Goal: Transaction & Acquisition: Purchase product/service

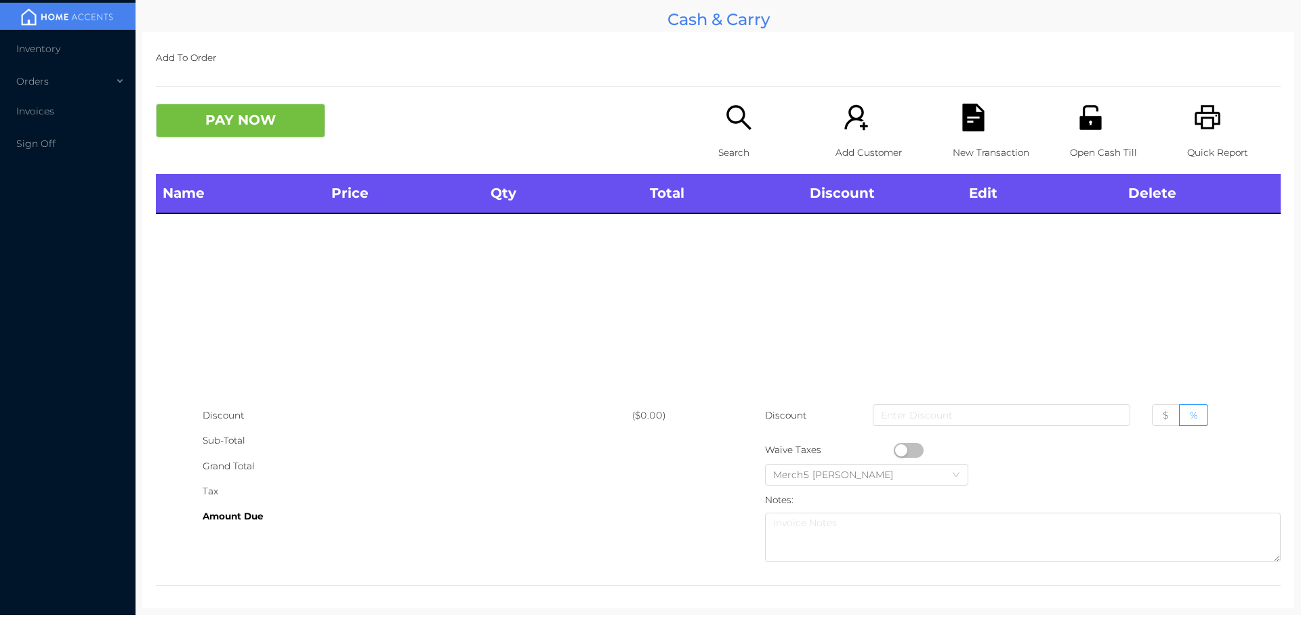
scroll to position [7, 0]
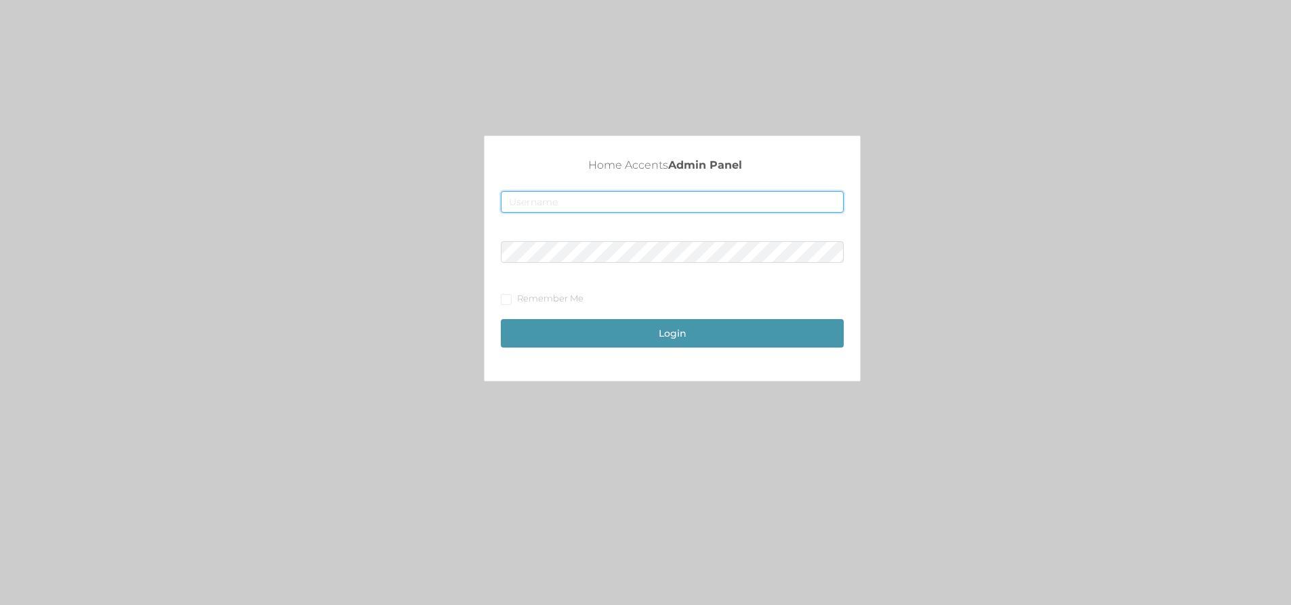
click at [678, 199] on input "text" at bounding box center [672, 202] width 343 height 22
type input "[EMAIL_ADDRESS][DOMAIN_NAME]"
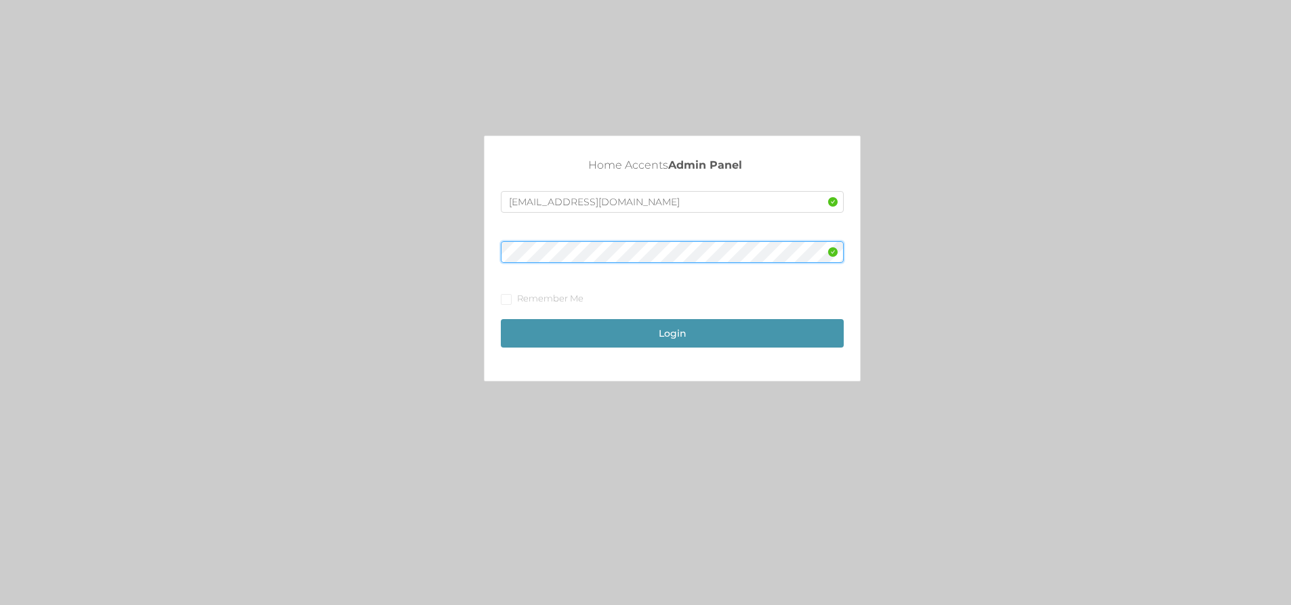
click at [501, 319] on button "Login" at bounding box center [672, 333] width 343 height 28
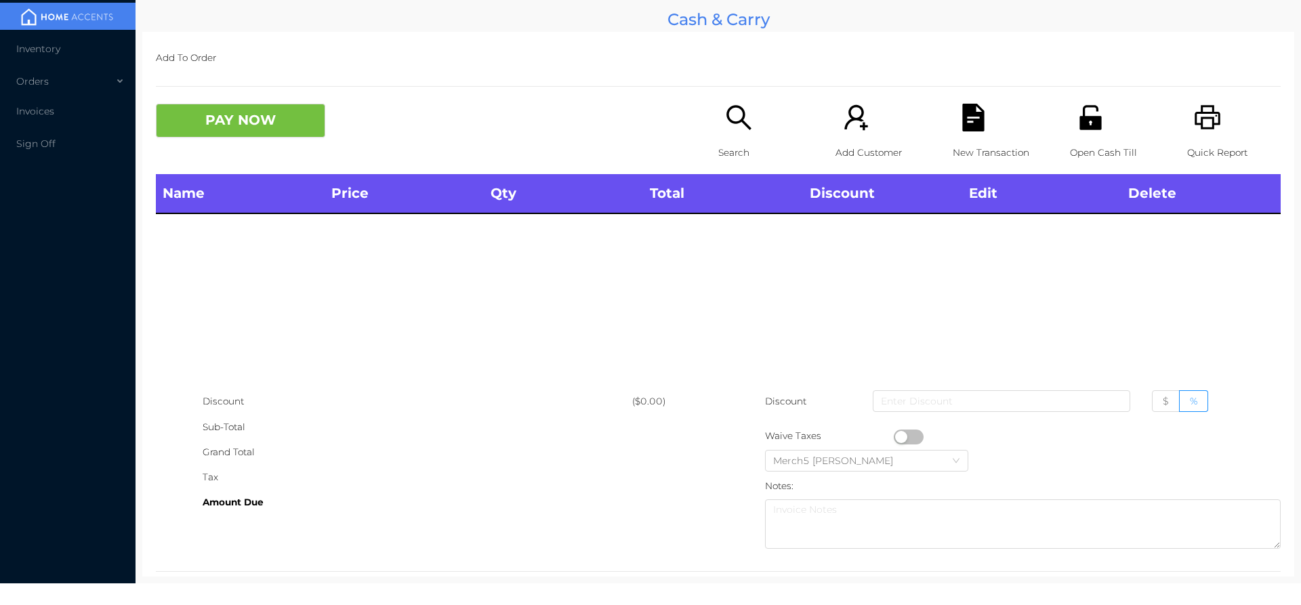
click at [750, 116] on div "Search" at bounding box center [765, 139] width 94 height 70
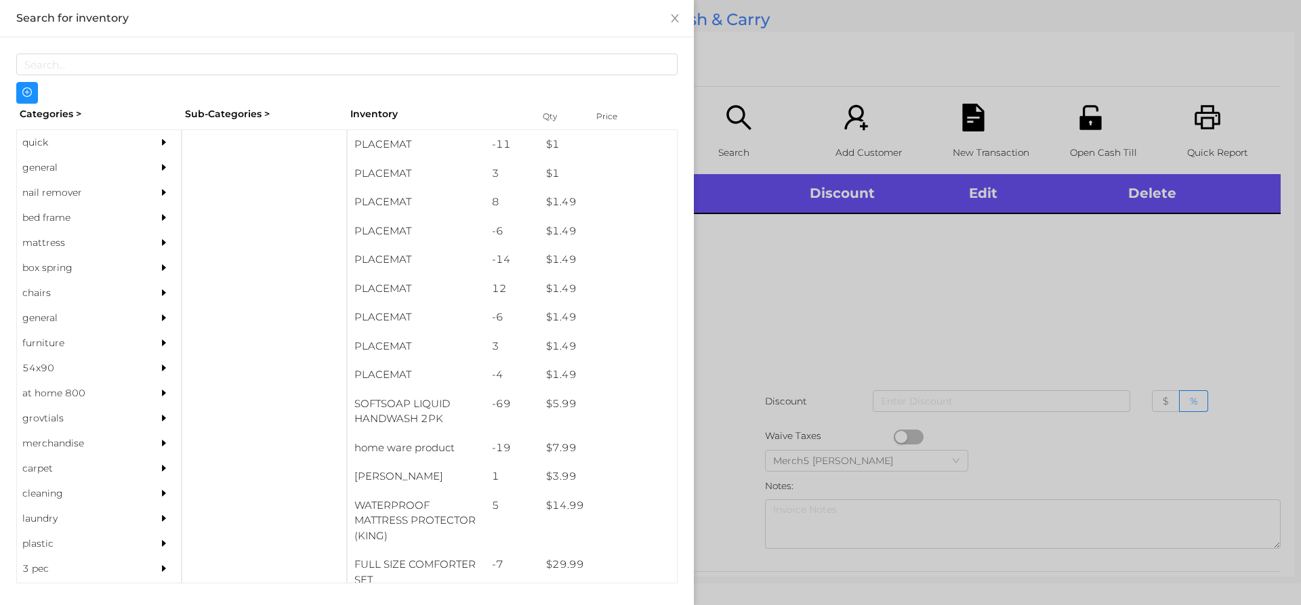
click at [99, 169] on div "general" at bounding box center [78, 167] width 123 height 25
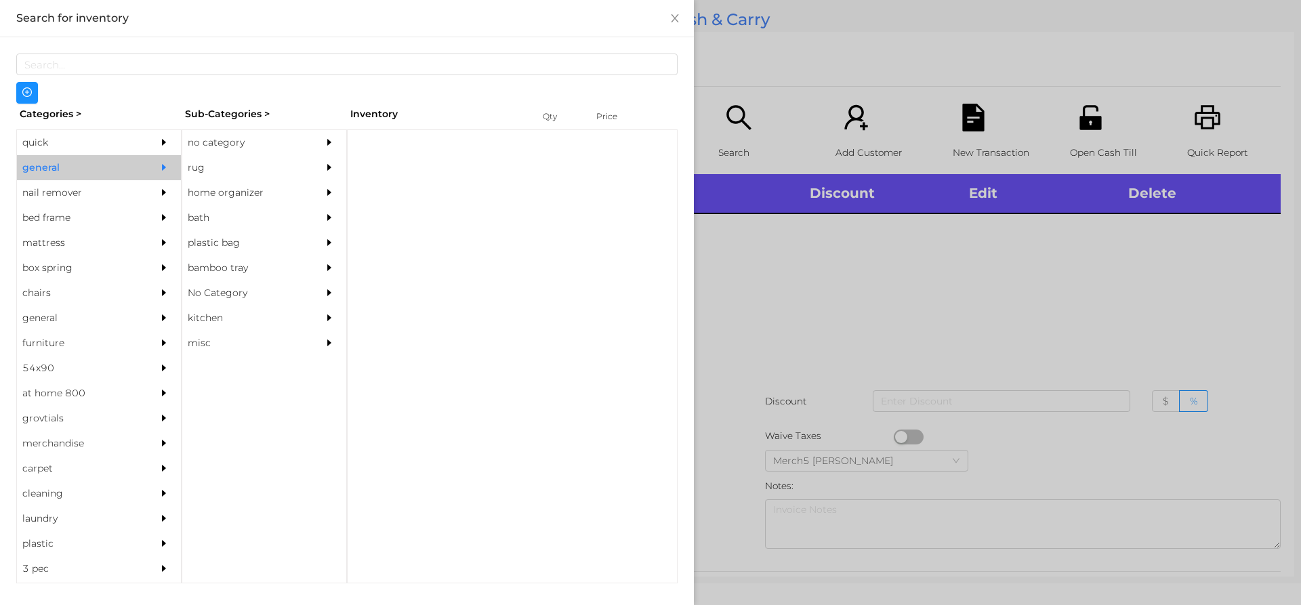
click at [305, 144] on div "no category" at bounding box center [243, 142] width 123 height 25
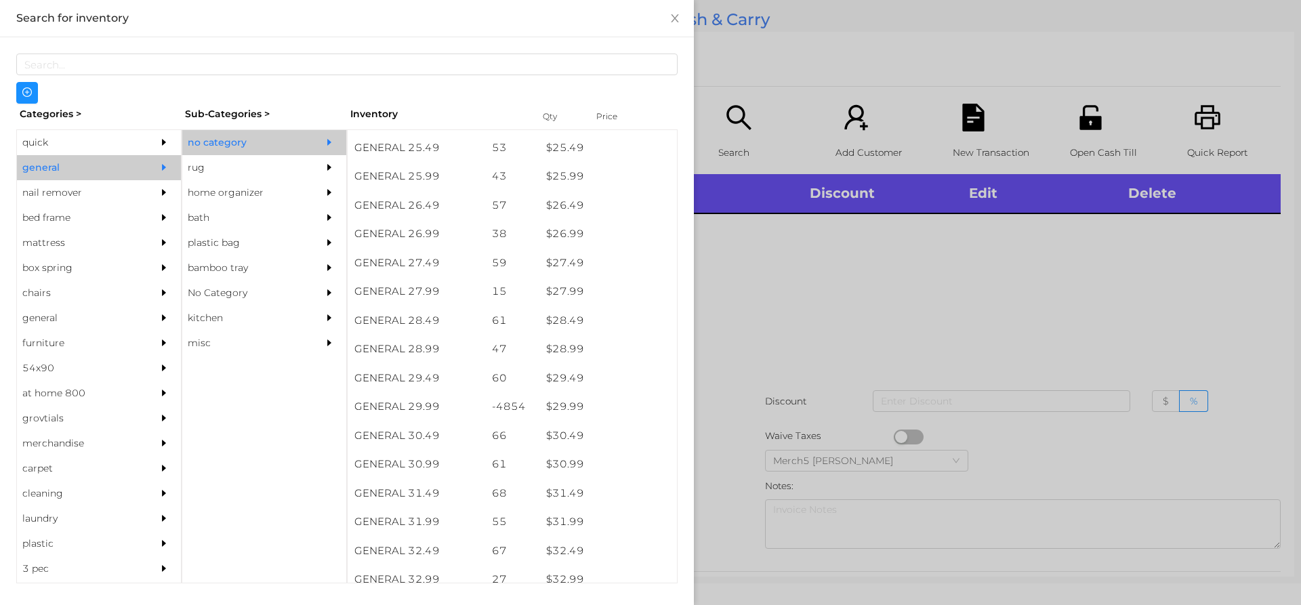
scroll to position [1898, 0]
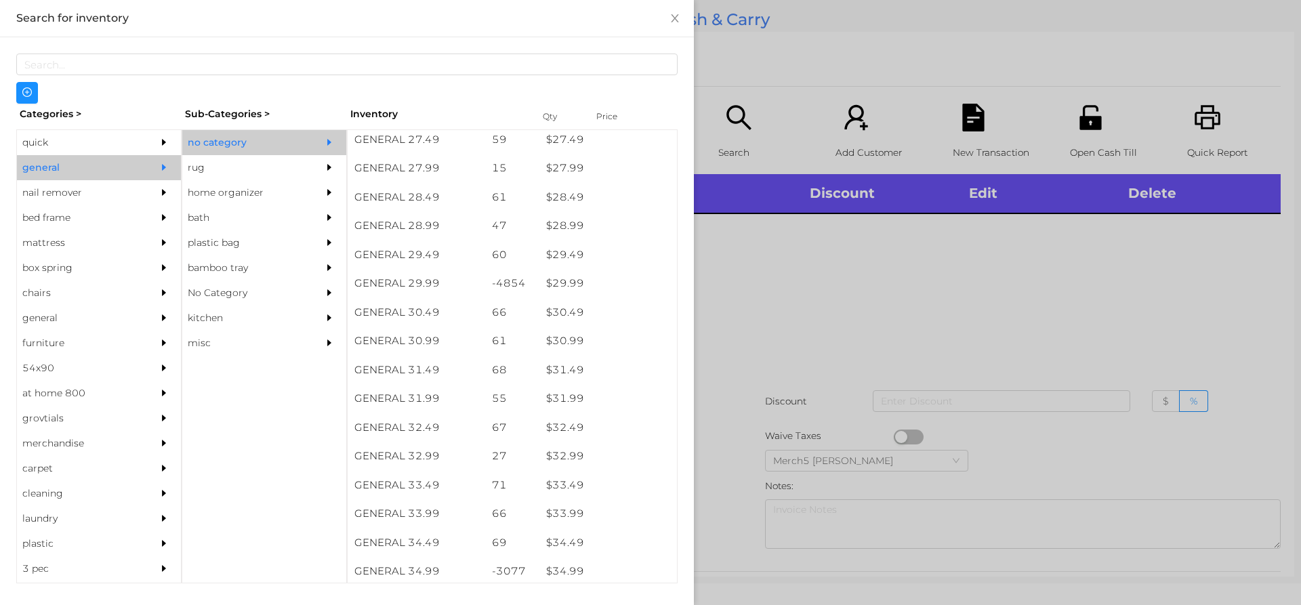
click at [826, 339] on div at bounding box center [650, 302] width 1301 height 605
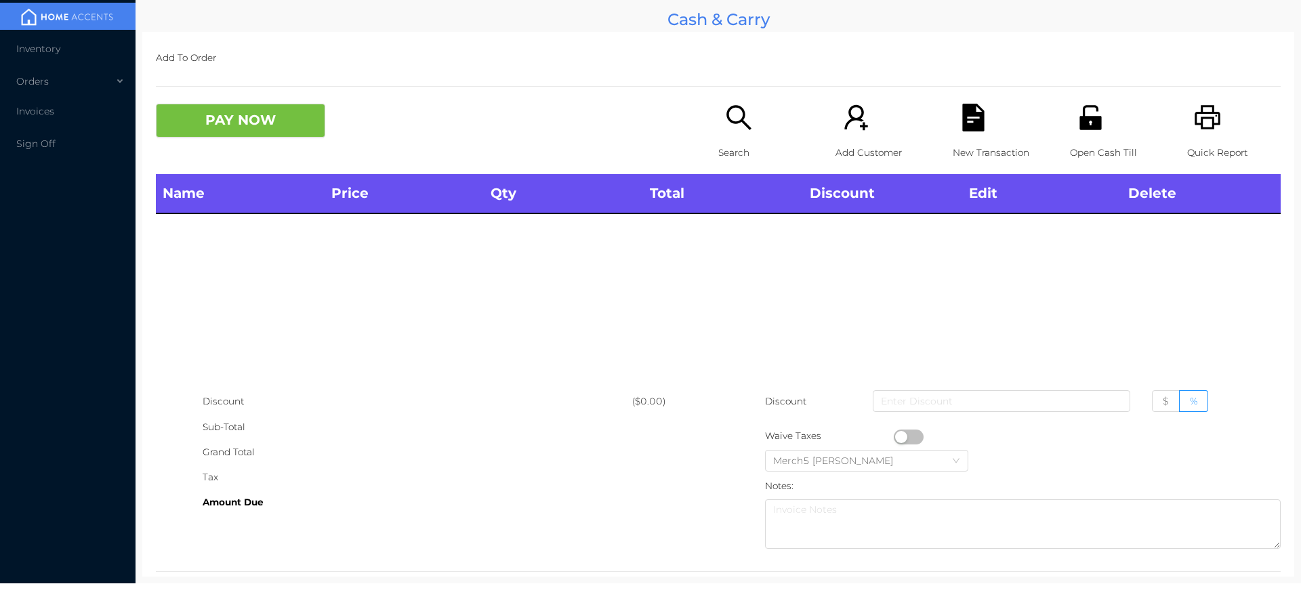
click at [744, 123] on icon "icon: search" at bounding box center [739, 118] width 28 height 28
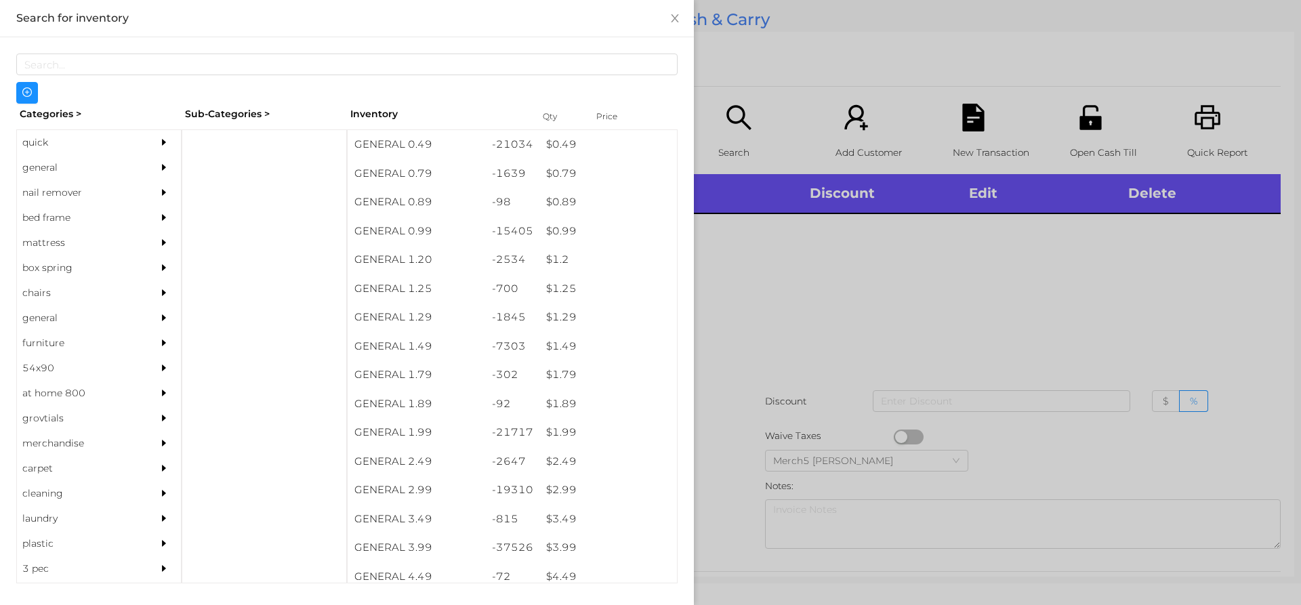
click at [121, 151] on div "quick" at bounding box center [78, 142] width 123 height 25
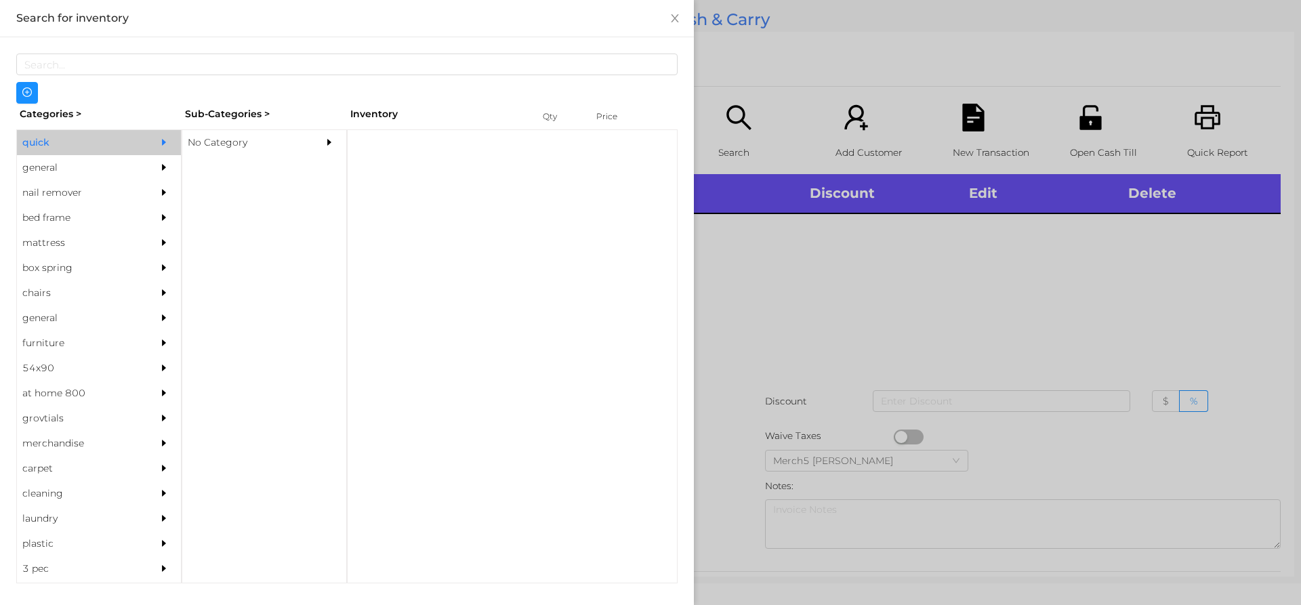
click at [159, 170] on icon "icon: caret-right" at bounding box center [163, 167] width 9 height 9
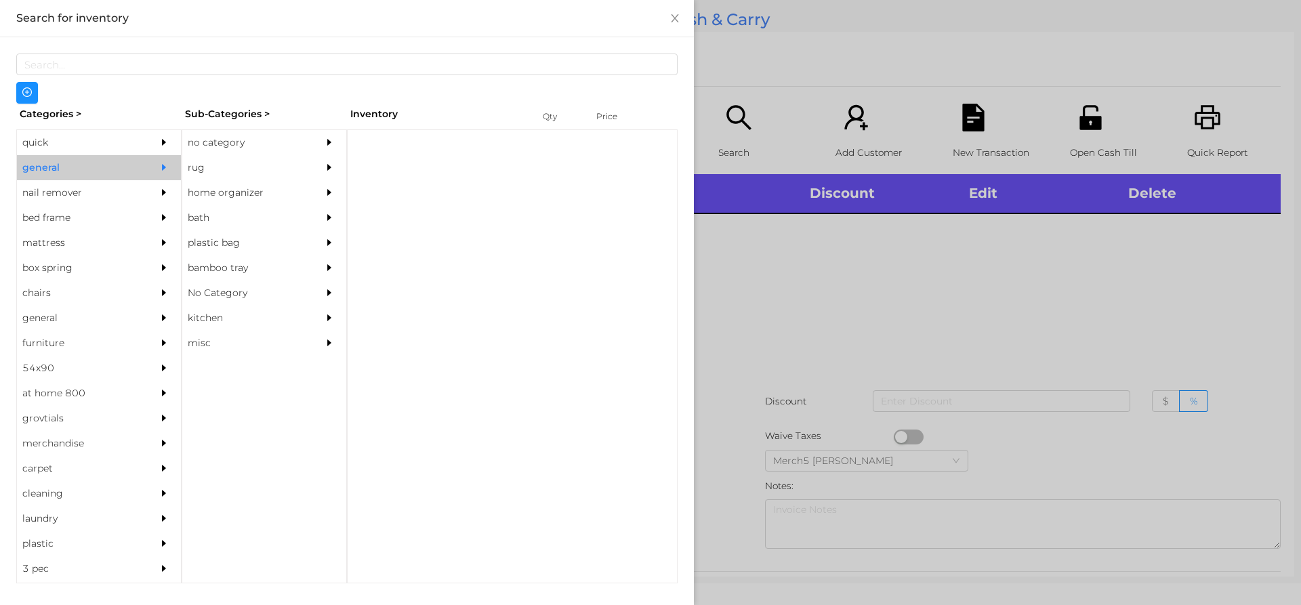
drag, startPoint x: 285, startPoint y: 142, endPoint x: 458, endPoint y: 251, distance: 204.0
click at [286, 146] on div "no category" at bounding box center [243, 142] width 123 height 25
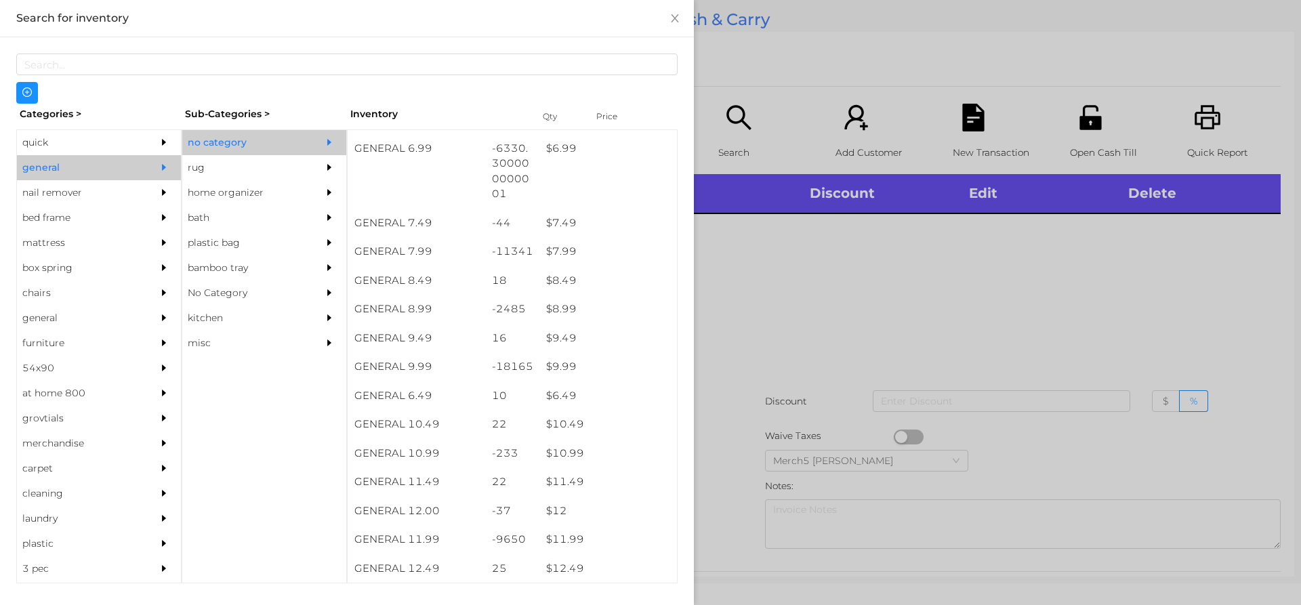
scroll to position [610, 0]
click at [947, 272] on div at bounding box center [650, 302] width 1301 height 605
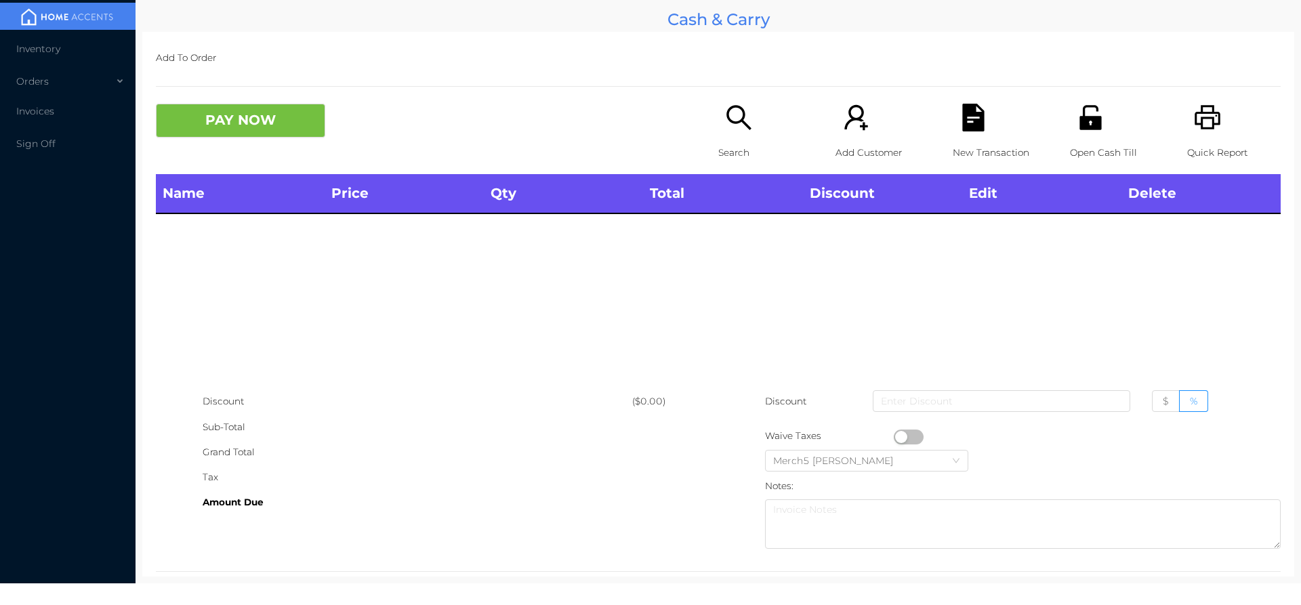
click at [1100, 128] on div "Open Cash Till" at bounding box center [1117, 139] width 94 height 70
click at [1077, 128] on icon "icon: unlock" at bounding box center [1091, 118] width 28 height 28
click at [1080, 123] on icon "icon: unlock" at bounding box center [1091, 117] width 22 height 24
click at [740, 125] on icon "icon: search" at bounding box center [738, 117] width 24 height 24
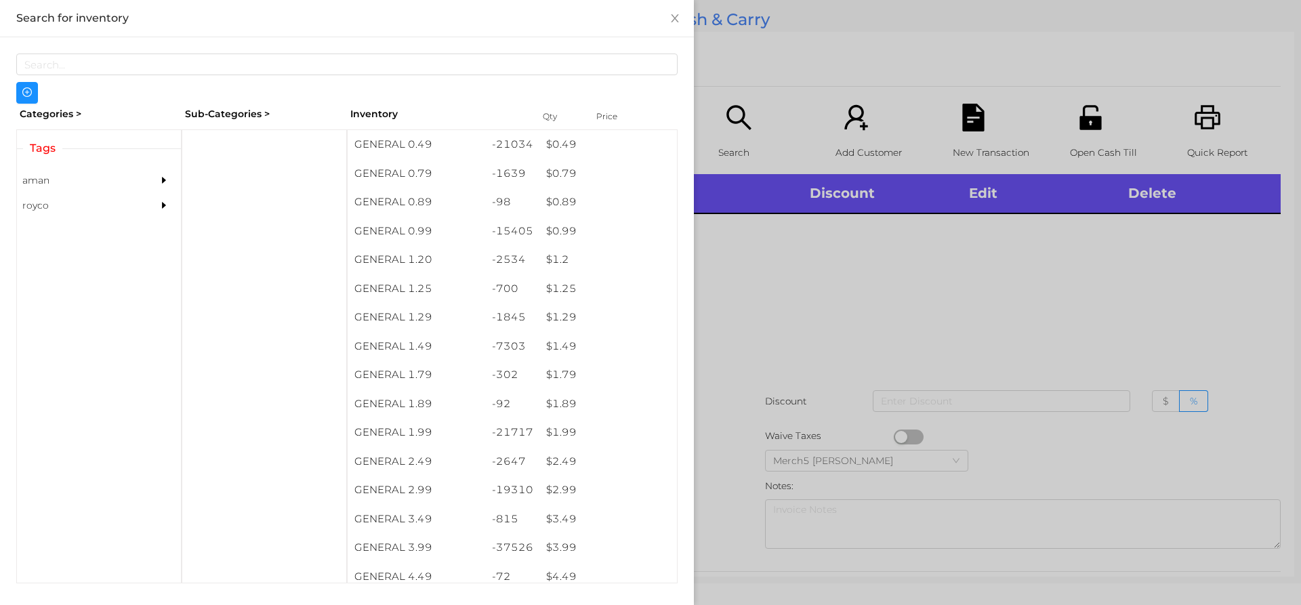
click at [132, 168] on div "aman" at bounding box center [78, 180] width 123 height 25
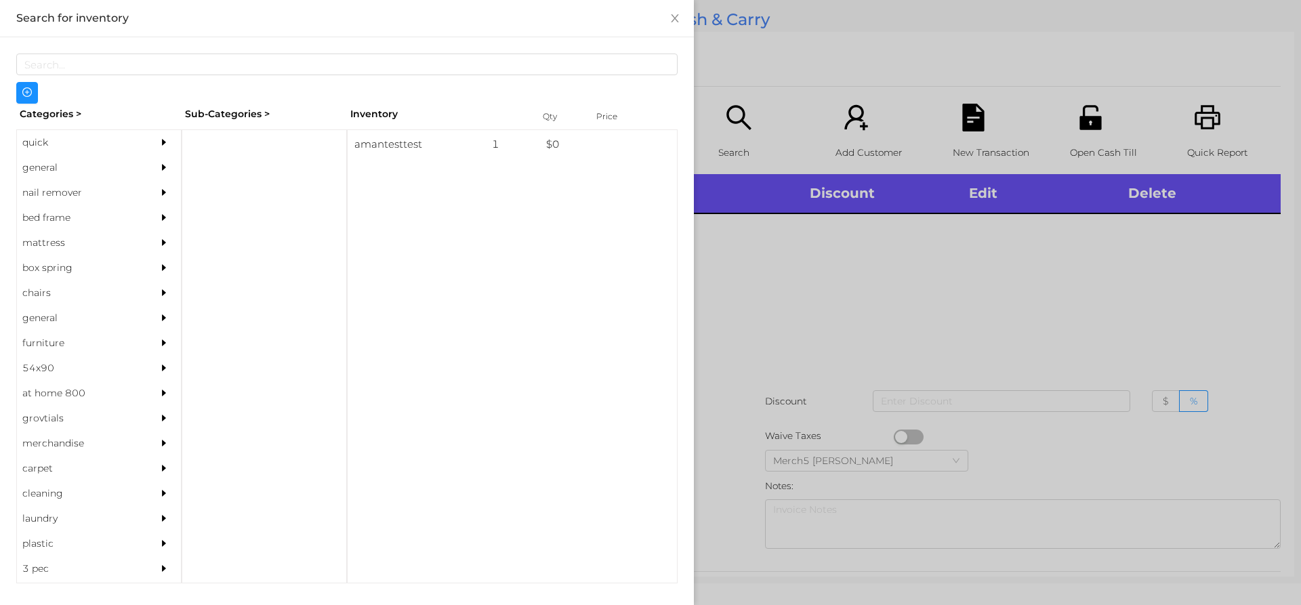
click at [132, 163] on div "general" at bounding box center [78, 167] width 123 height 25
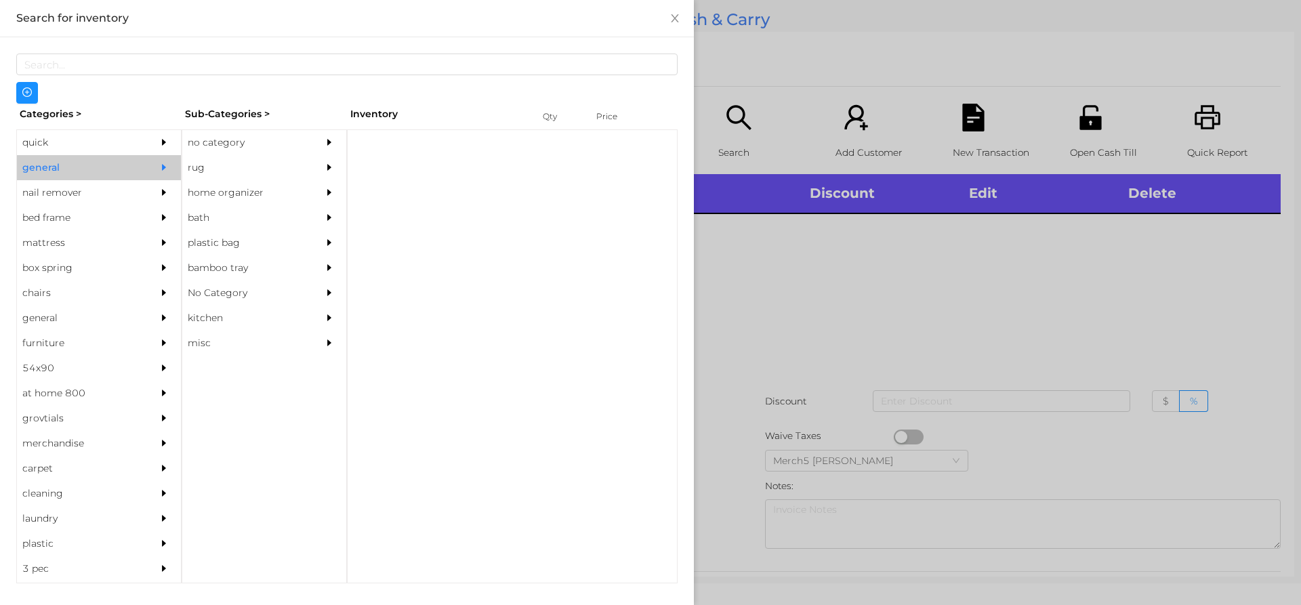
click at [254, 158] on div "rug" at bounding box center [243, 167] width 123 height 25
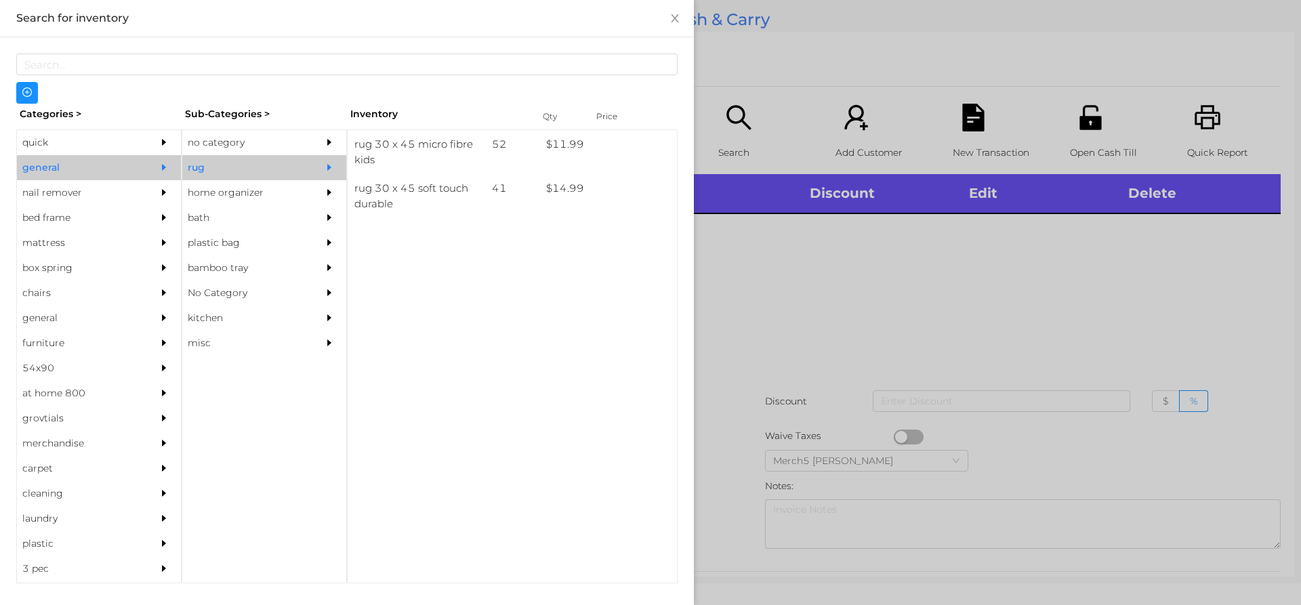
click at [324, 150] on div at bounding box center [332, 142] width 27 height 25
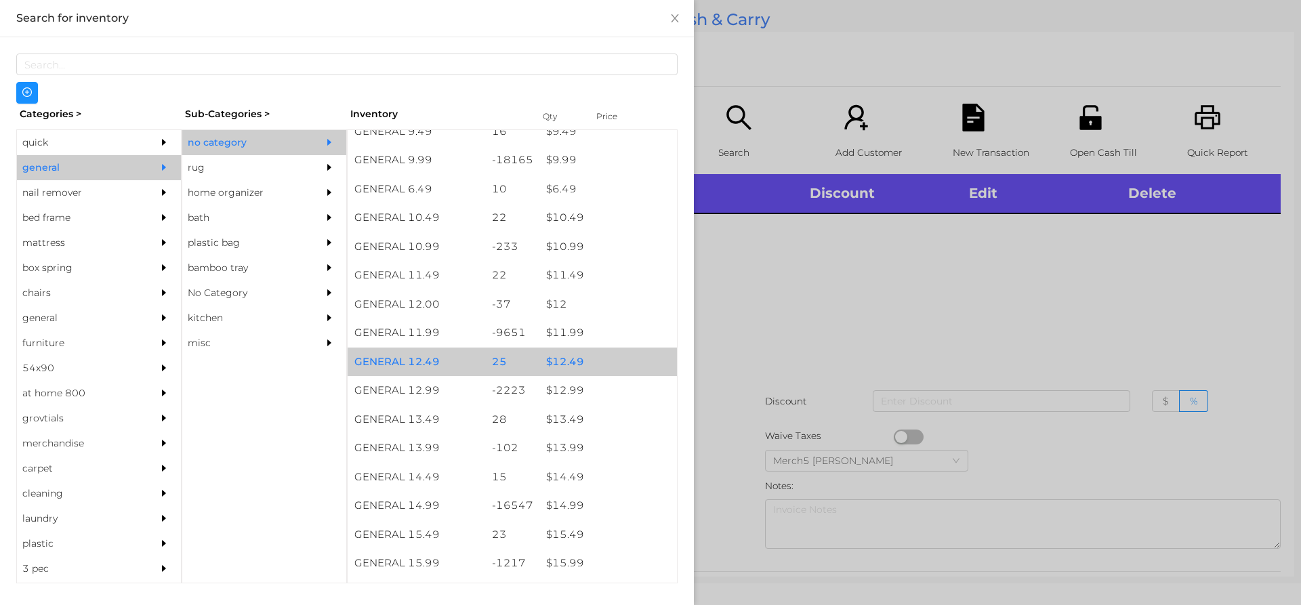
scroll to position [949, 0]
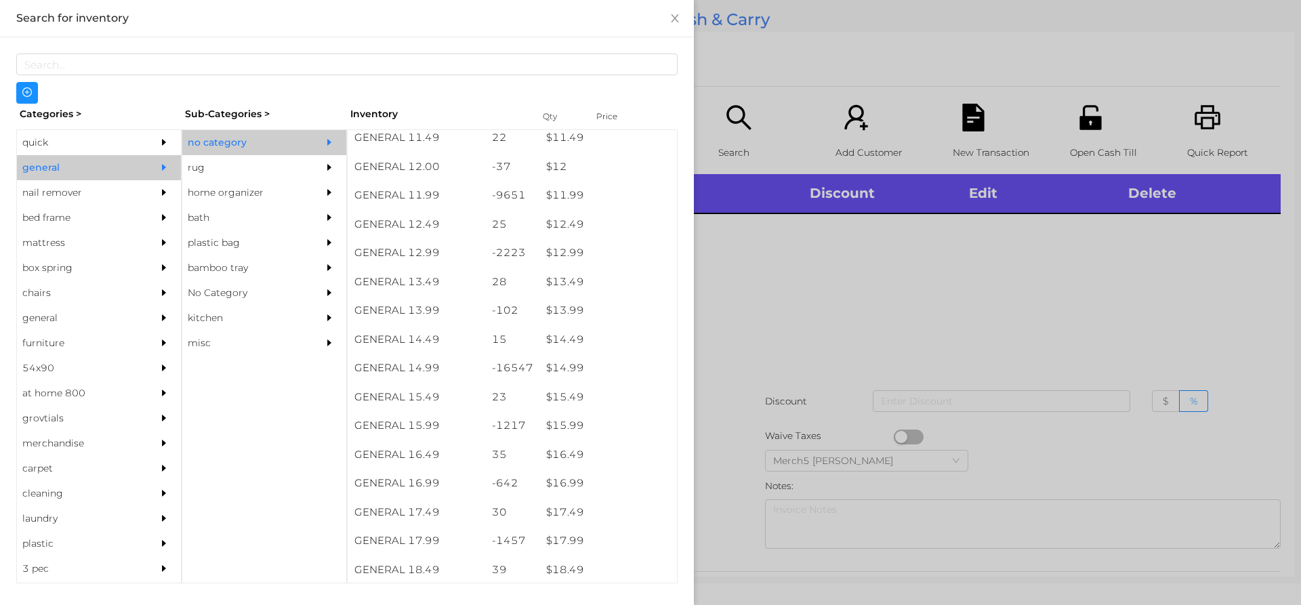
click at [735, 223] on div at bounding box center [650, 302] width 1301 height 605
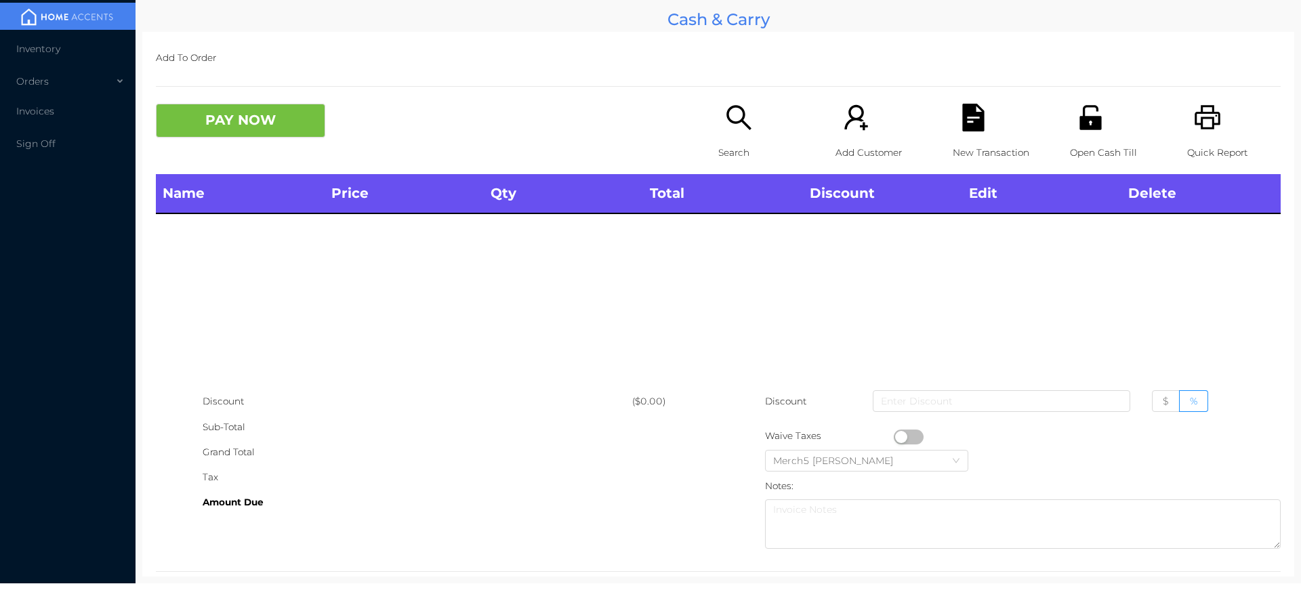
click at [737, 115] on icon "icon: search" at bounding box center [739, 118] width 28 height 28
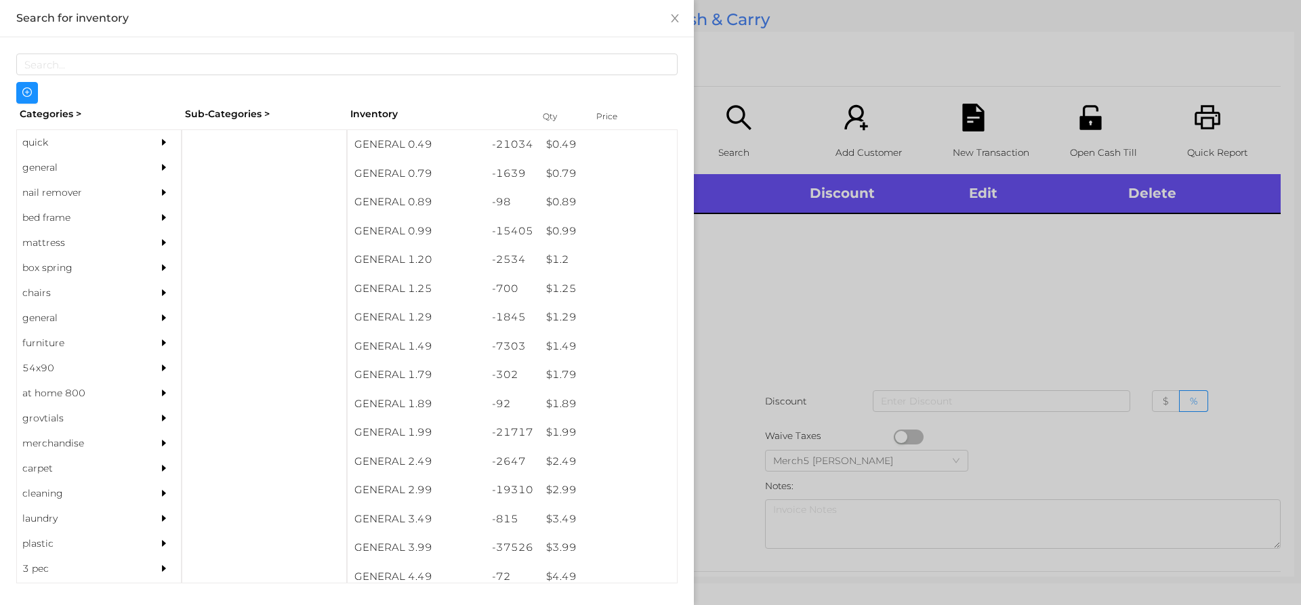
click at [138, 169] on div "general" at bounding box center [99, 167] width 164 height 25
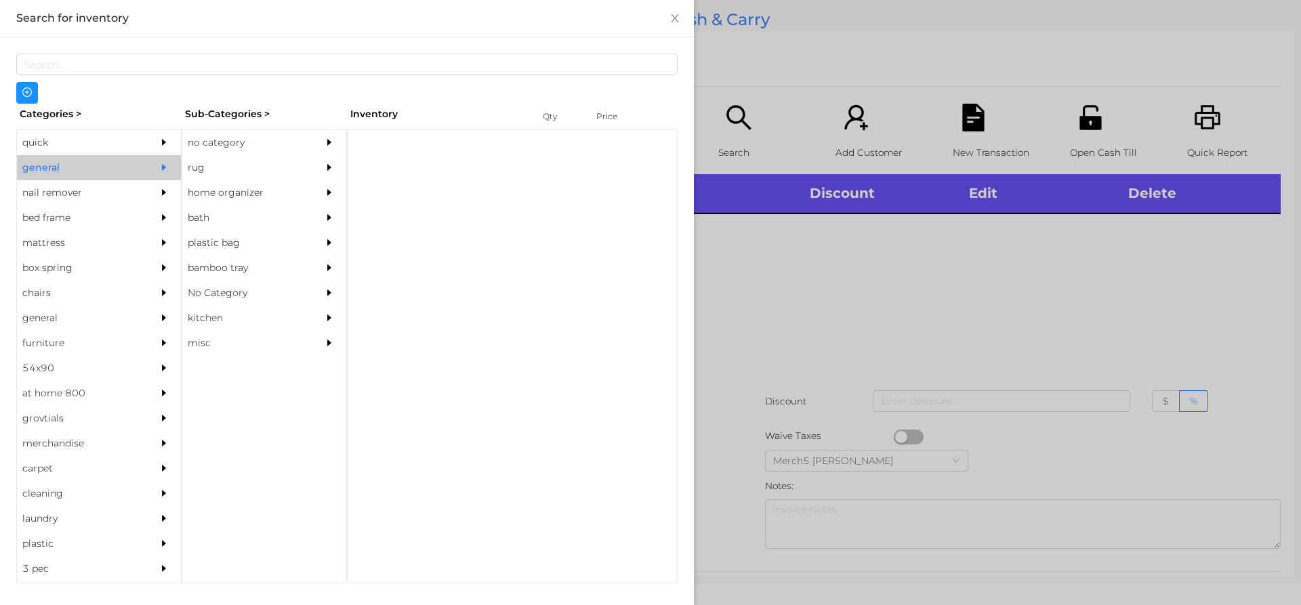
click at [316, 142] on div "no category" at bounding box center [264, 142] width 164 height 25
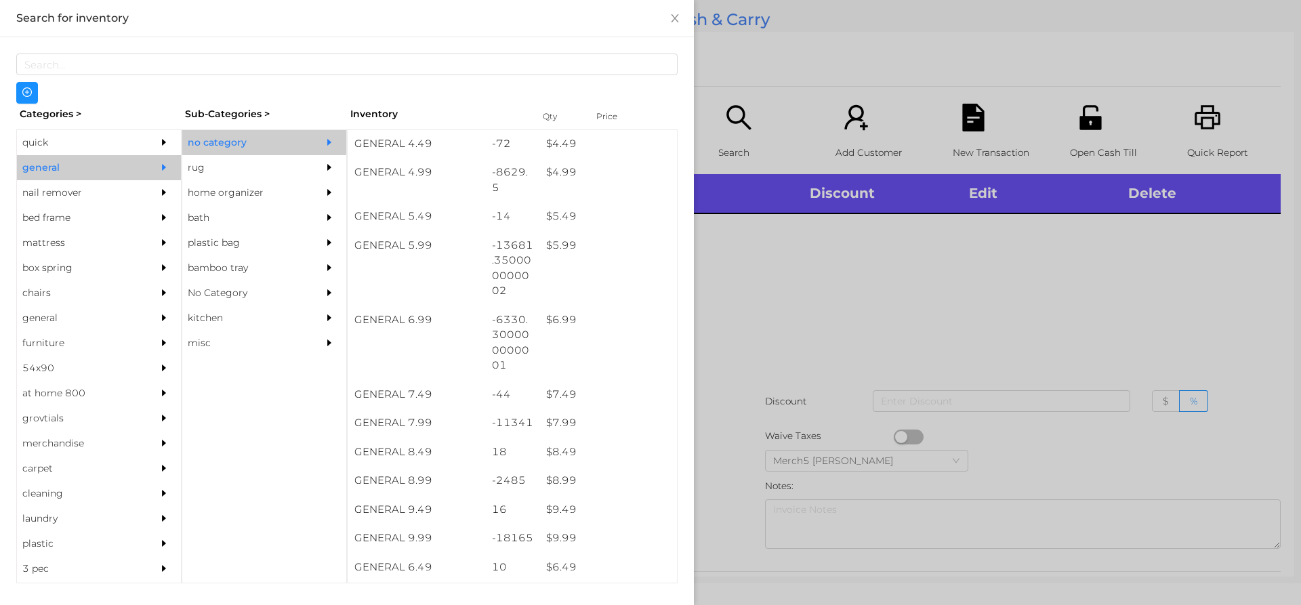
scroll to position [440, 0]
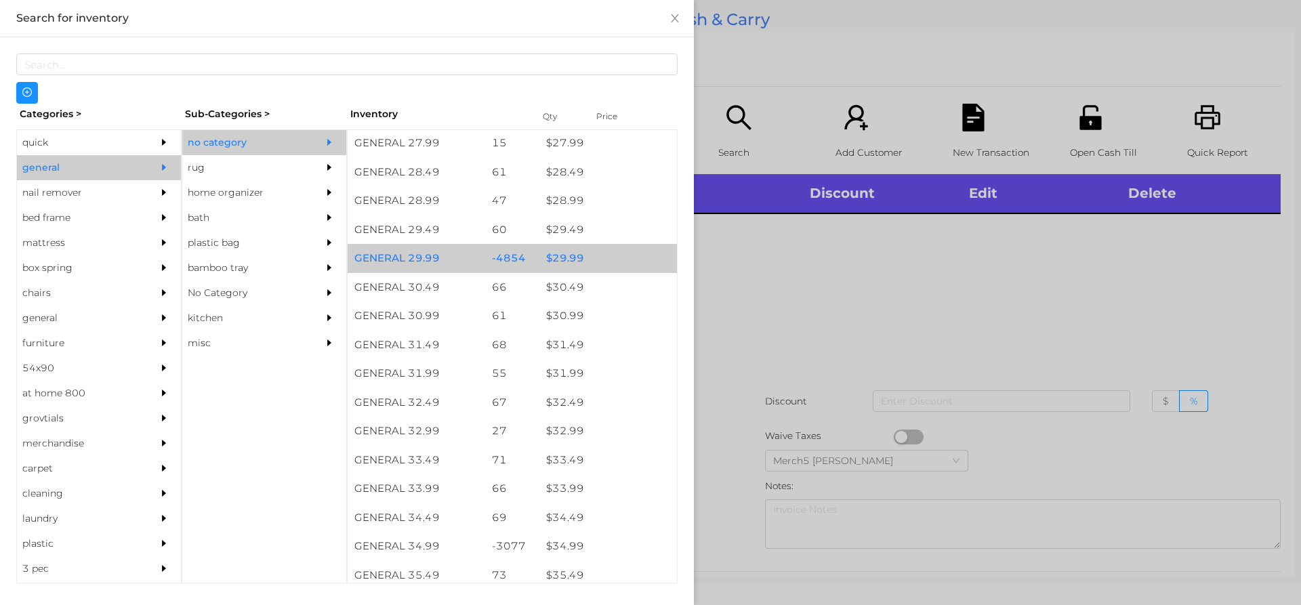
click at [615, 260] on div "$ 29.99" at bounding box center [608, 258] width 138 height 29
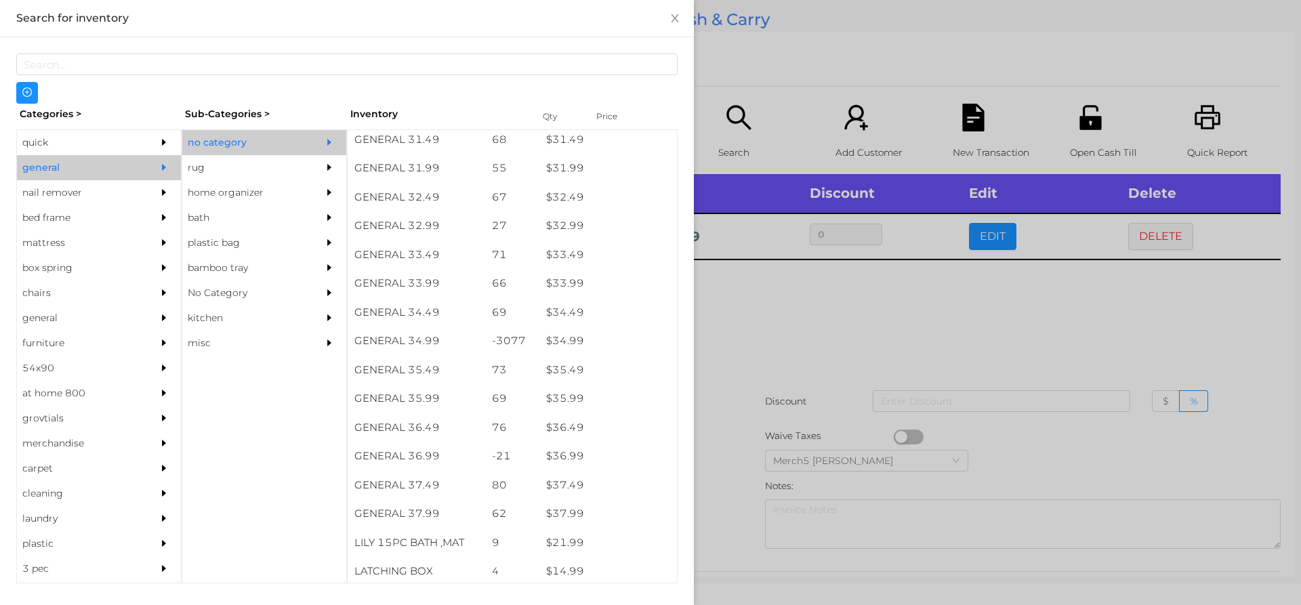
scroll to position [2127, 0]
click at [615, 337] on div "$ 34.99" at bounding box center [608, 341] width 138 height 29
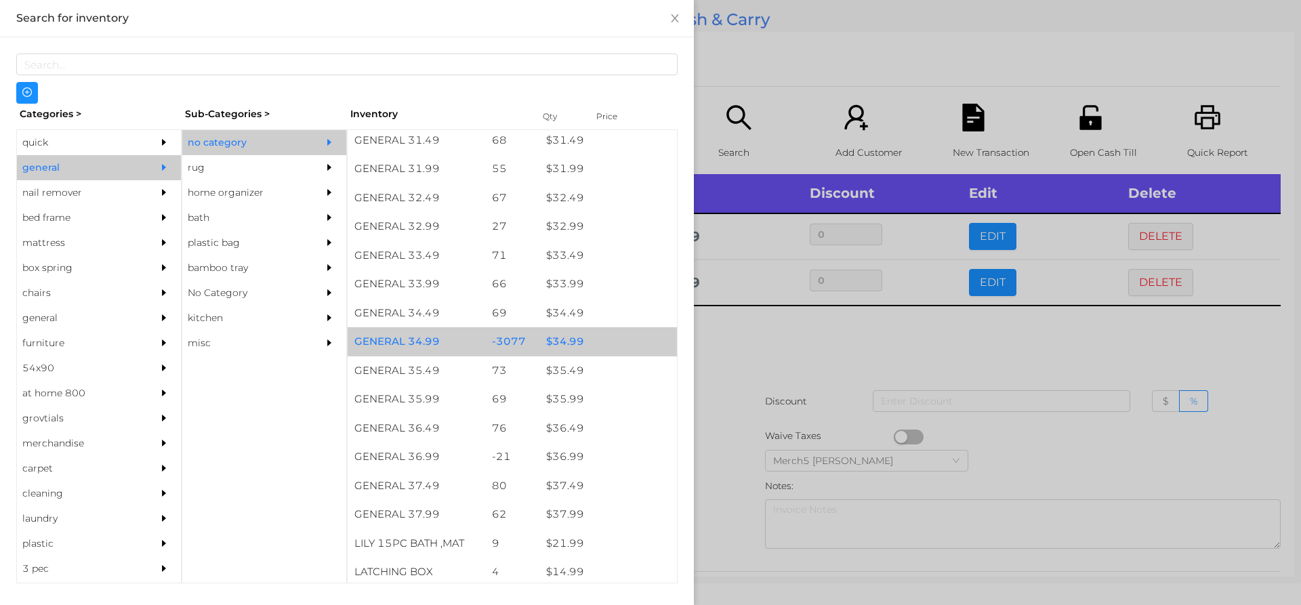
click at [621, 340] on div "$ 34.99" at bounding box center [608, 341] width 138 height 29
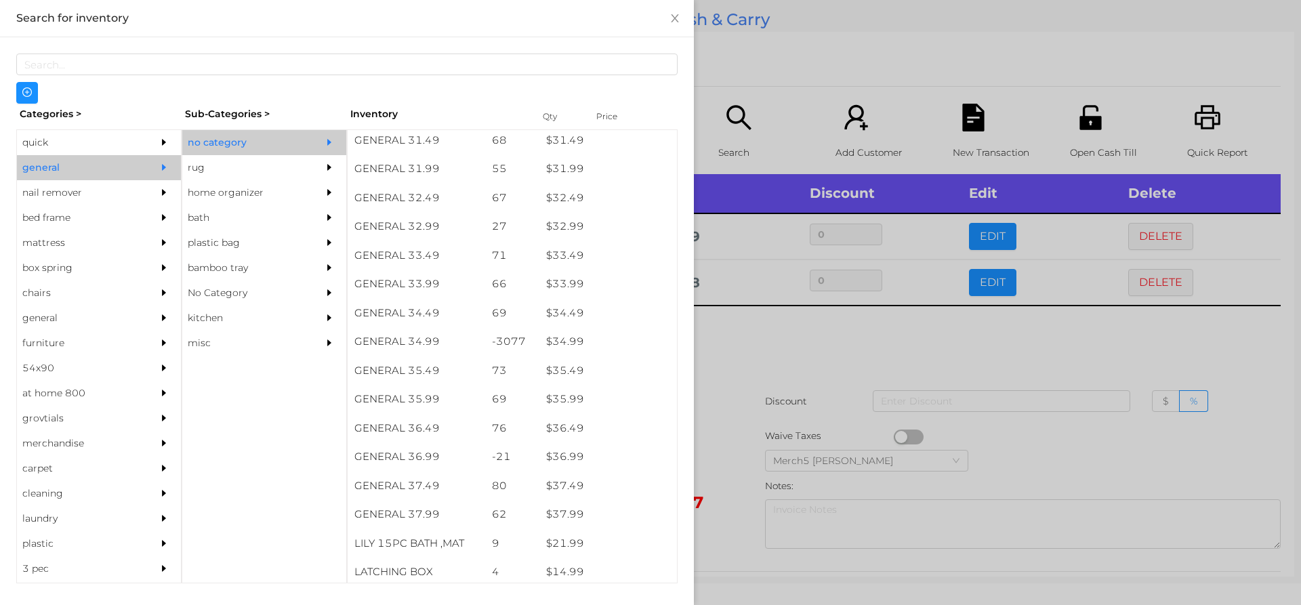
click at [798, 344] on div at bounding box center [650, 302] width 1301 height 605
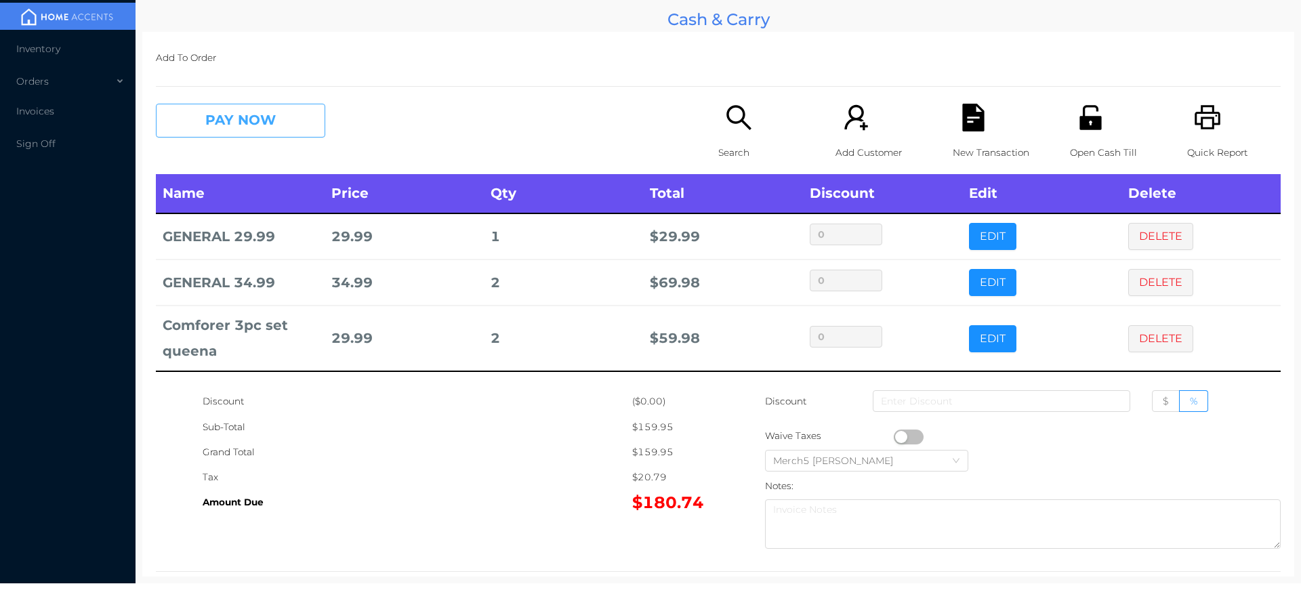
click at [295, 112] on button "PAY NOW" at bounding box center [240, 121] width 169 height 34
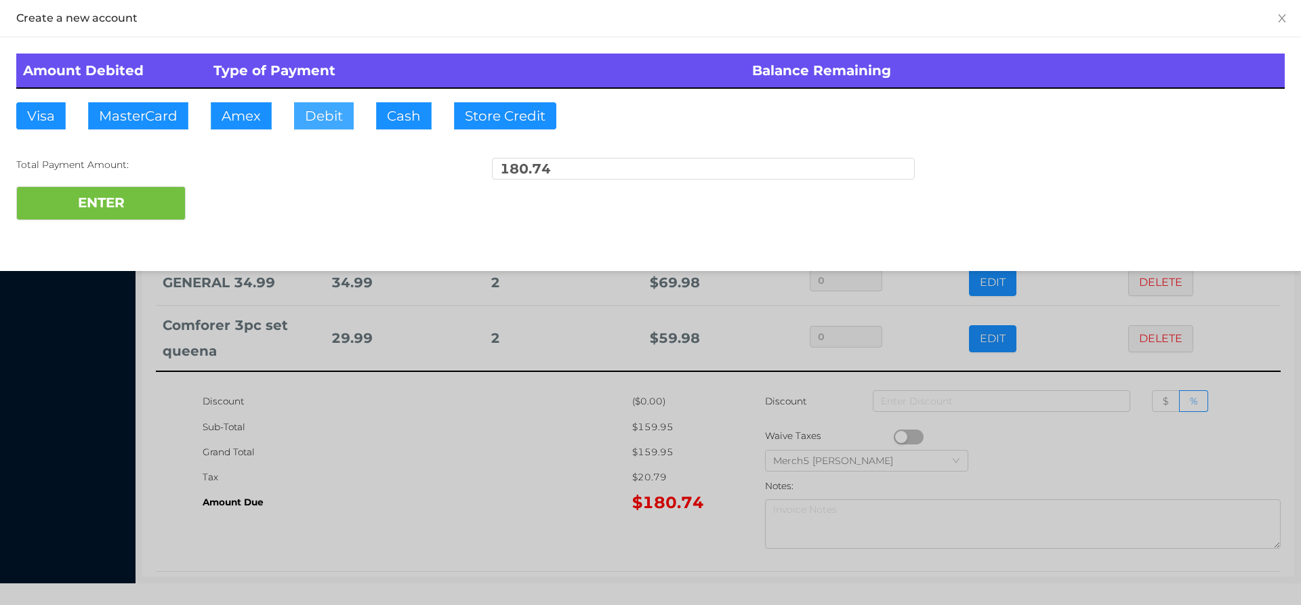
click at [329, 117] on button "Debit" at bounding box center [324, 115] width 60 height 27
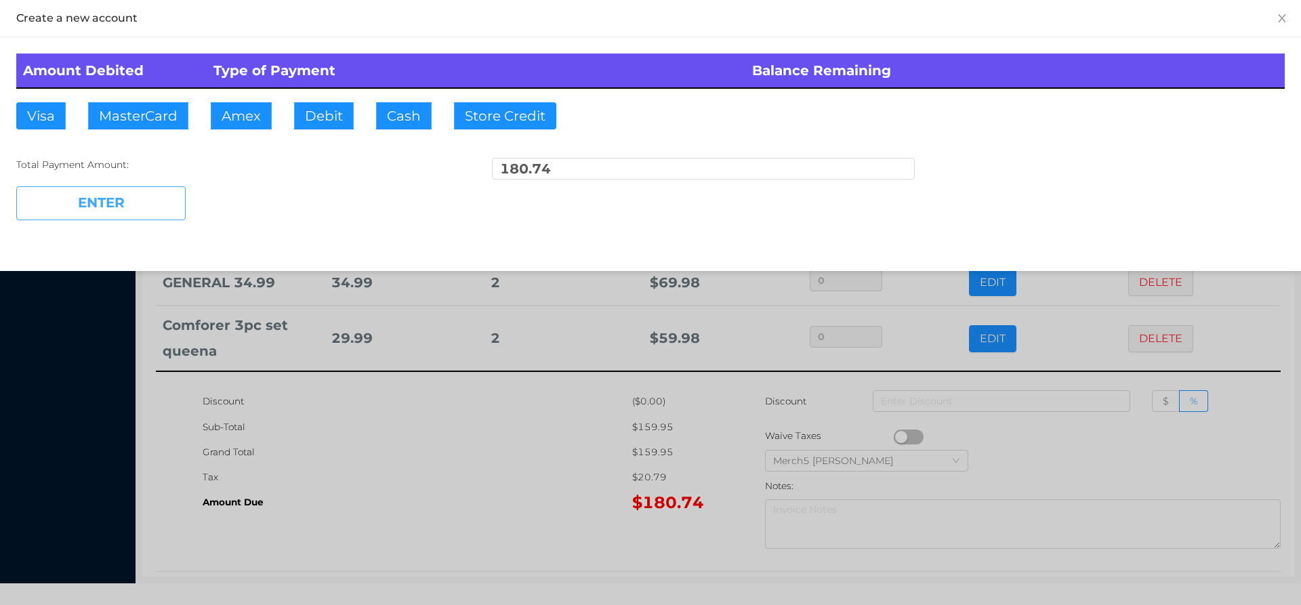
click at [169, 196] on button "ENTER" at bounding box center [100, 203] width 169 height 34
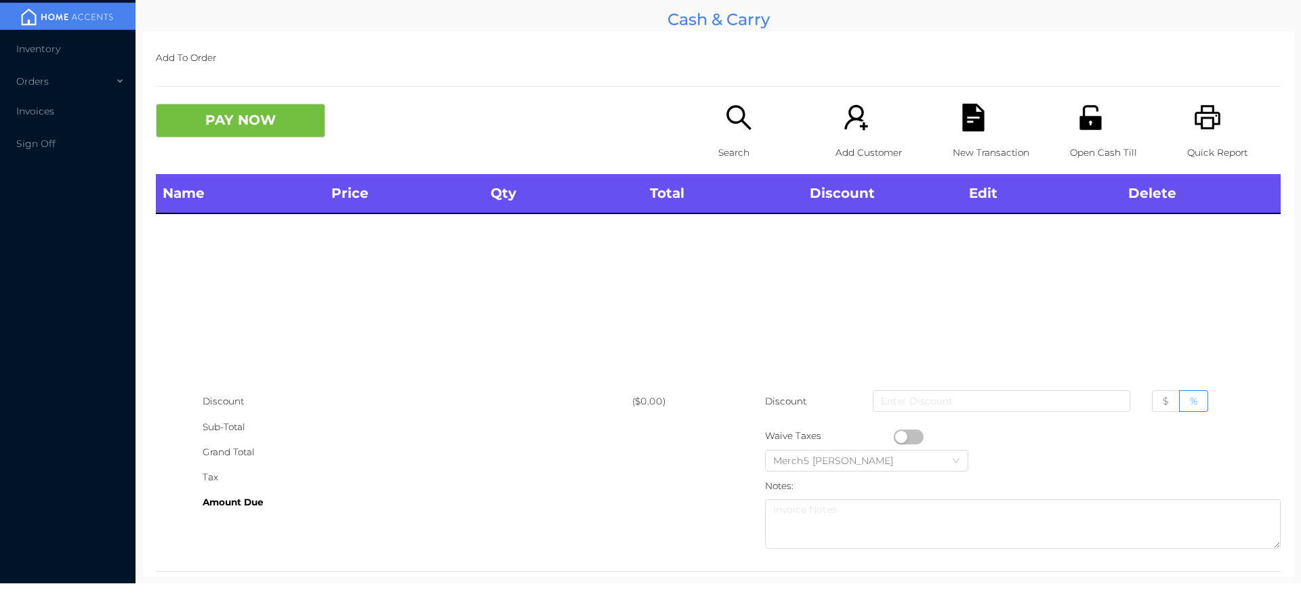
click at [737, 131] on icon "icon: search" at bounding box center [739, 118] width 28 height 28
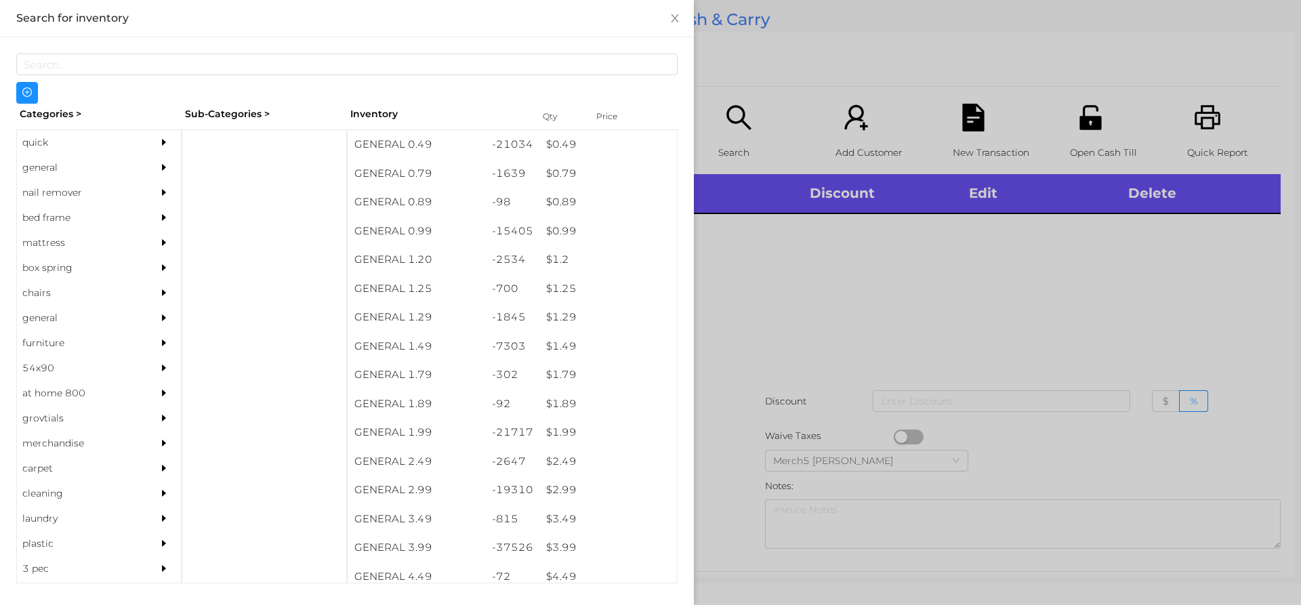
click at [116, 155] on div "quick" at bounding box center [78, 142] width 123 height 25
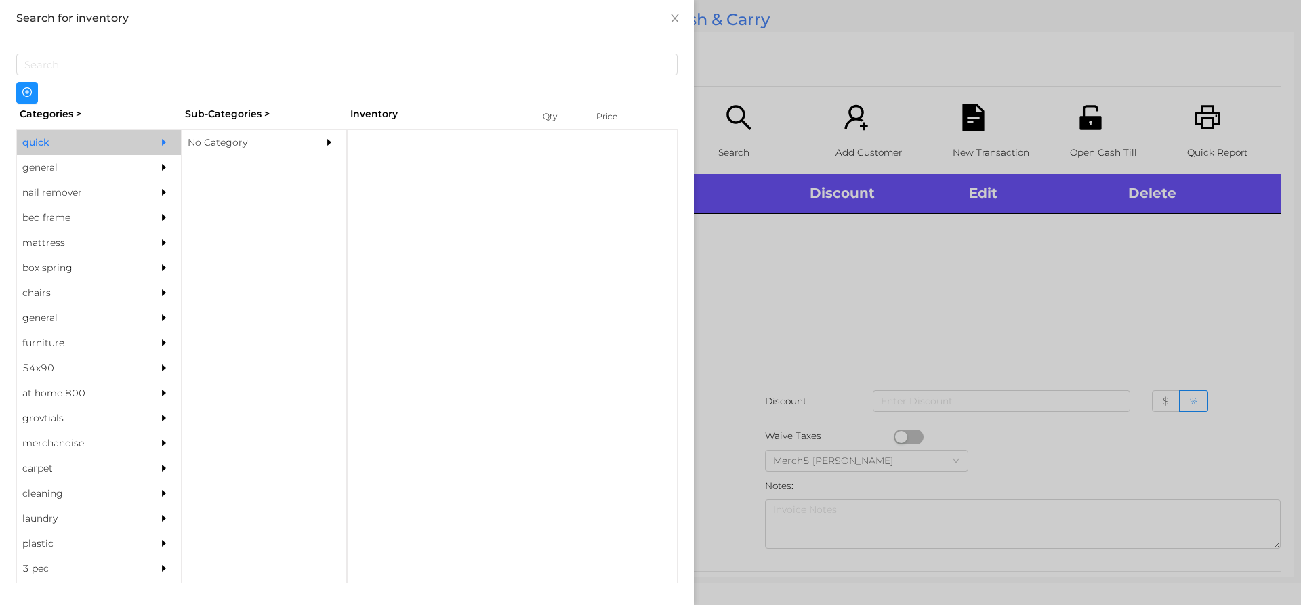
click at [169, 173] on div at bounding box center [167, 167] width 27 height 25
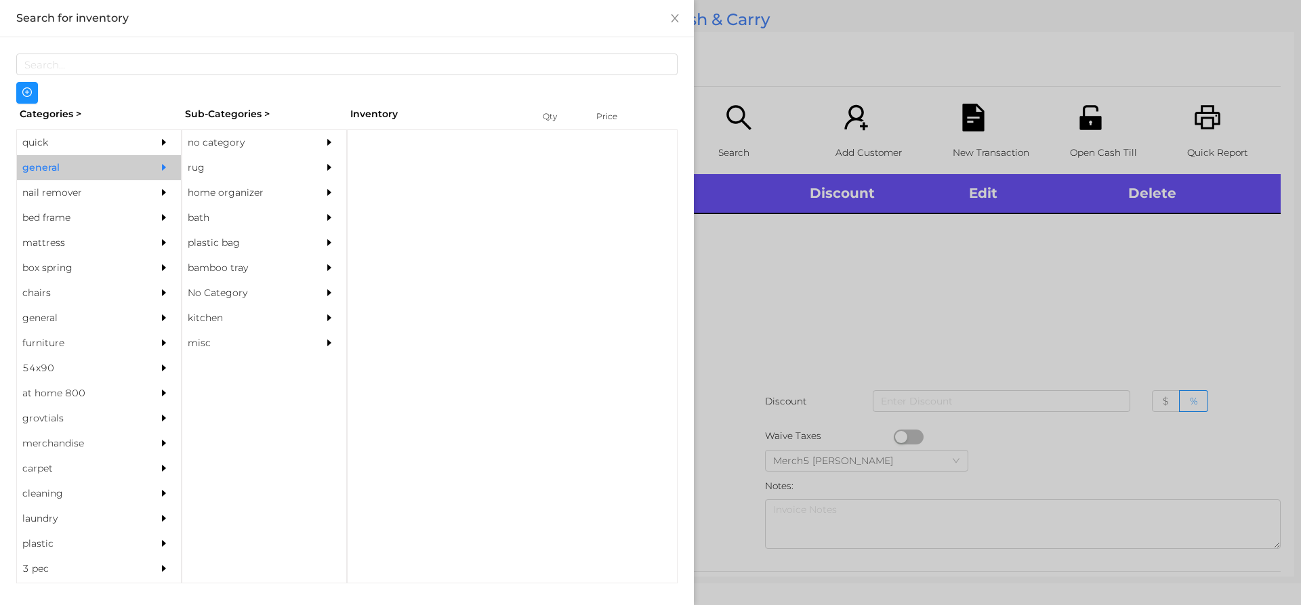
click at [261, 131] on div "no category" at bounding box center [243, 142] width 123 height 25
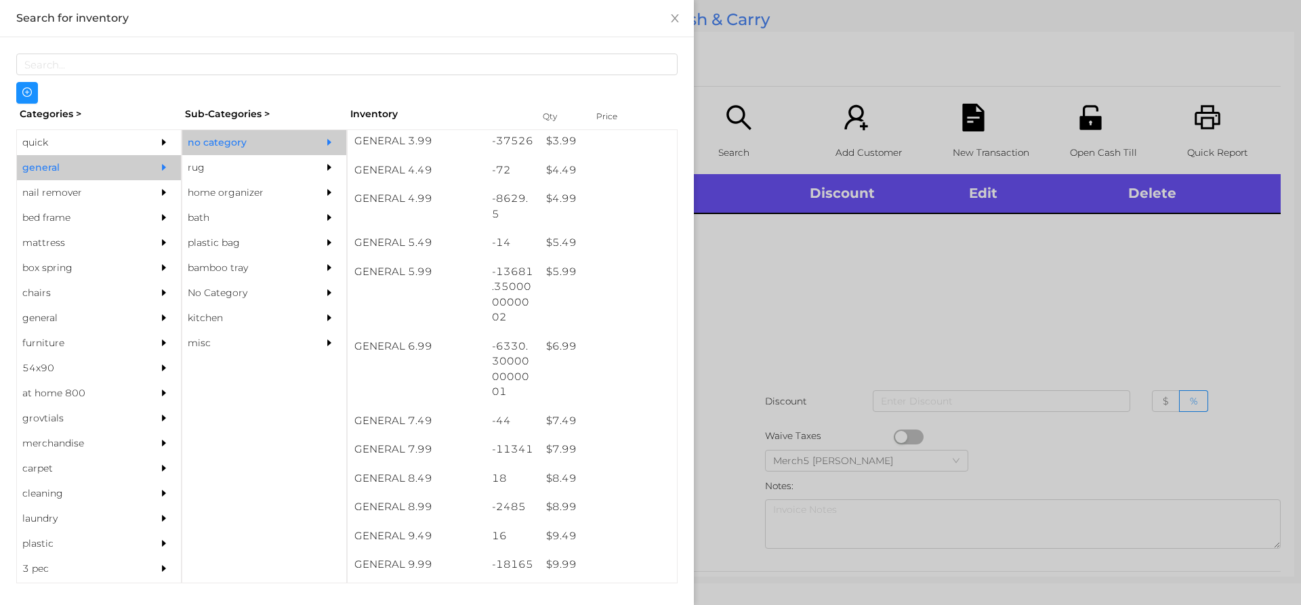
scroll to position [745, 0]
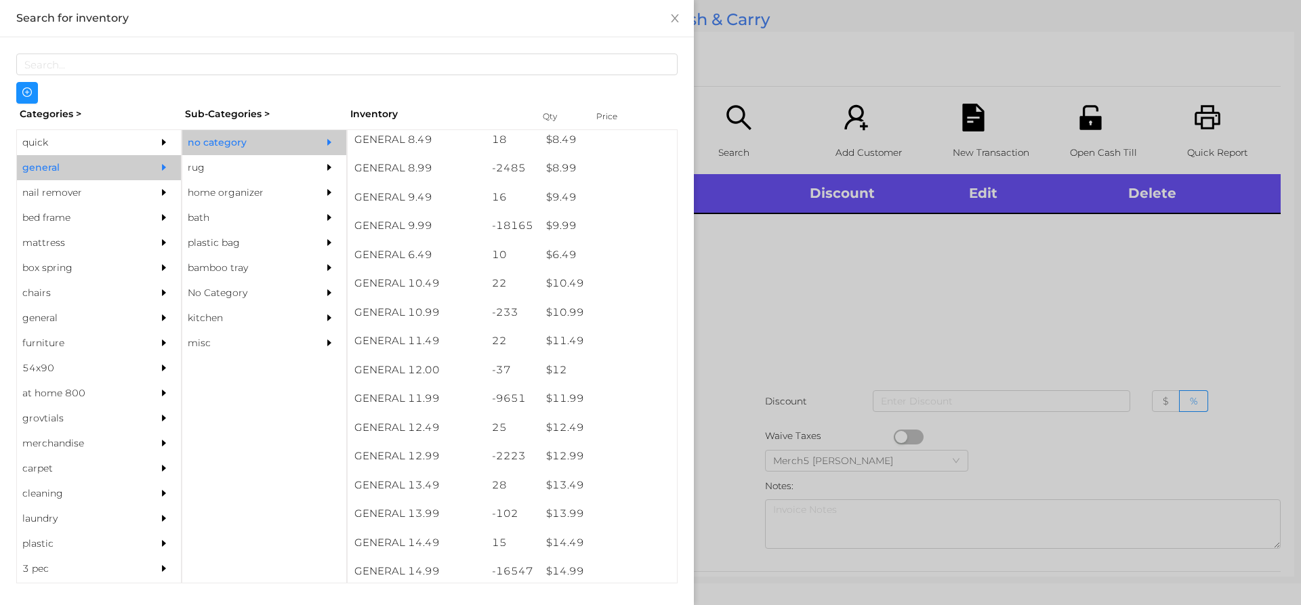
click at [778, 308] on div at bounding box center [650, 302] width 1301 height 605
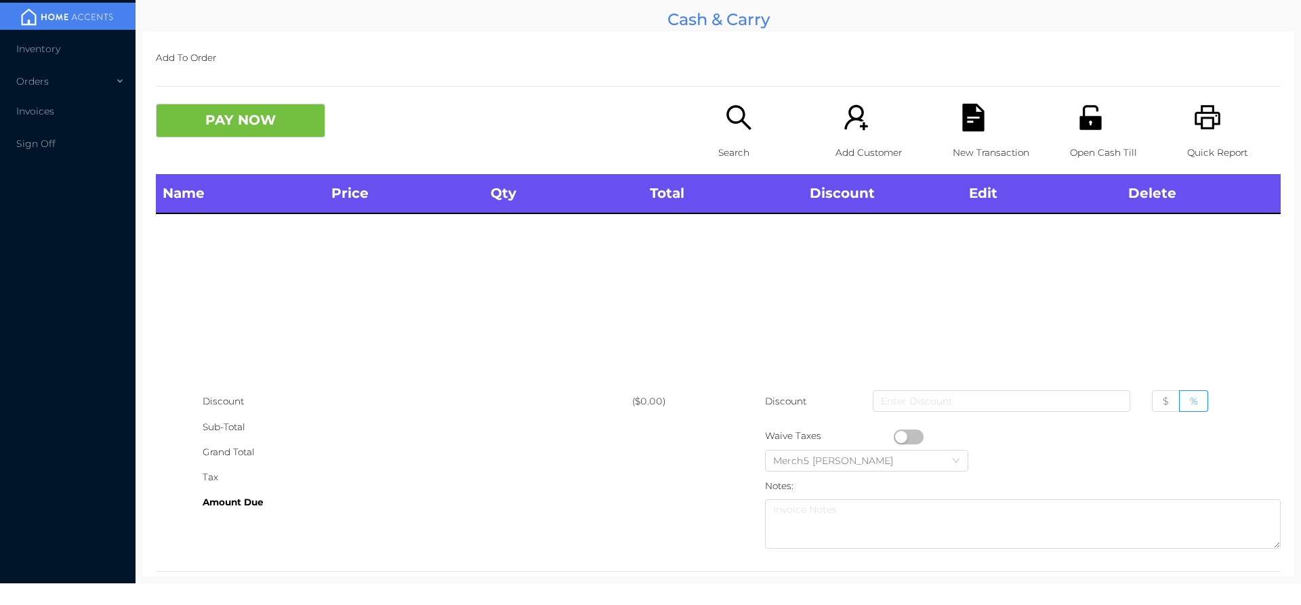
click at [739, 146] on p "Search" at bounding box center [765, 152] width 94 height 25
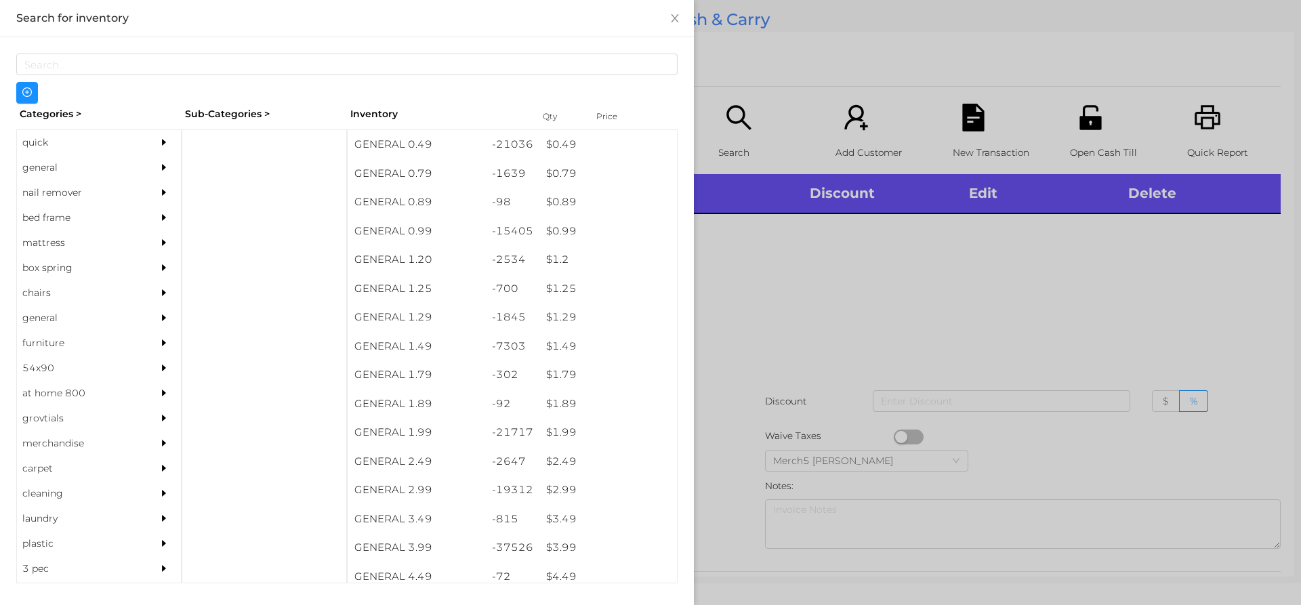
click at [135, 176] on div "general" at bounding box center [99, 167] width 164 height 25
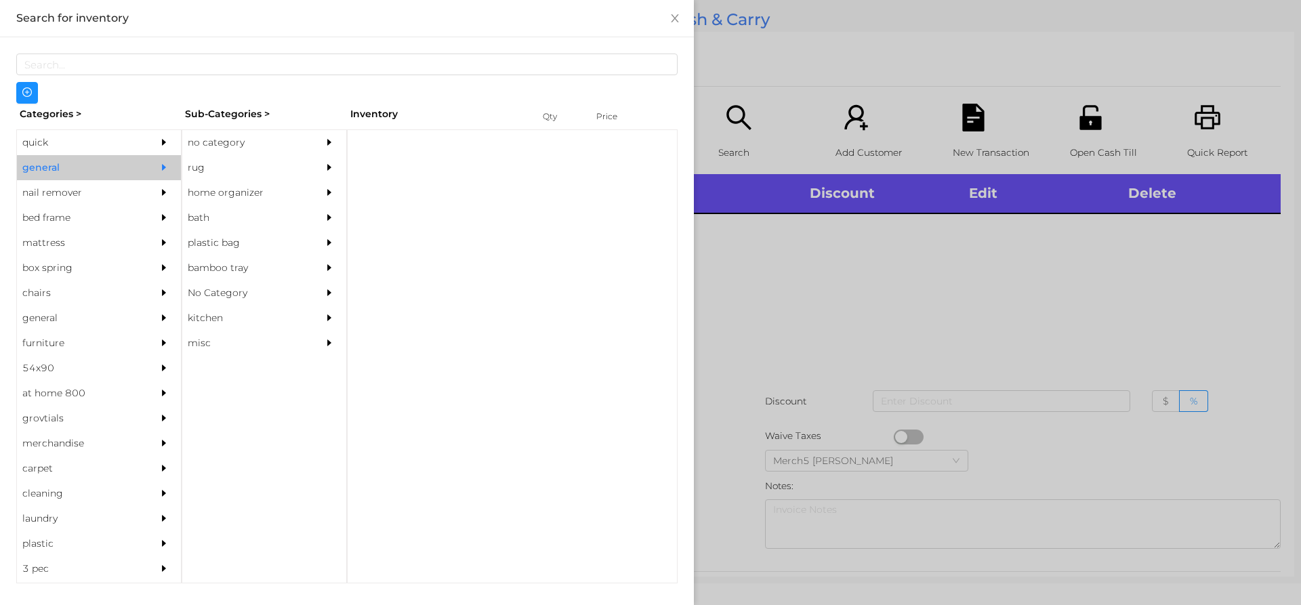
click at [235, 150] on div "no category" at bounding box center [243, 142] width 123 height 25
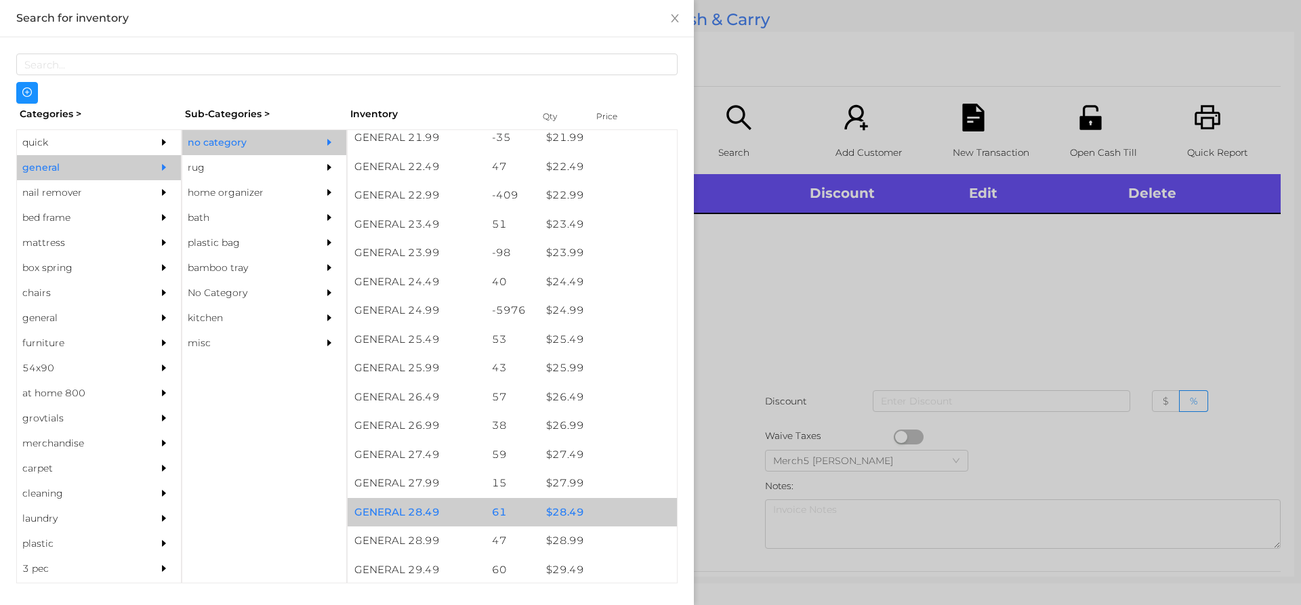
scroll to position [1762, 0]
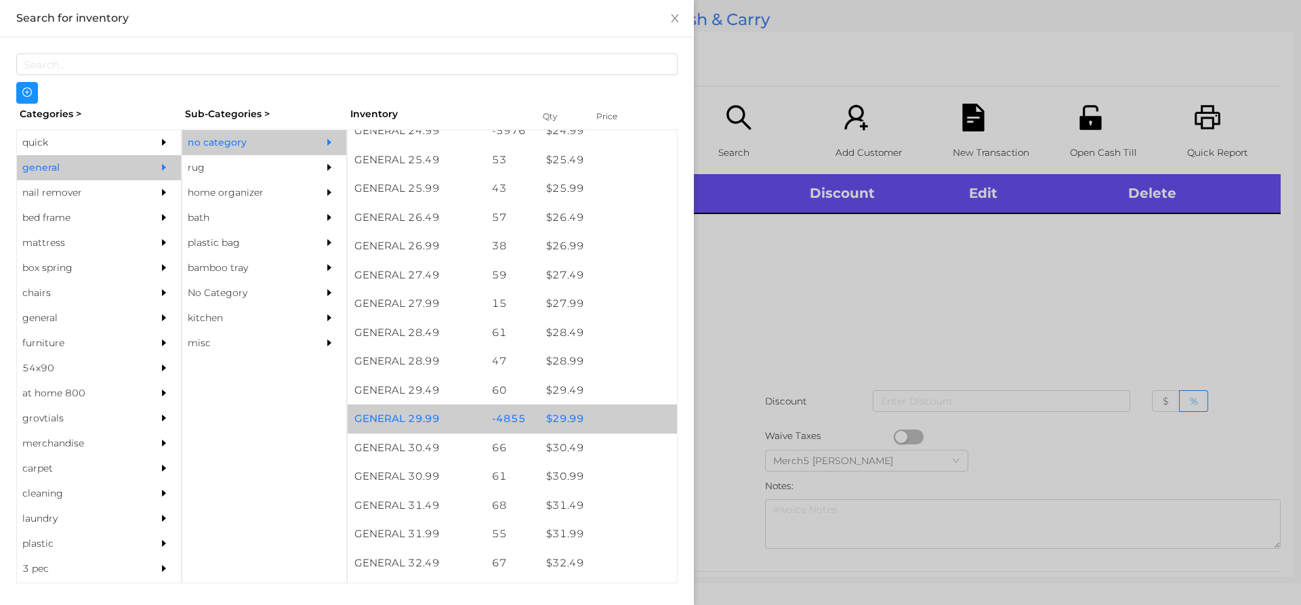
click at [608, 424] on div "$ 29.99" at bounding box center [608, 419] width 138 height 29
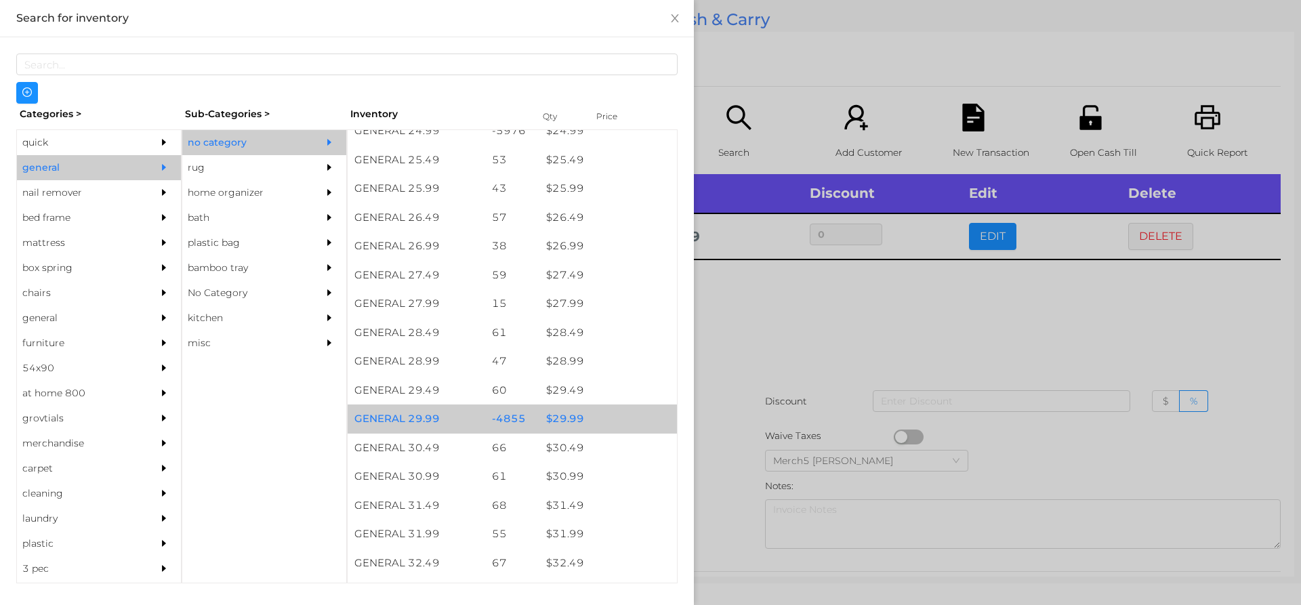
click at [608, 424] on div "$ 29.99" at bounding box center [608, 419] width 138 height 29
click at [599, 418] on div "$ 29.99" at bounding box center [608, 419] width 138 height 29
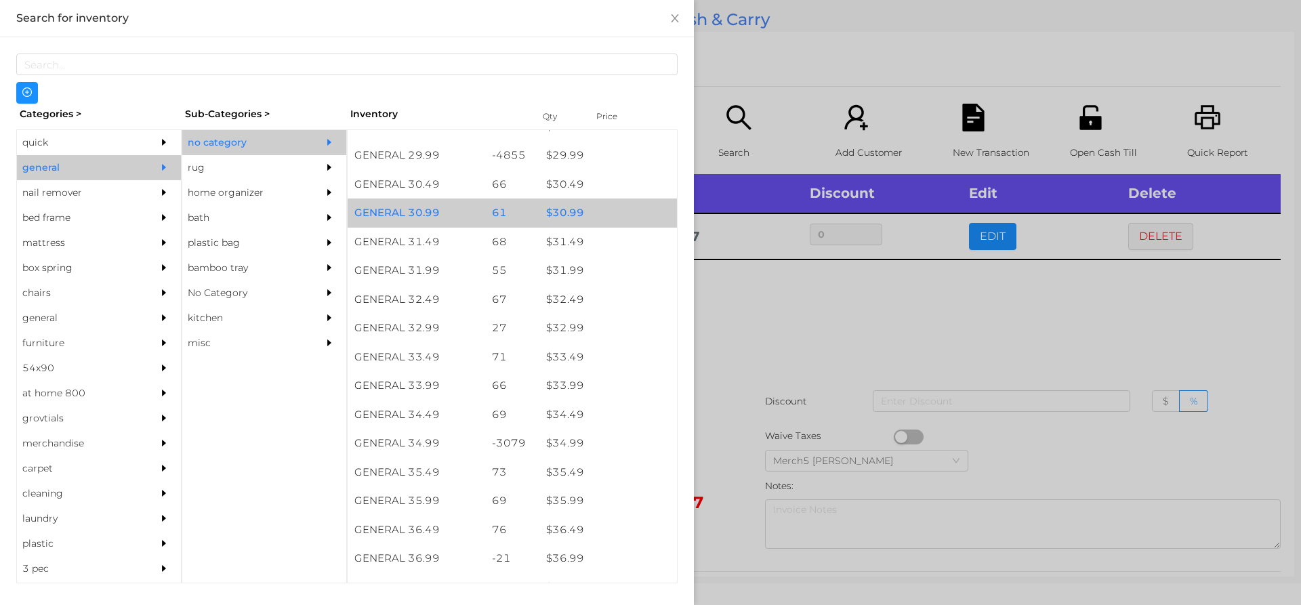
scroll to position [2033, 0]
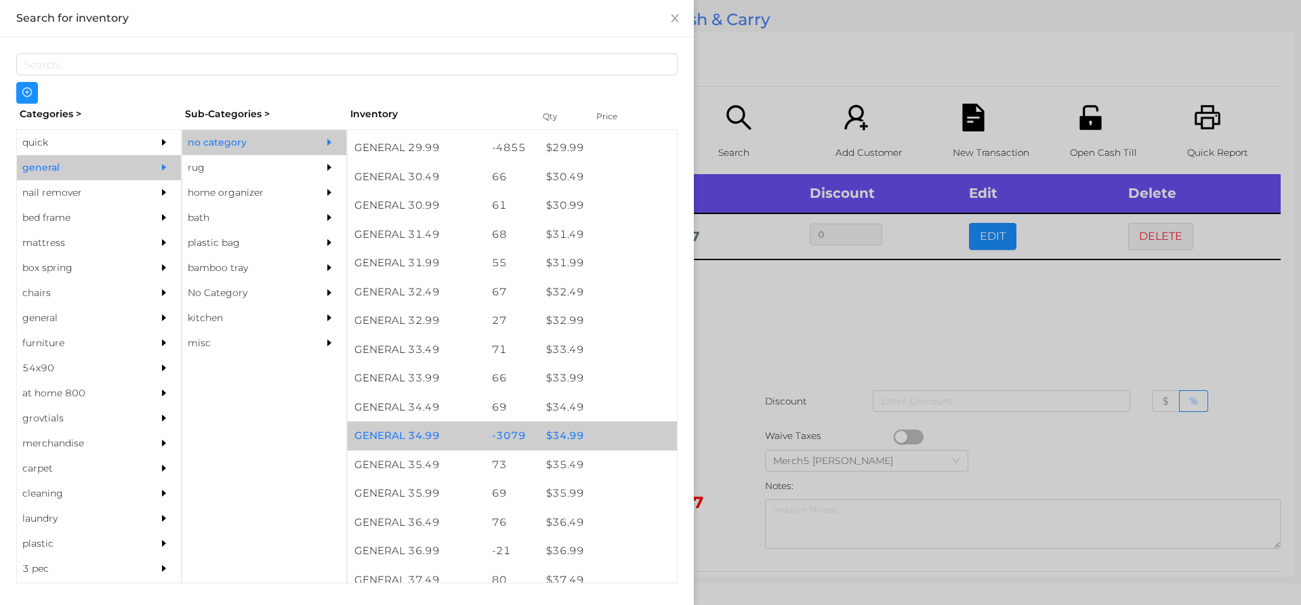
click at [595, 440] on div "$ 34.99" at bounding box center [608, 436] width 138 height 29
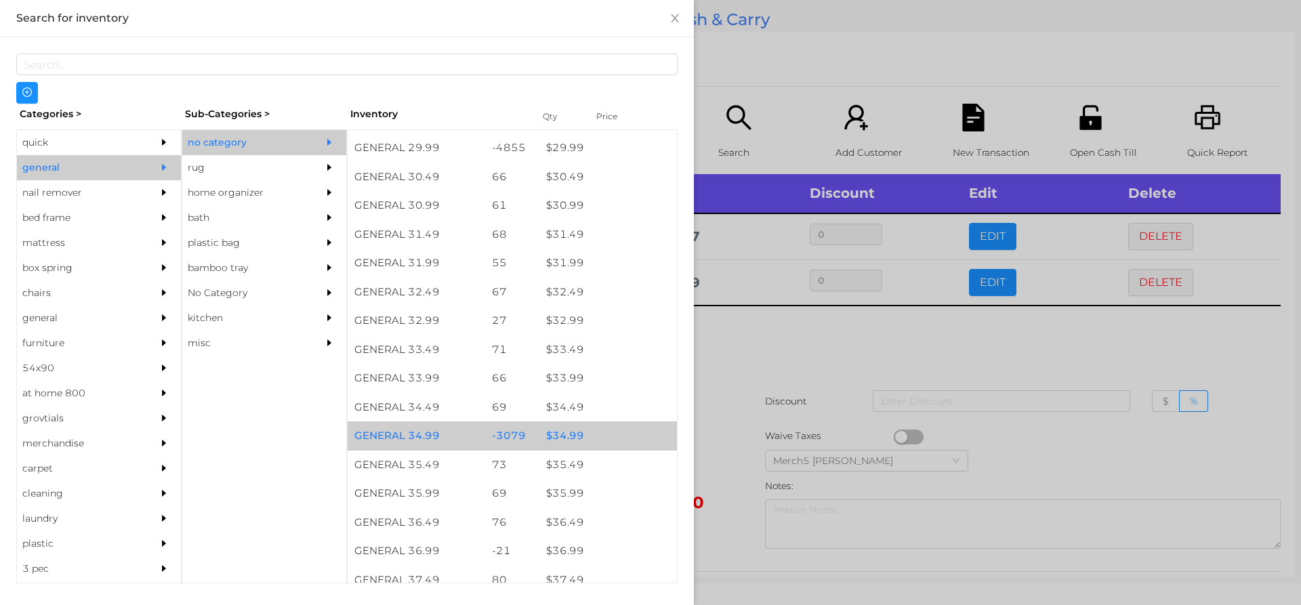
click at [595, 440] on div "$ 34.99" at bounding box center [608, 436] width 138 height 29
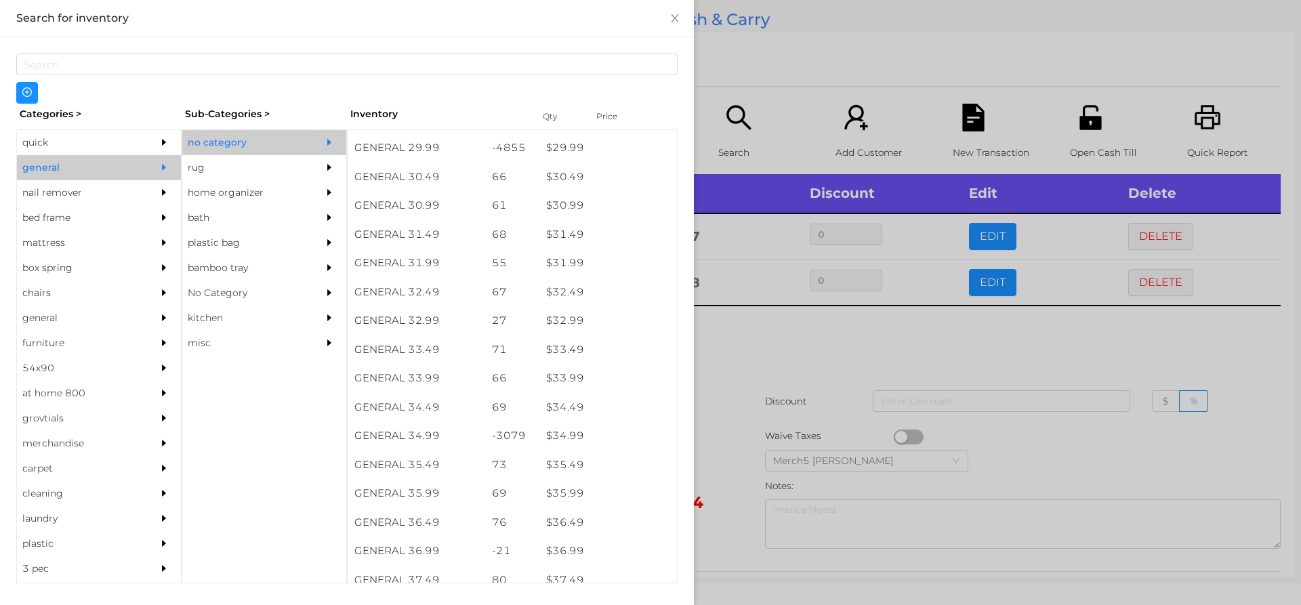
click at [762, 328] on div at bounding box center [650, 302] width 1301 height 605
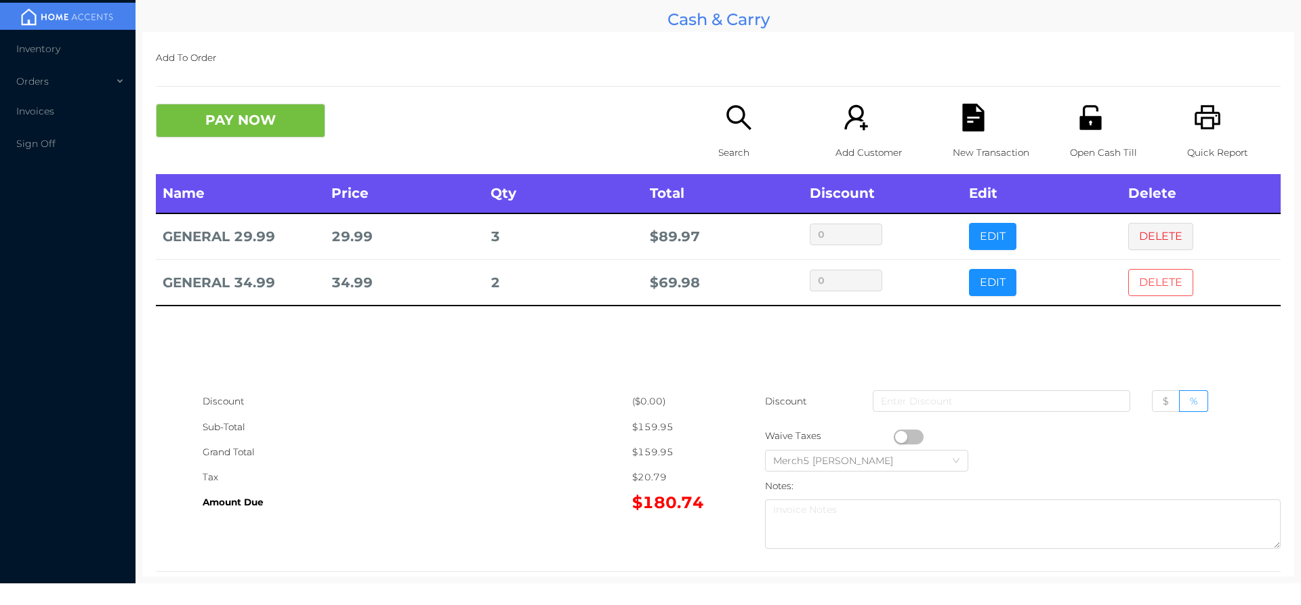
click at [1139, 279] on button "DELETE" at bounding box center [1160, 282] width 65 height 27
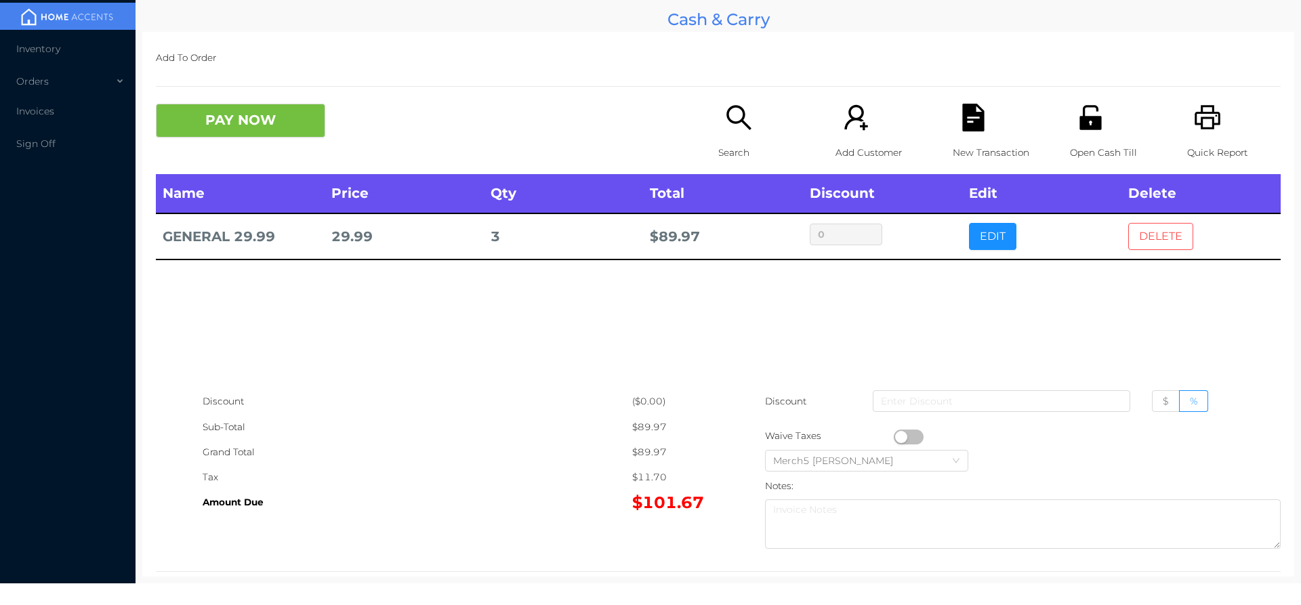
click at [1169, 249] on button "DELETE" at bounding box center [1160, 236] width 65 height 27
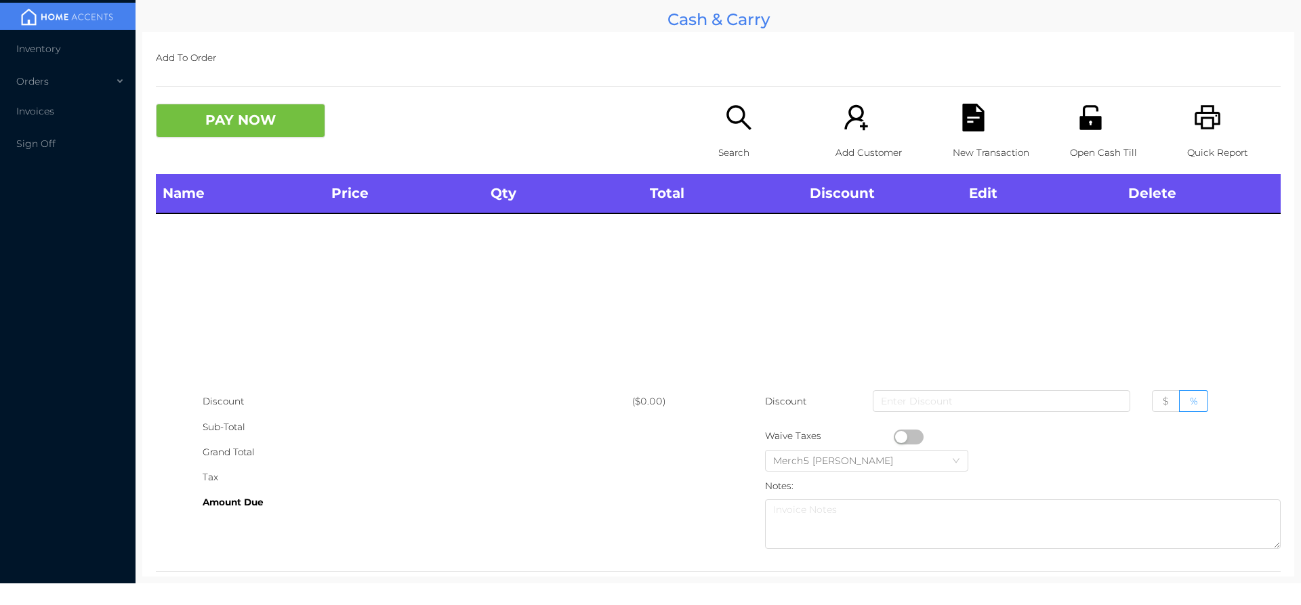
click at [1194, 115] on icon "icon: printer" at bounding box center [1208, 118] width 28 height 28
click at [740, 121] on icon "icon: search" at bounding box center [739, 118] width 28 height 28
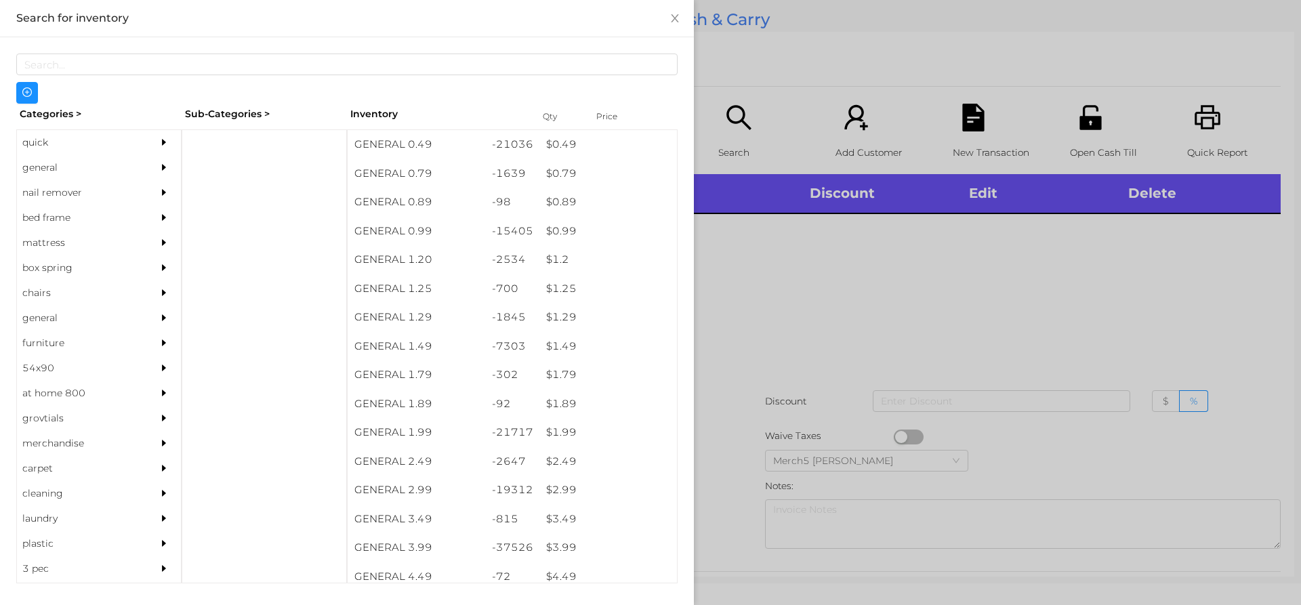
click at [127, 161] on div "general" at bounding box center [78, 167] width 123 height 25
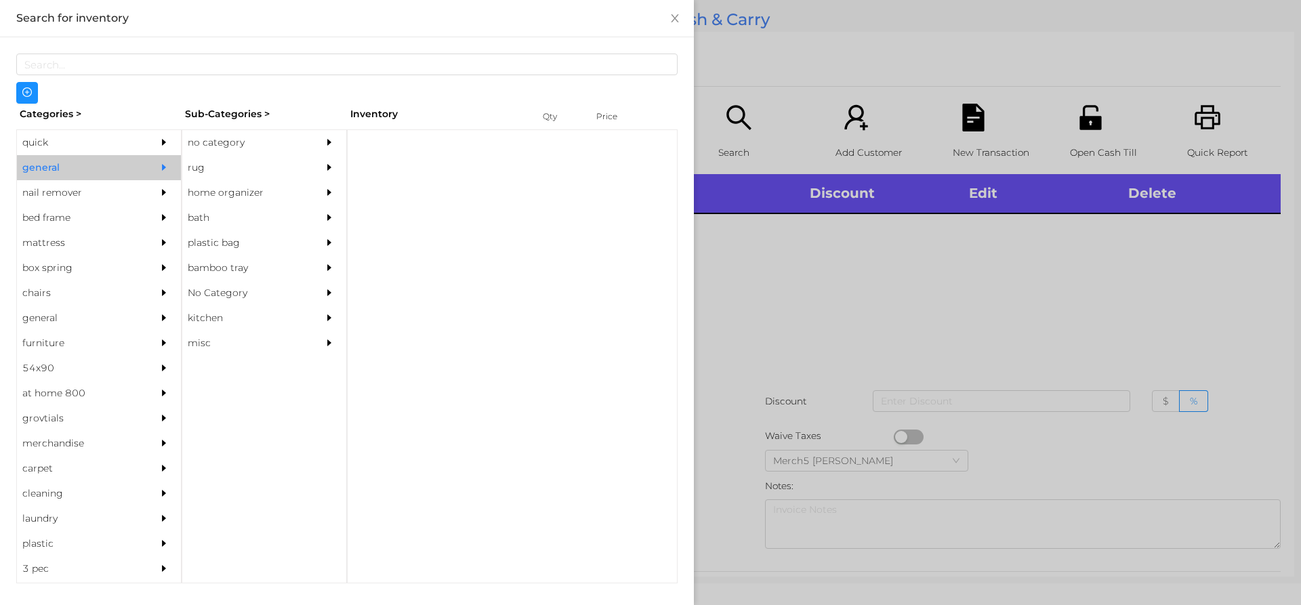
click at [228, 150] on div "no category" at bounding box center [243, 142] width 123 height 25
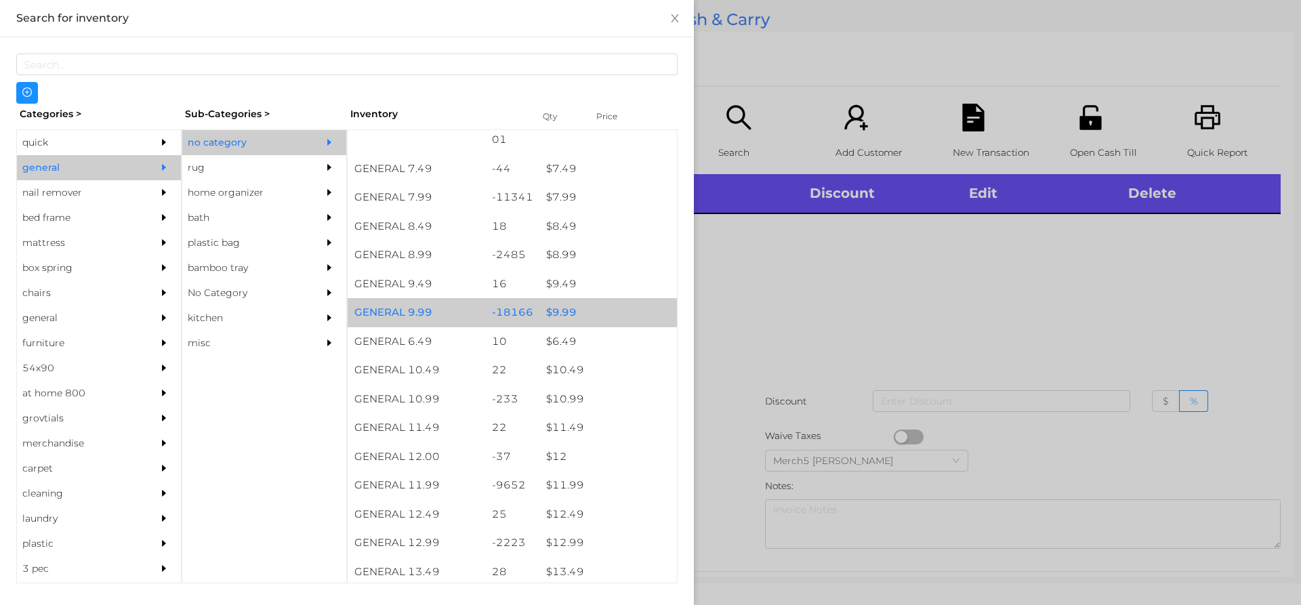
scroll to position [745, 0]
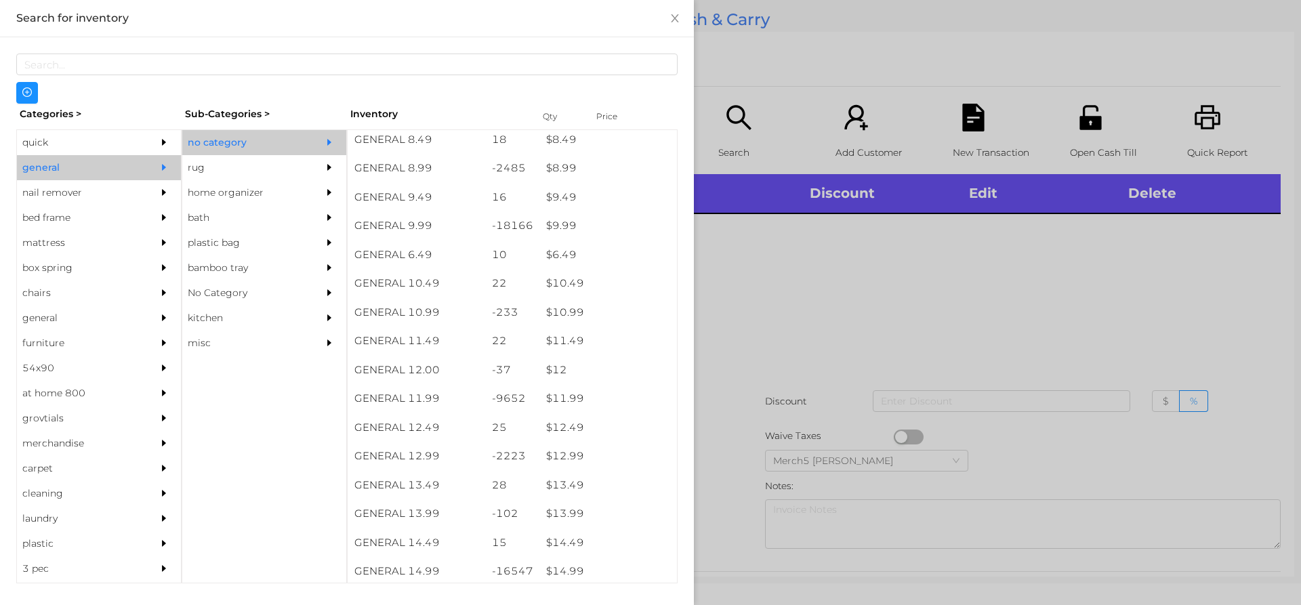
click at [719, 233] on div at bounding box center [650, 302] width 1301 height 605
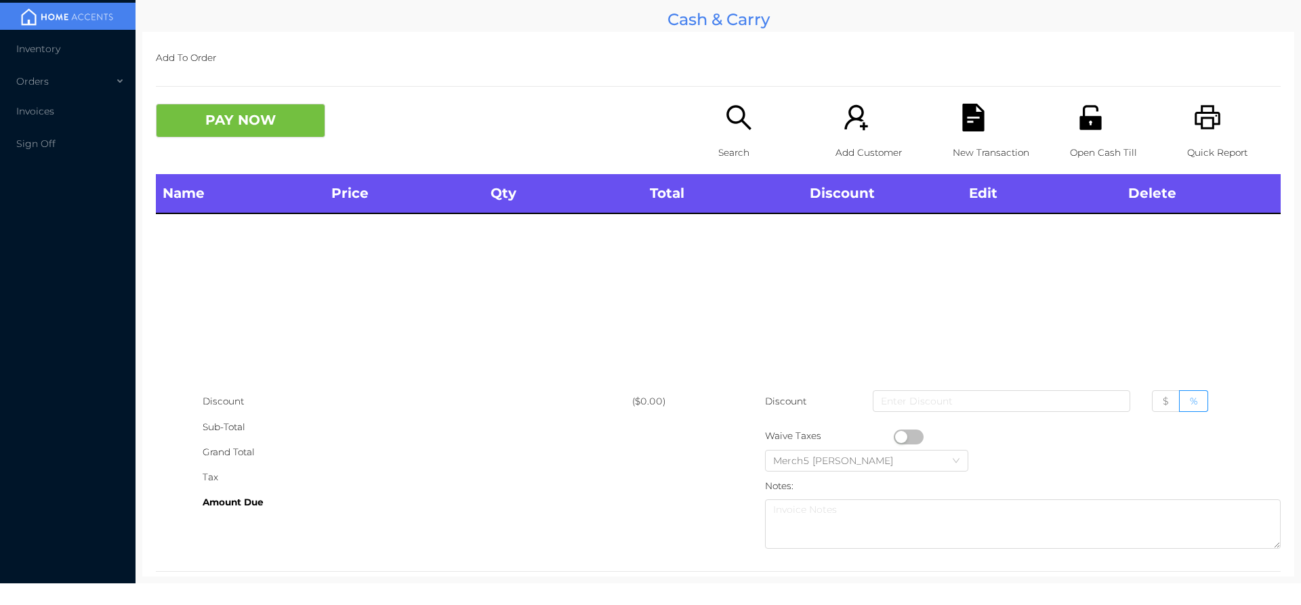
click at [760, 143] on p "Search" at bounding box center [765, 152] width 94 height 25
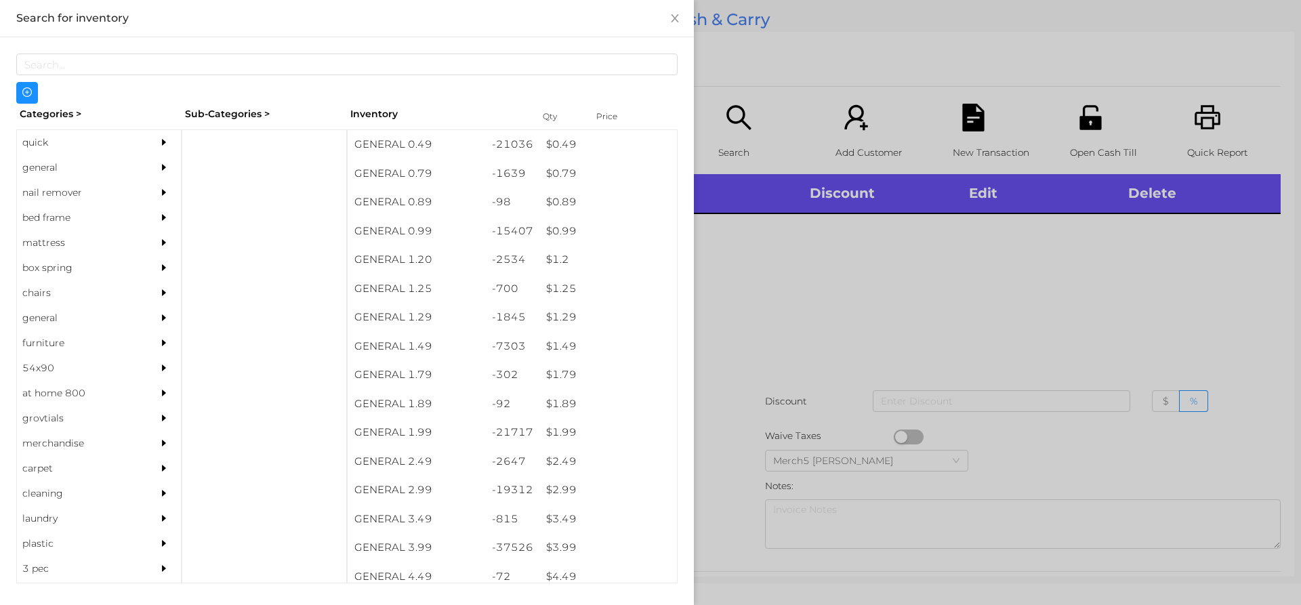
click at [154, 180] on div at bounding box center [167, 192] width 27 height 25
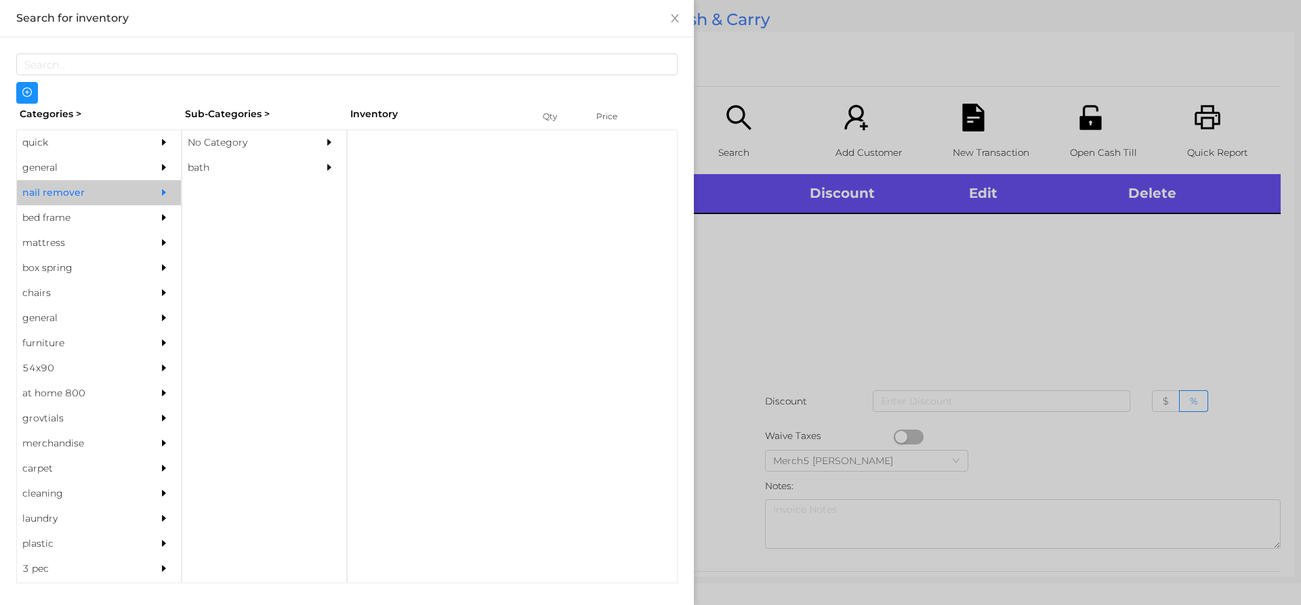
click at [134, 155] on div "quick" at bounding box center [99, 142] width 164 height 25
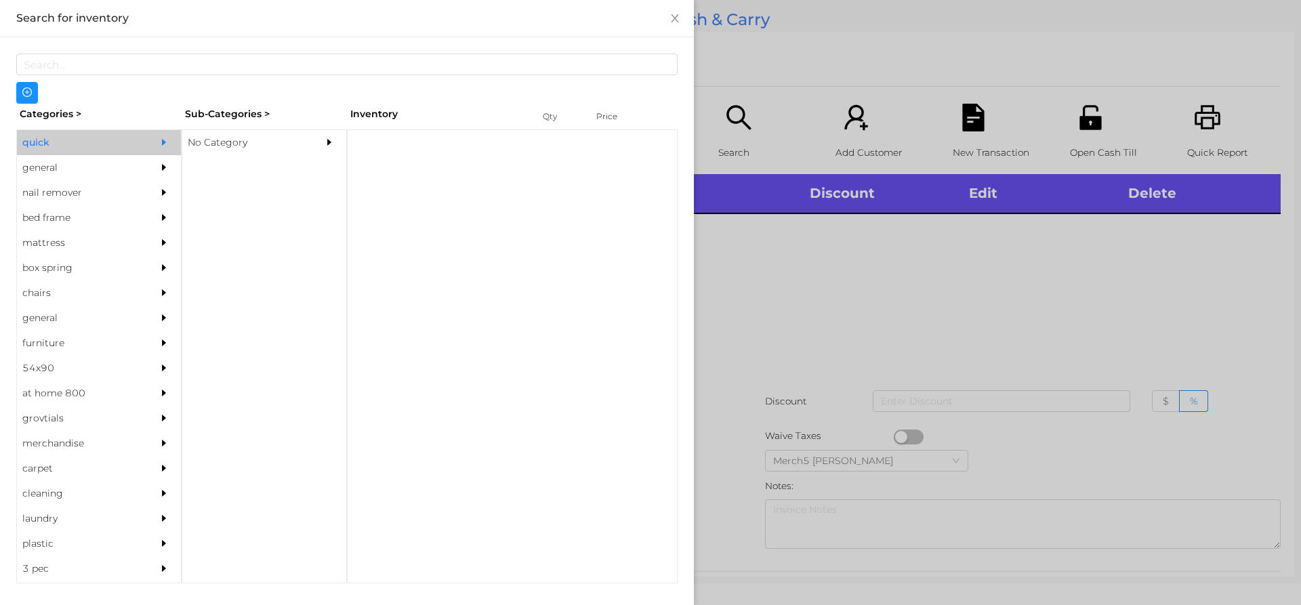
click at [159, 167] on icon "icon: caret-right" at bounding box center [163, 167] width 9 height 9
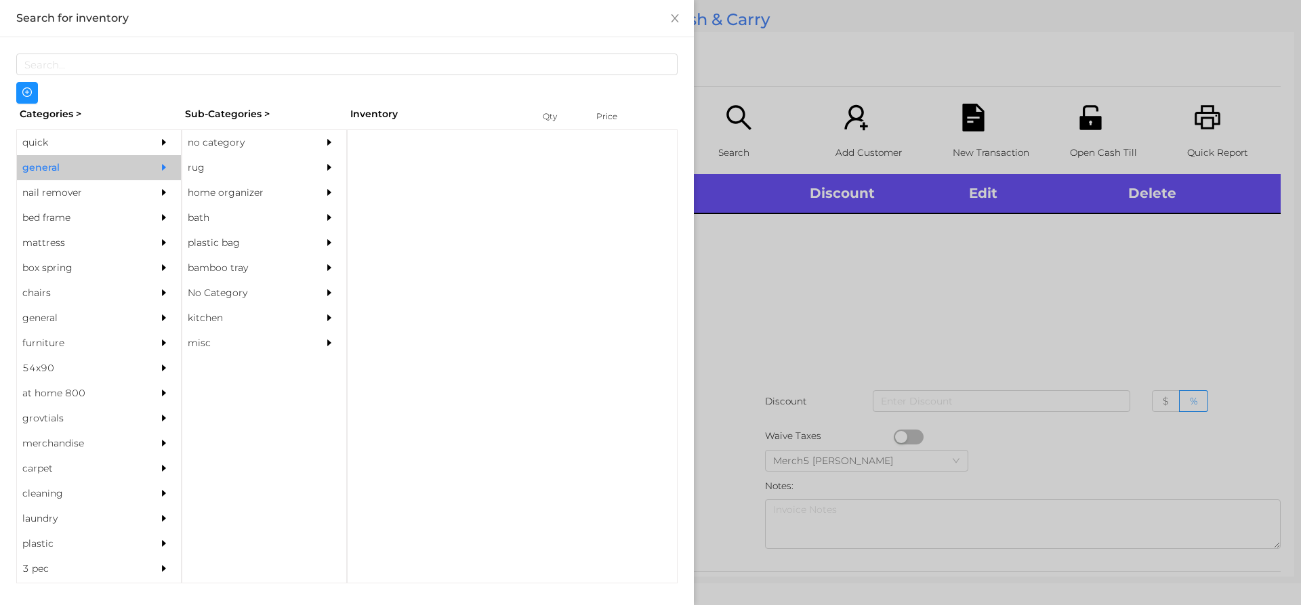
click at [245, 138] on div "no category" at bounding box center [243, 142] width 123 height 25
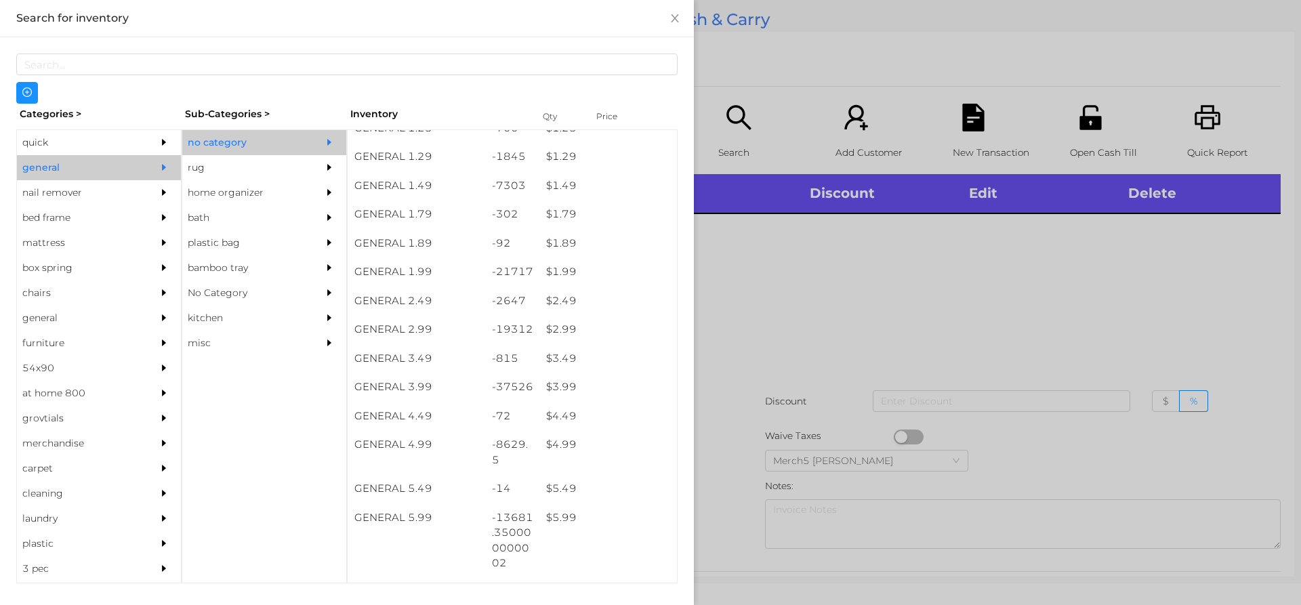
scroll to position [339, 0]
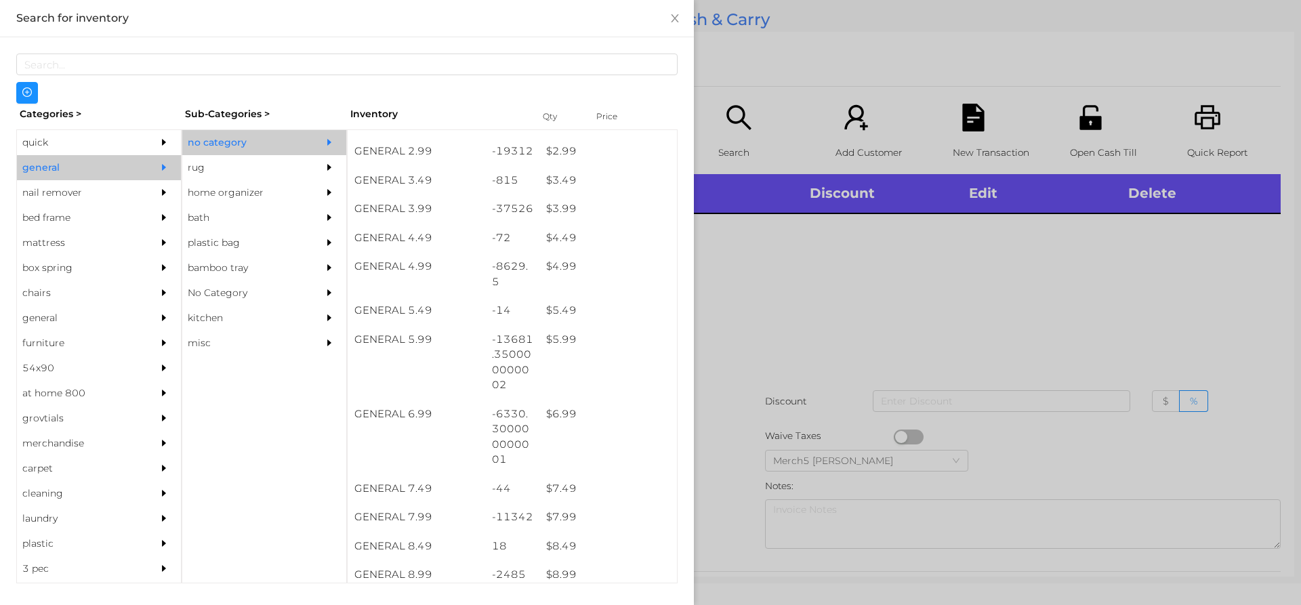
click at [798, 276] on div at bounding box center [650, 302] width 1301 height 605
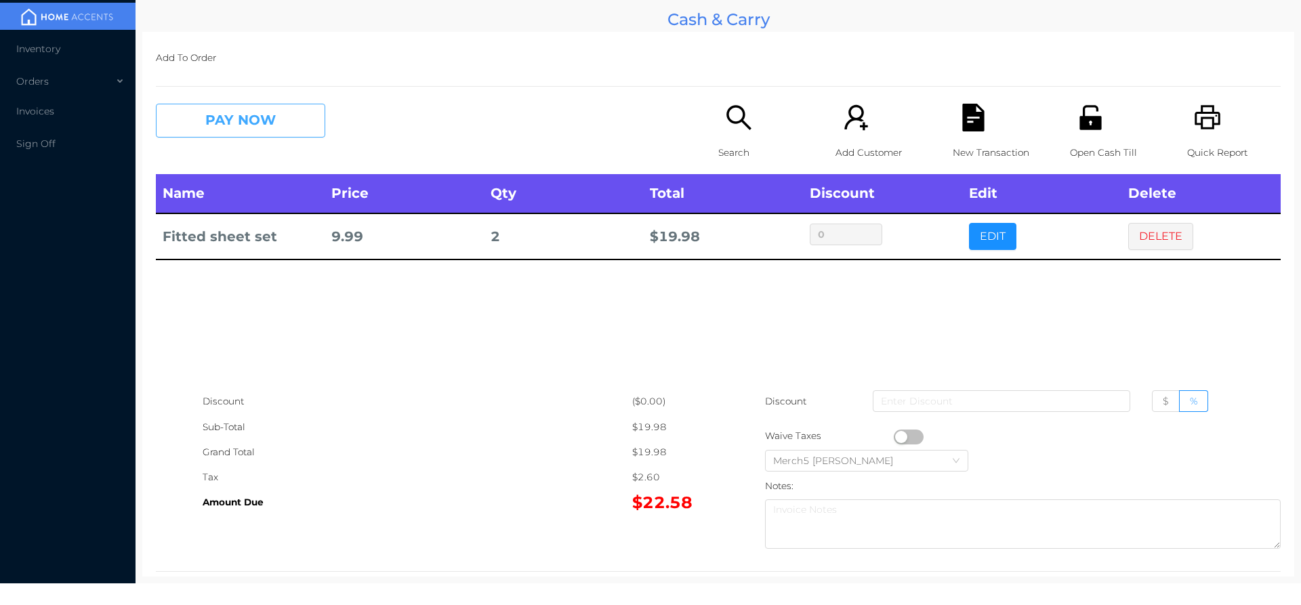
click at [299, 134] on button "PAY NOW" at bounding box center [240, 121] width 169 height 34
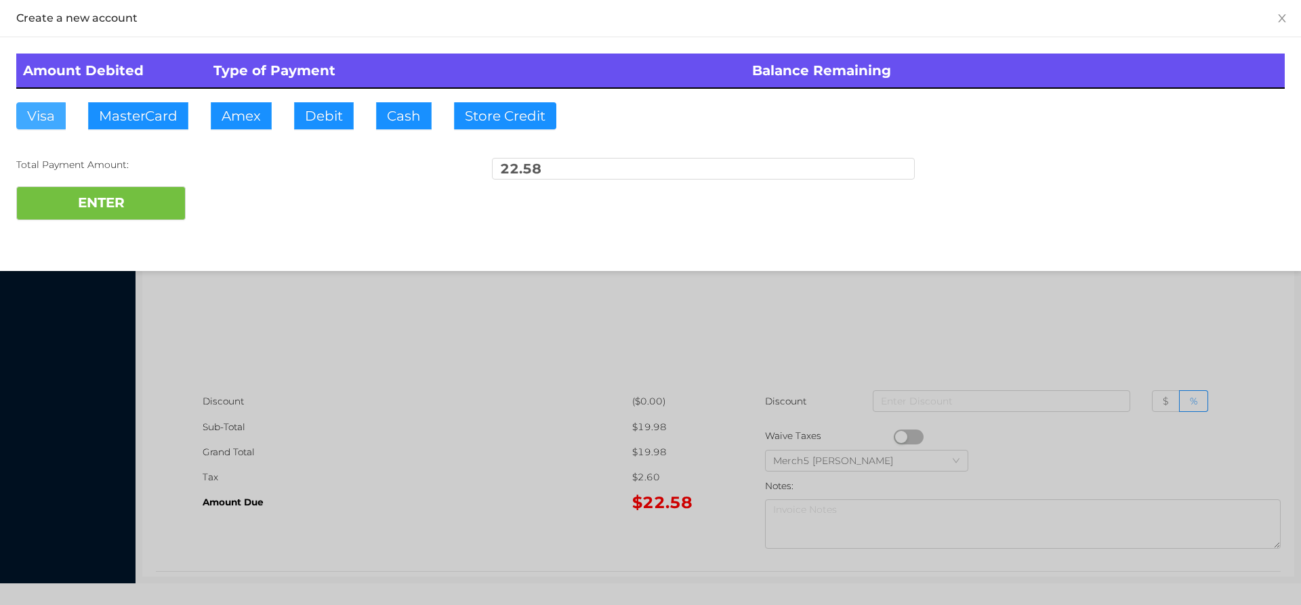
click at [52, 125] on button "Visa" at bounding box center [40, 115] width 49 height 27
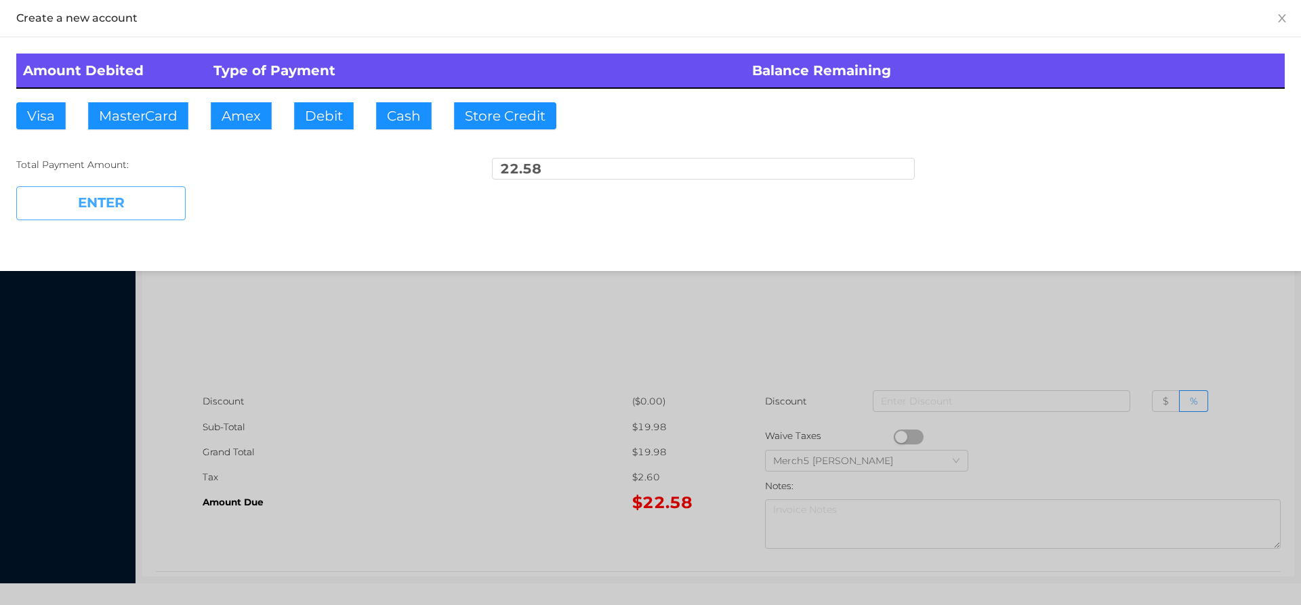
click at [134, 205] on button "ENTER" at bounding box center [100, 203] width 169 height 34
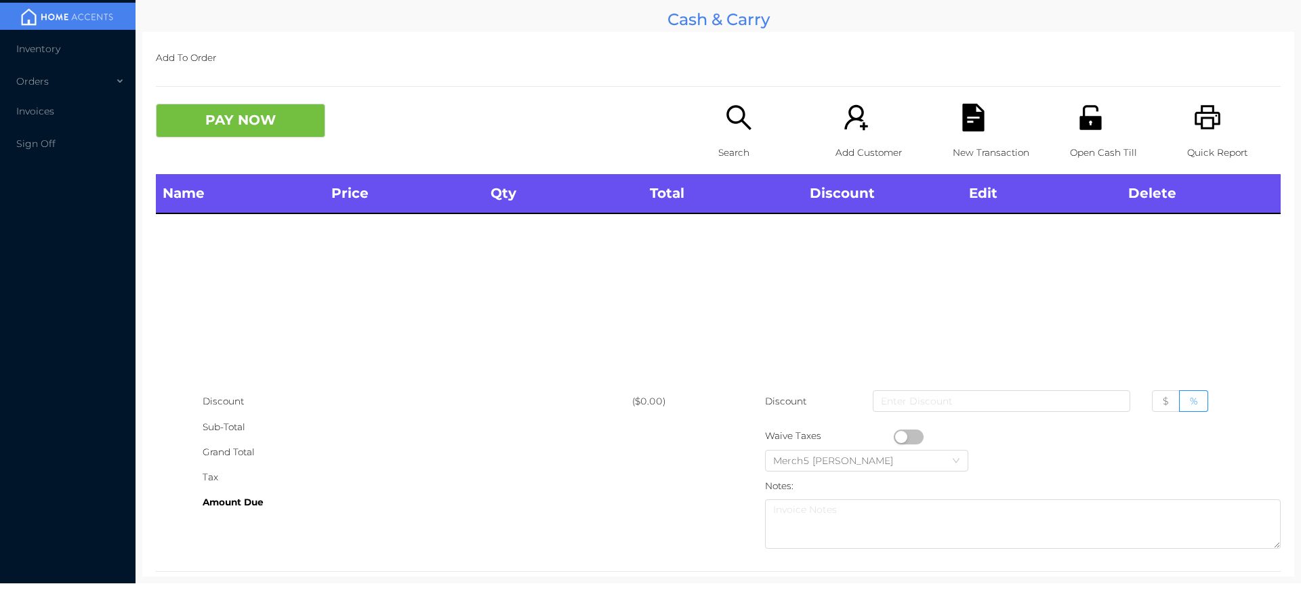
click at [743, 133] on div "Search" at bounding box center [765, 139] width 94 height 70
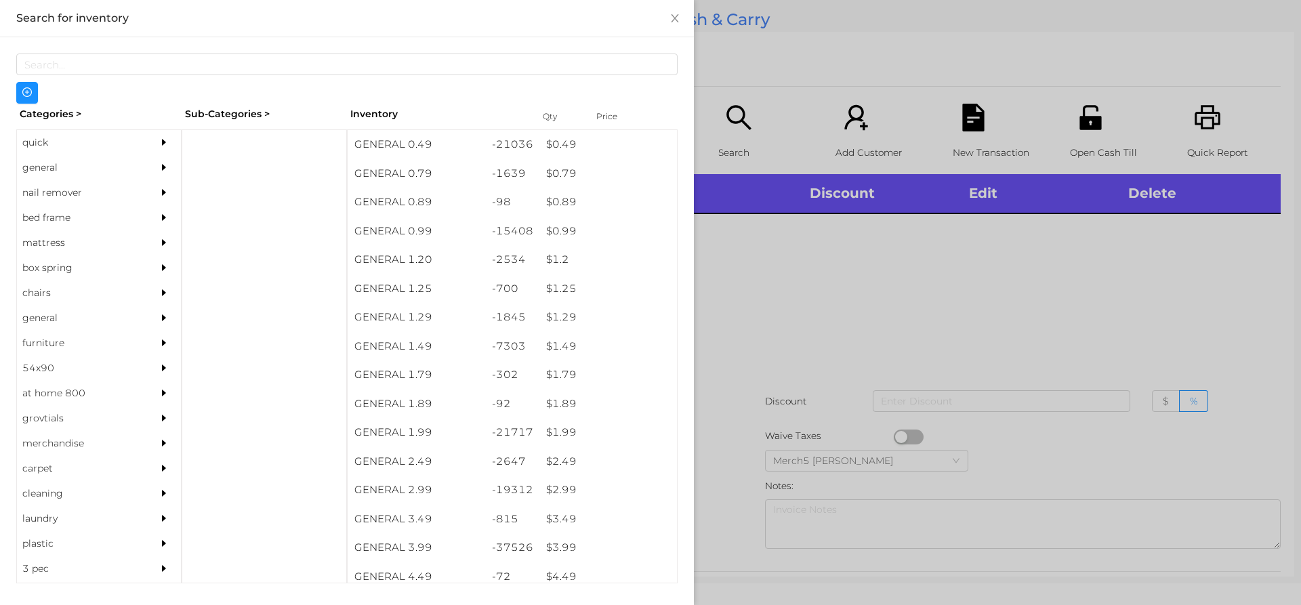
click at [140, 167] on div "general" at bounding box center [99, 167] width 164 height 25
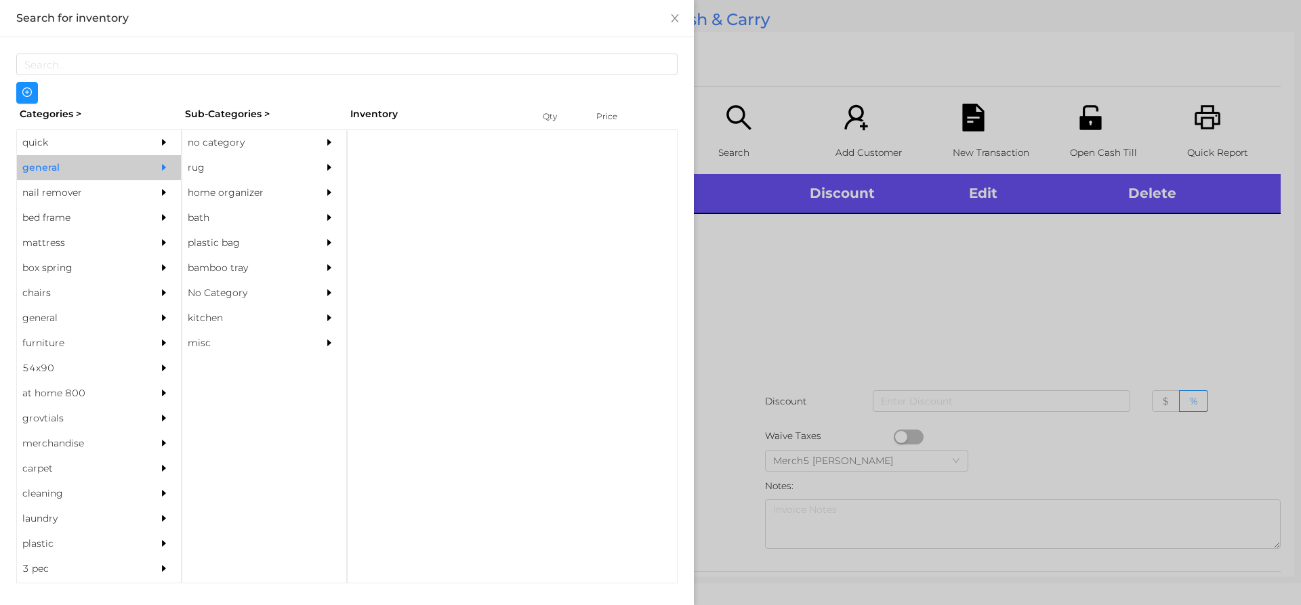
click at [234, 141] on div "no category" at bounding box center [243, 142] width 123 height 25
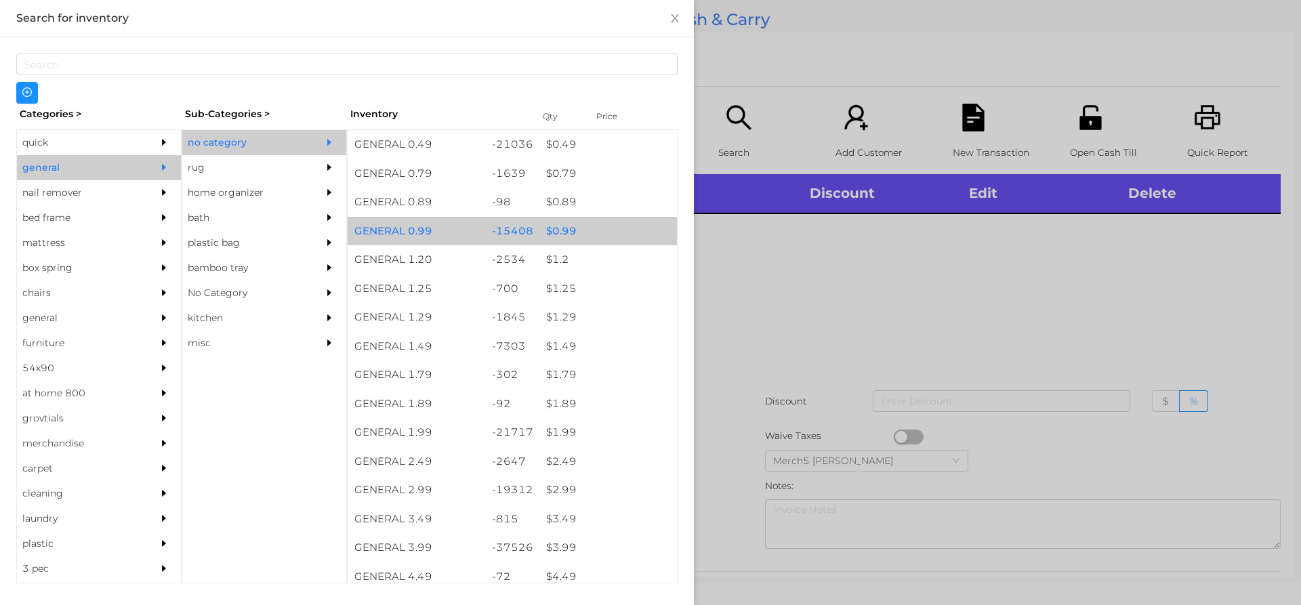
click at [590, 229] on div "$ 0.99" at bounding box center [608, 231] width 138 height 29
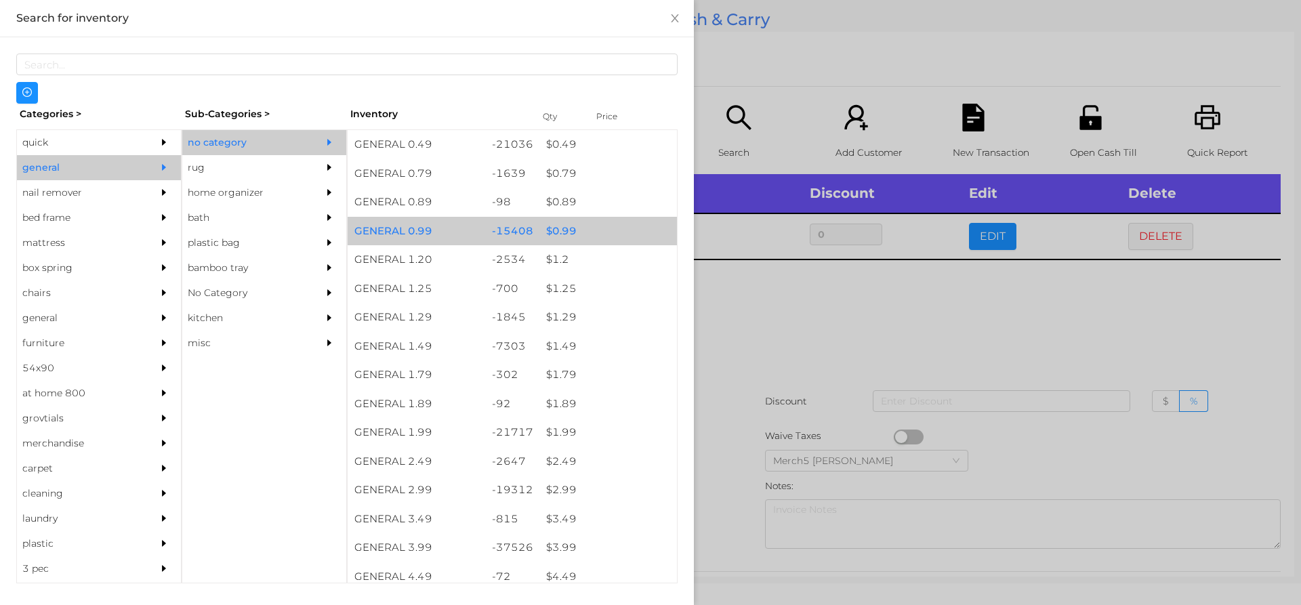
click at [606, 234] on div "$ 0.99" at bounding box center [608, 231] width 138 height 29
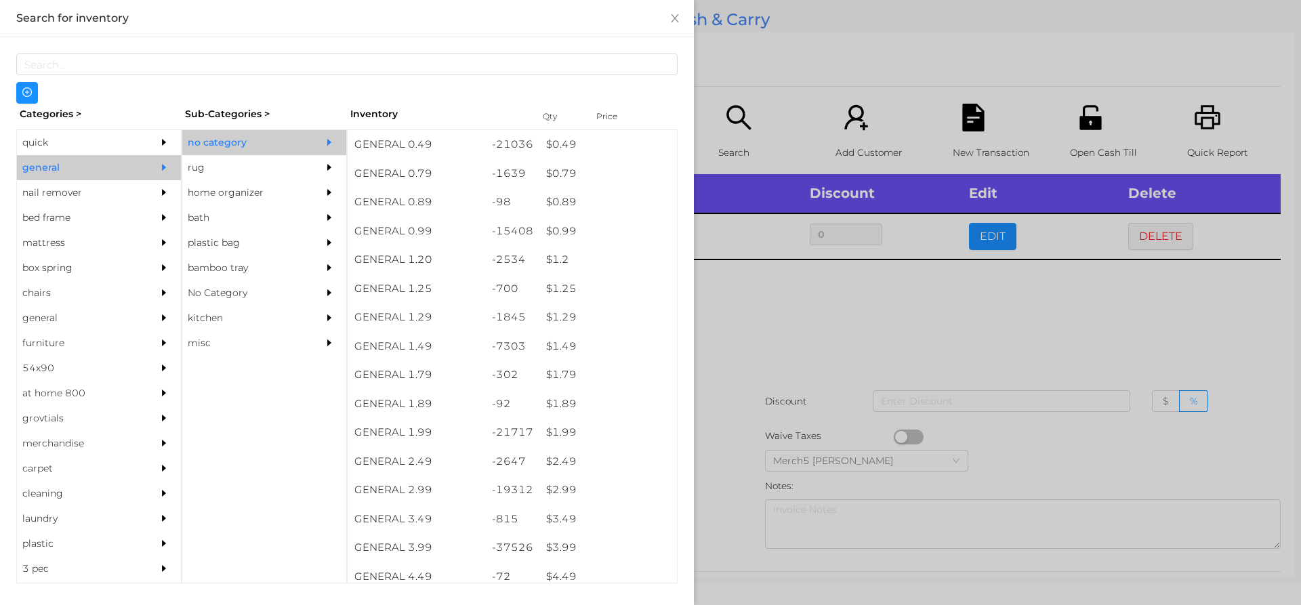
click at [799, 285] on div at bounding box center [650, 302] width 1301 height 605
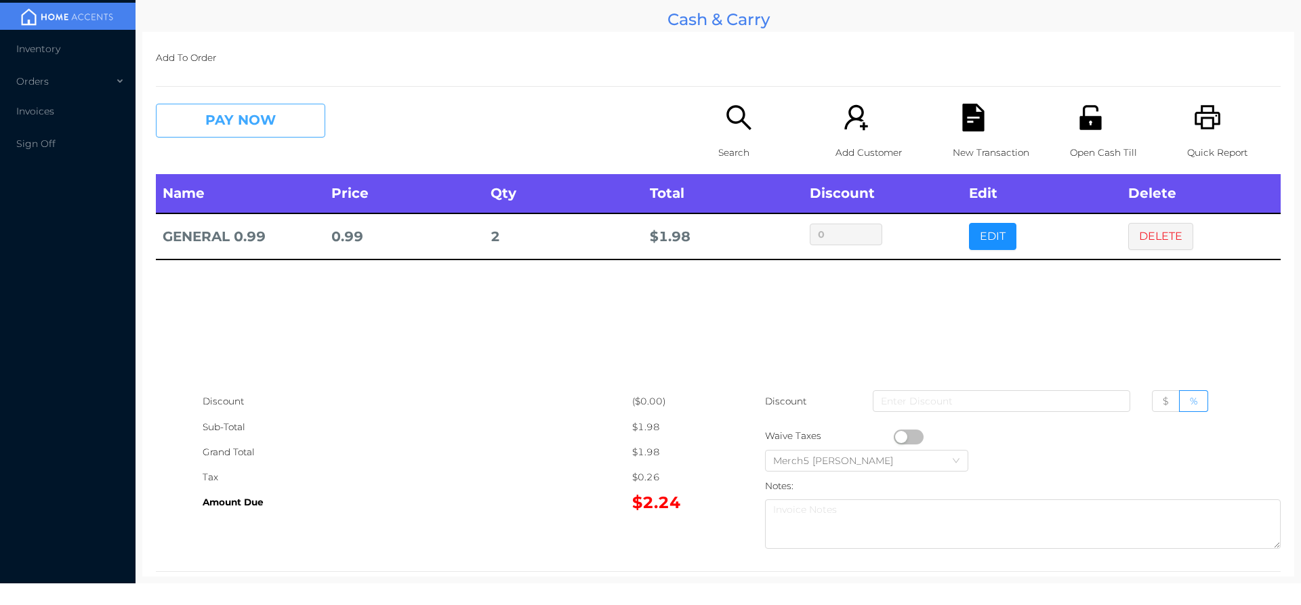
click at [294, 115] on button "PAY NOW" at bounding box center [240, 121] width 169 height 34
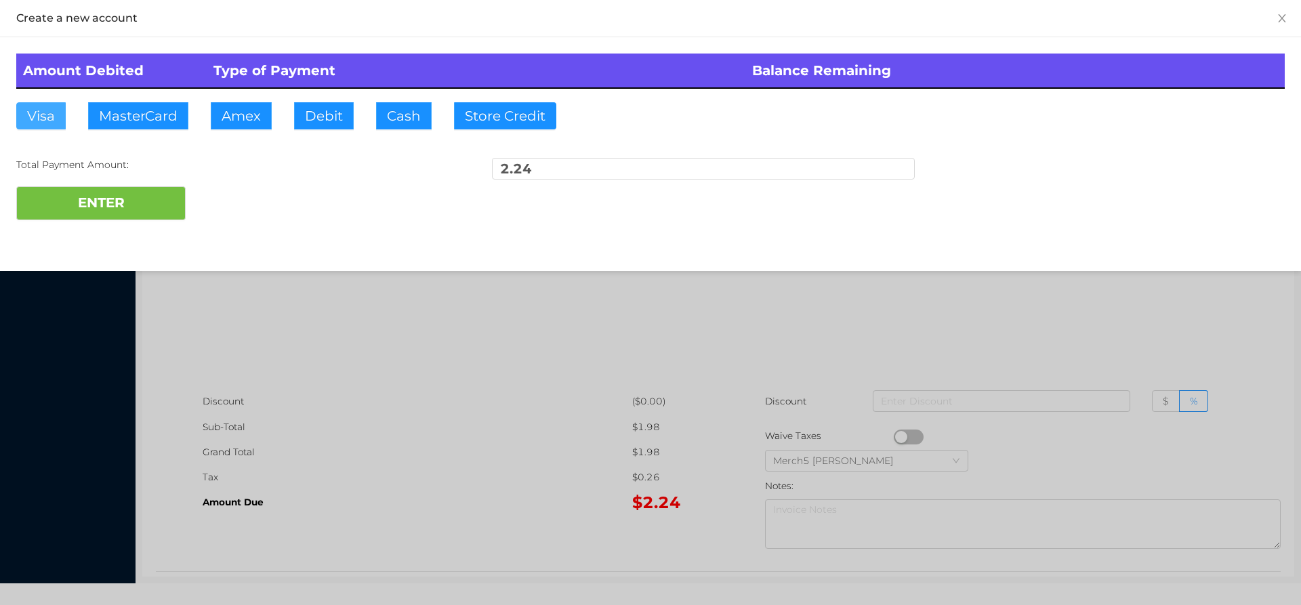
click at [49, 119] on button "Visa" at bounding box center [40, 115] width 49 height 27
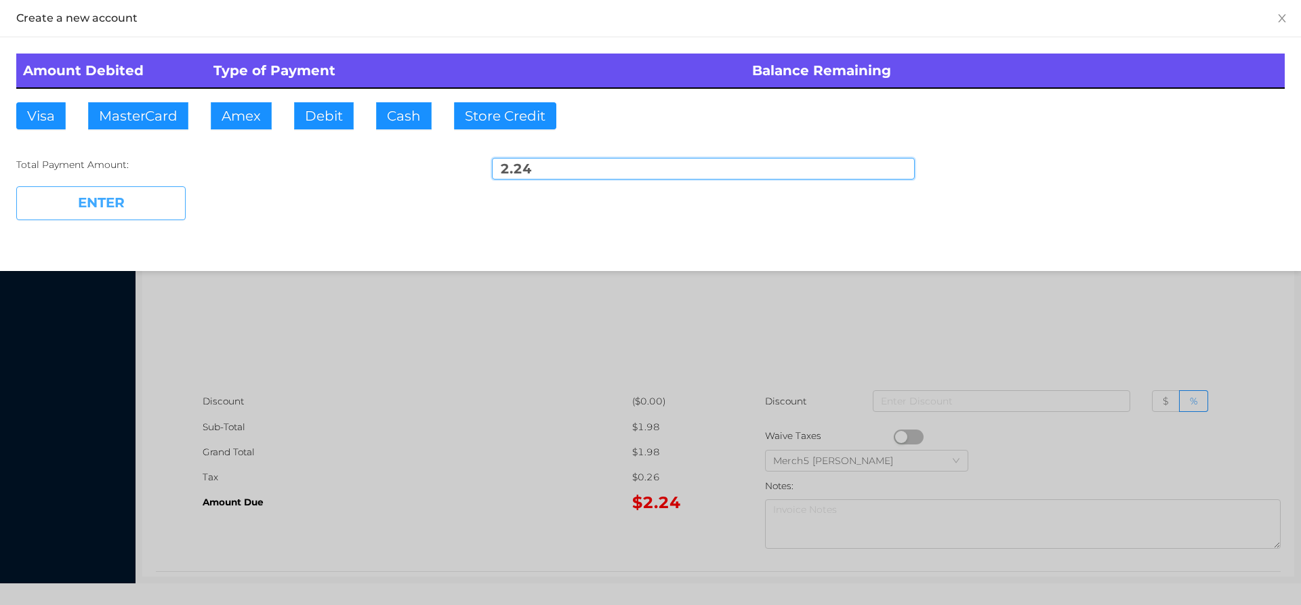
click at [134, 211] on button "ENTER" at bounding box center [100, 203] width 169 height 34
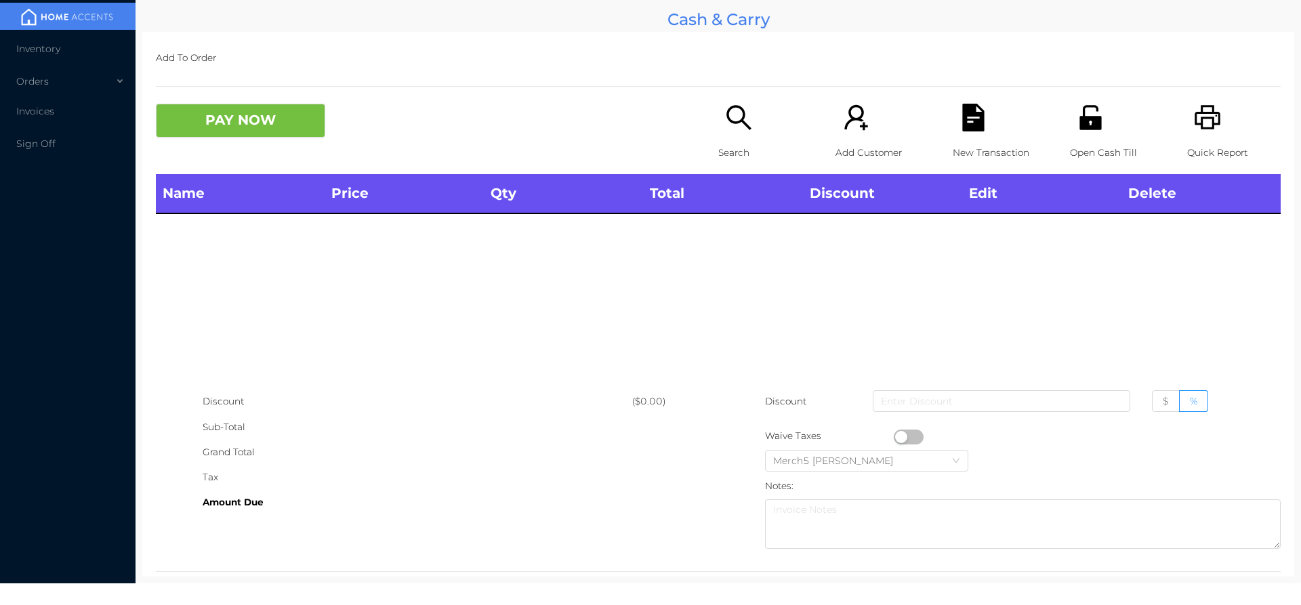
click at [749, 154] on p "Search" at bounding box center [765, 152] width 94 height 25
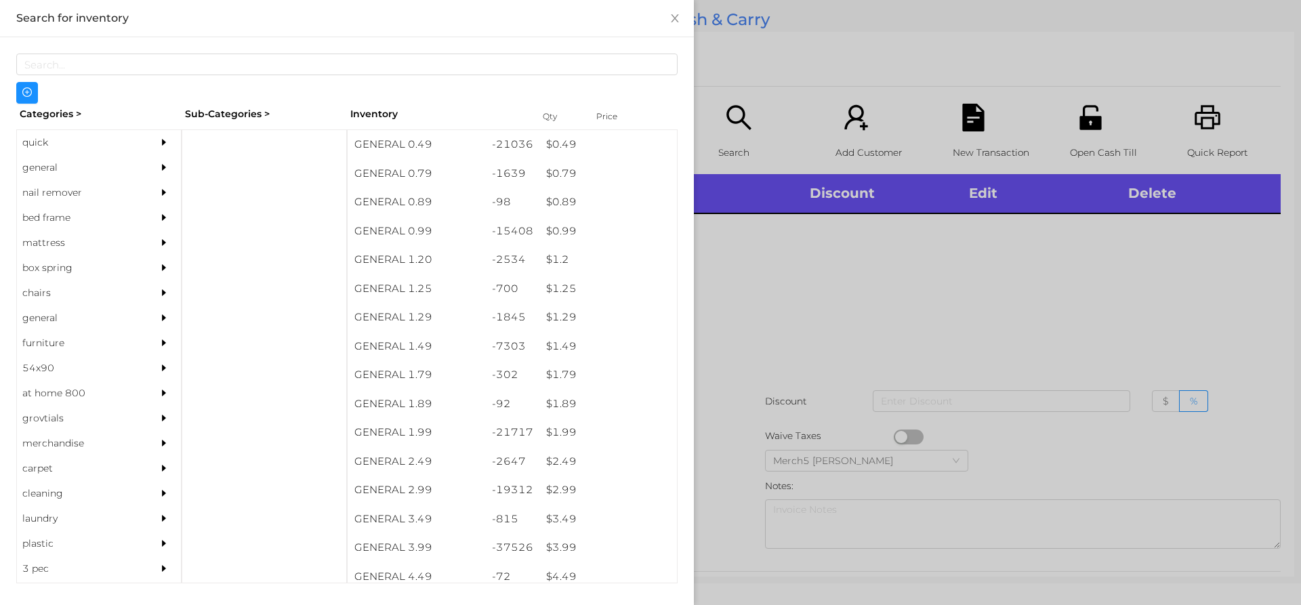
click at [139, 169] on div "general" at bounding box center [99, 167] width 164 height 25
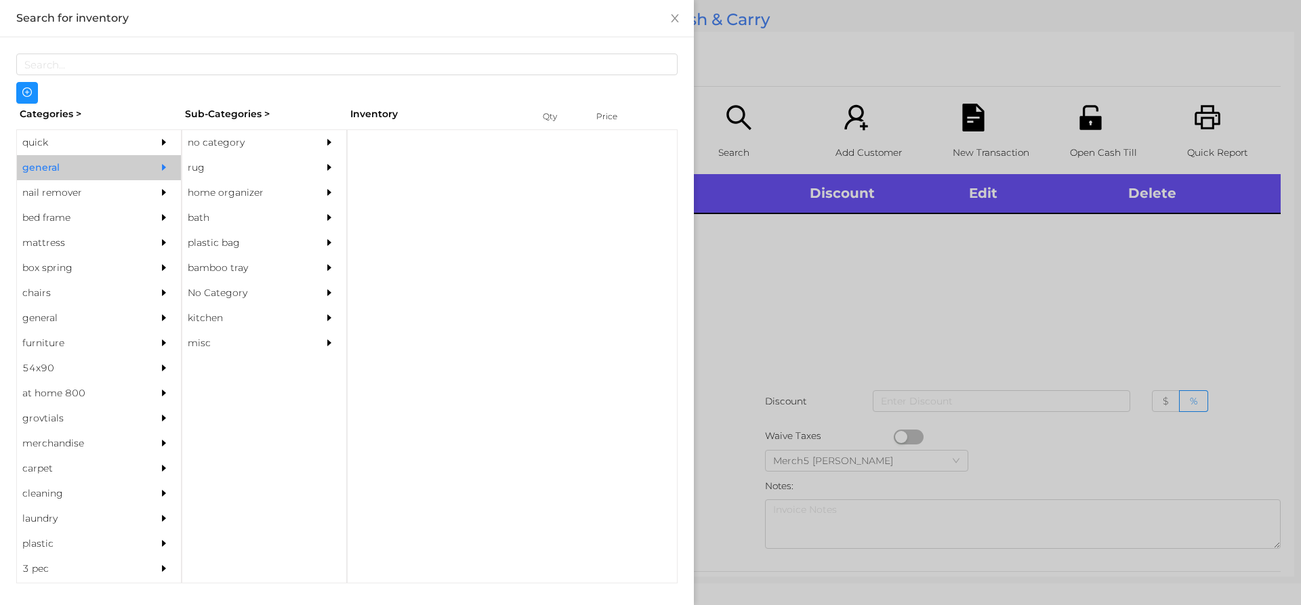
click at [307, 161] on div "rug" at bounding box center [264, 167] width 164 height 25
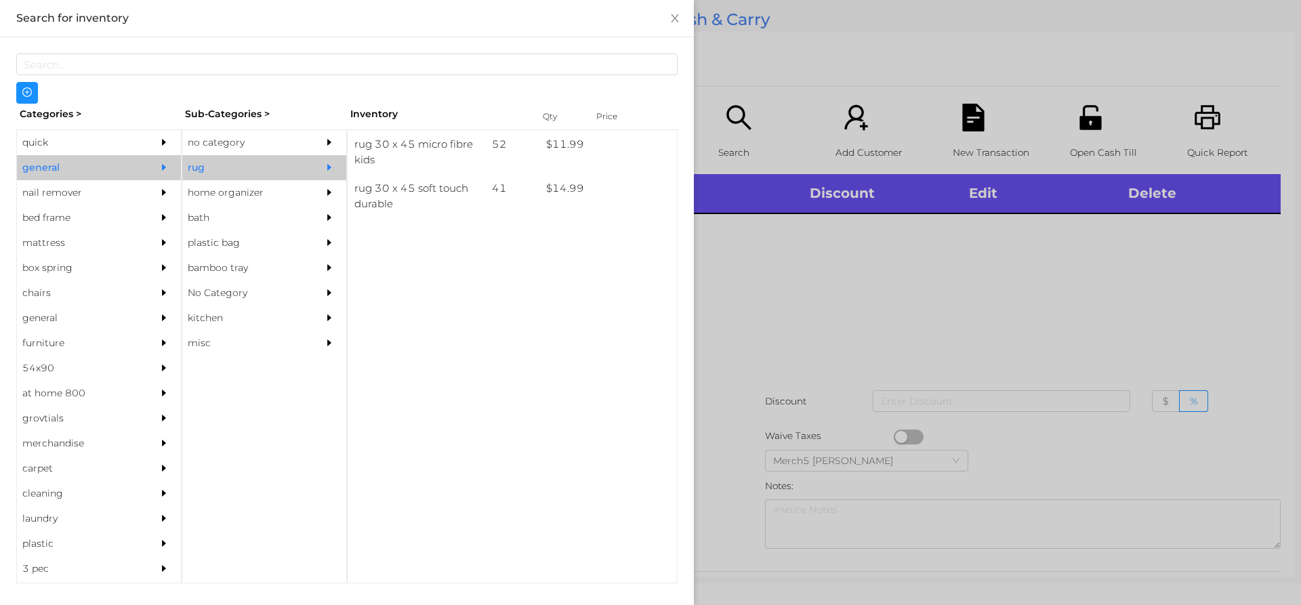
click at [331, 143] on icon "icon: caret-right" at bounding box center [329, 142] width 9 height 9
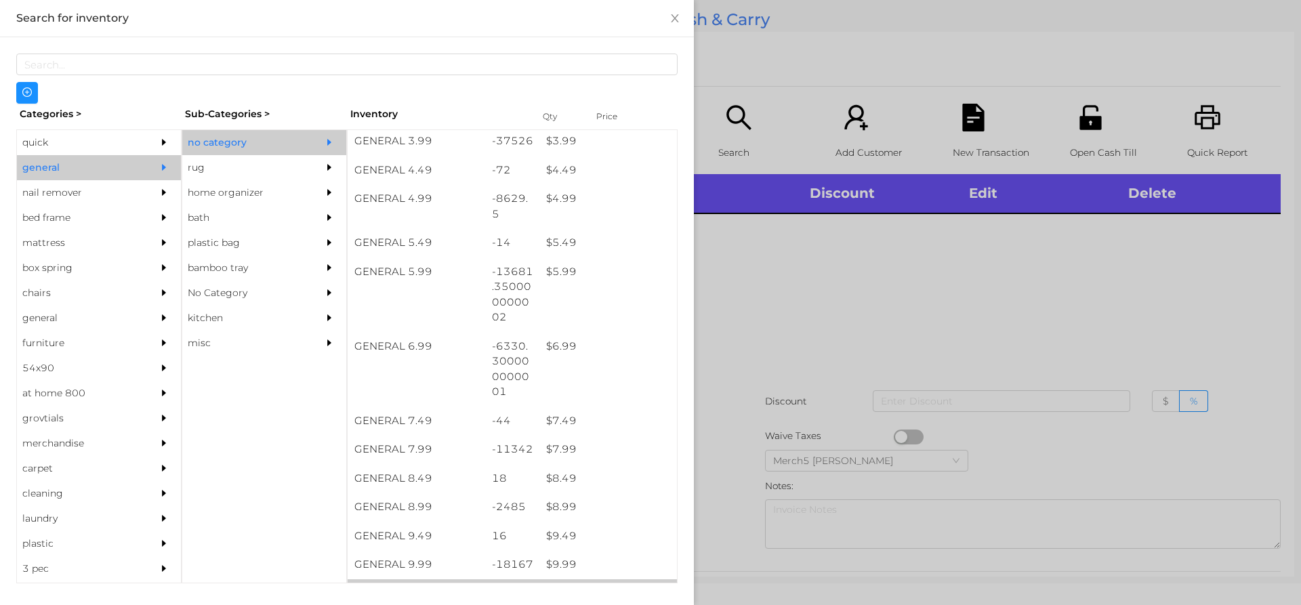
scroll to position [745, 0]
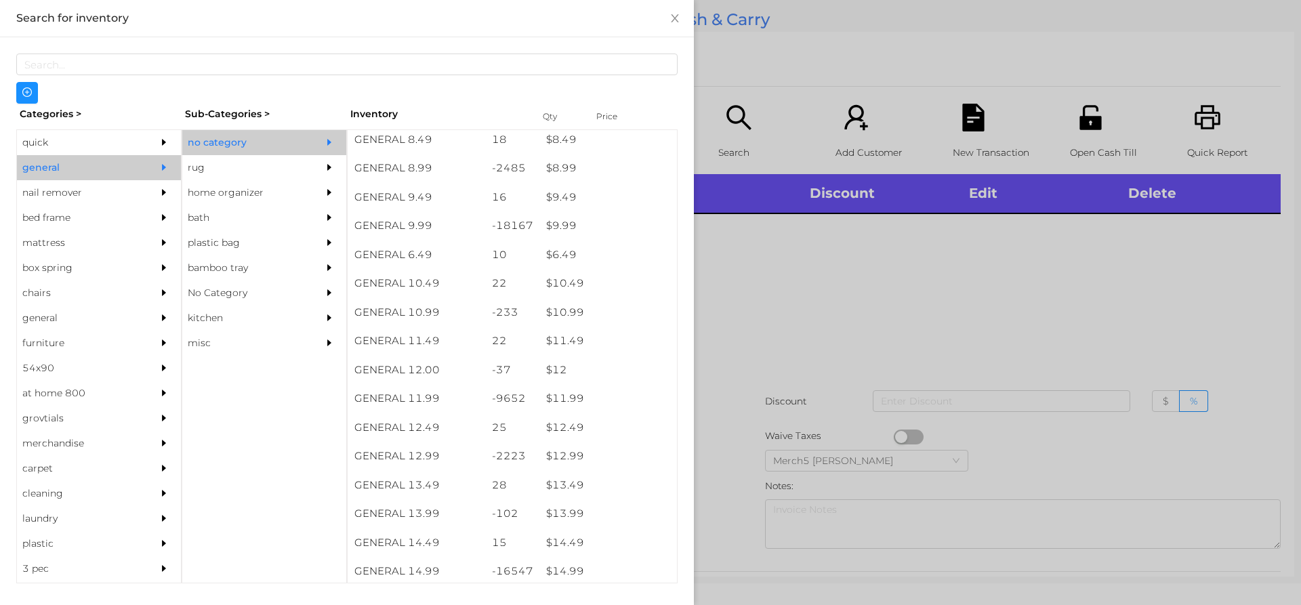
click at [754, 280] on div at bounding box center [650, 302] width 1301 height 605
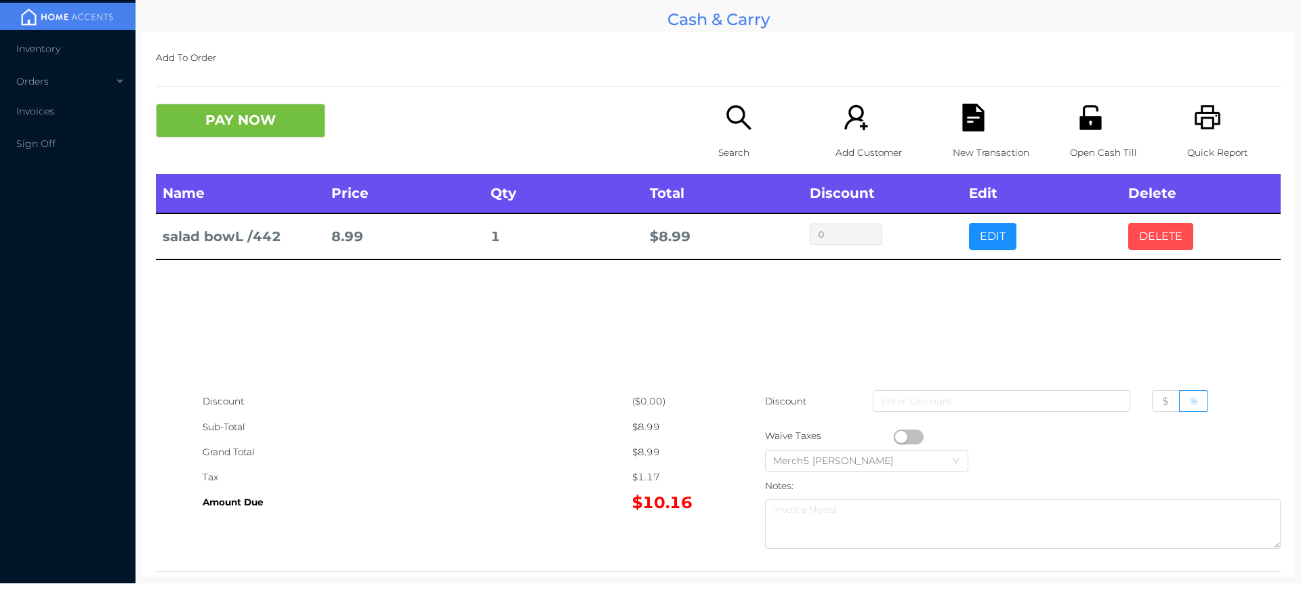
click at [1181, 250] on button "DELETE" at bounding box center [1160, 236] width 65 height 27
click at [747, 122] on icon "icon: search" at bounding box center [739, 118] width 28 height 28
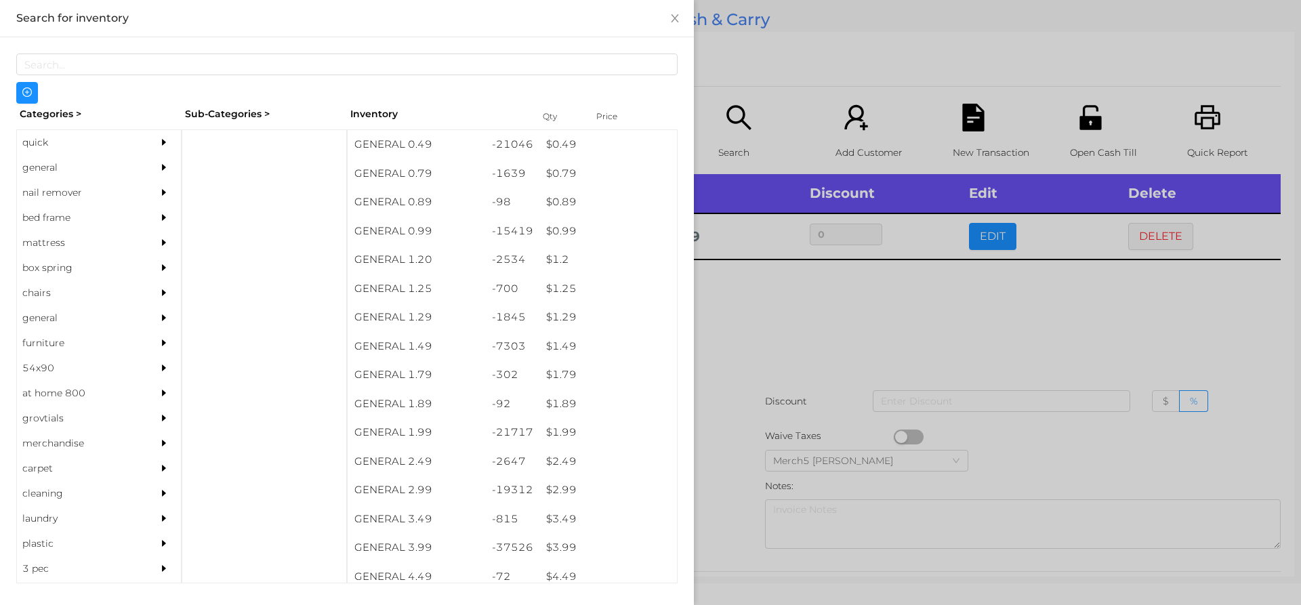
click at [143, 165] on div "general" at bounding box center [99, 167] width 164 height 25
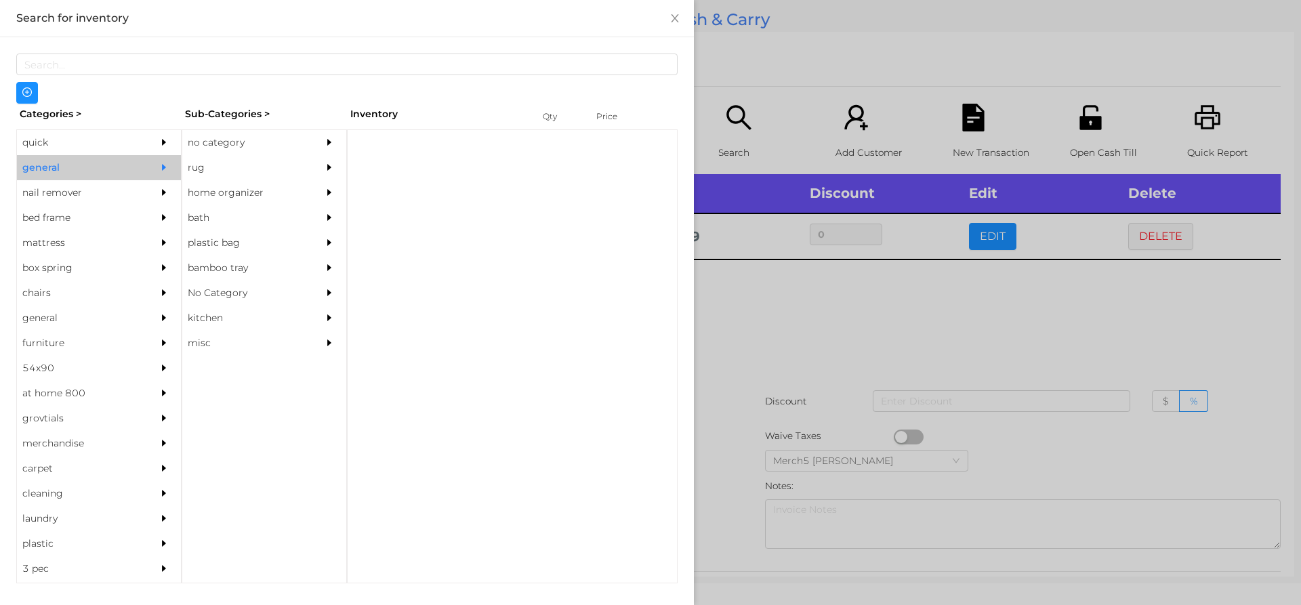
click at [254, 142] on div "no category" at bounding box center [243, 142] width 123 height 25
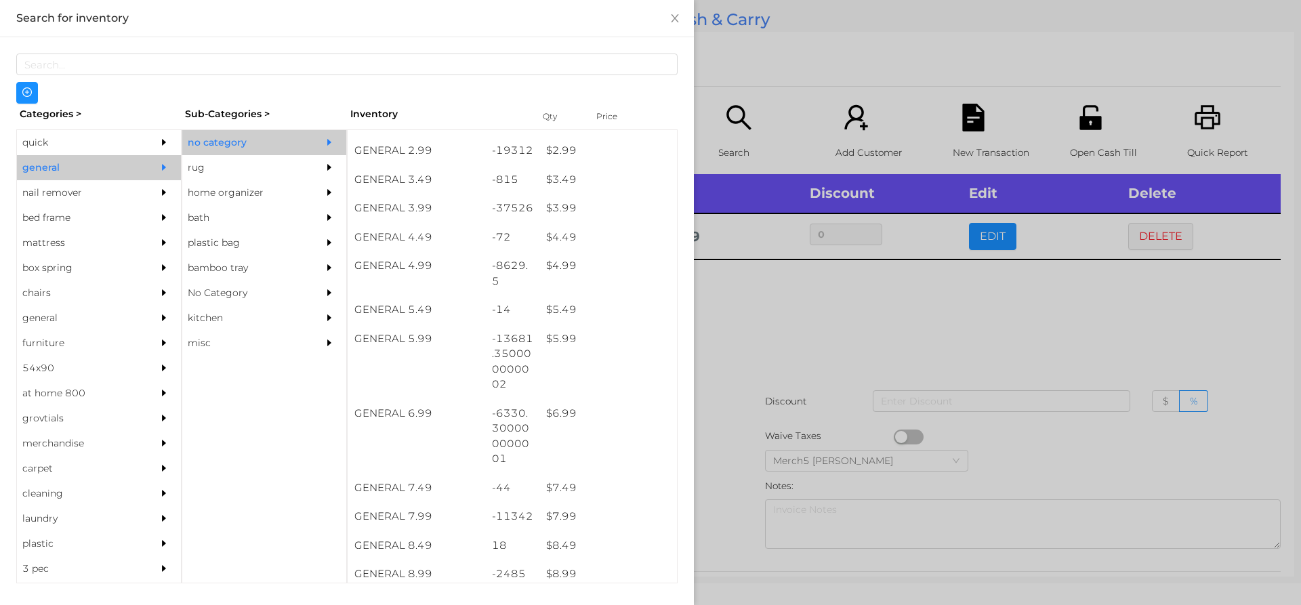
scroll to position [369, 0]
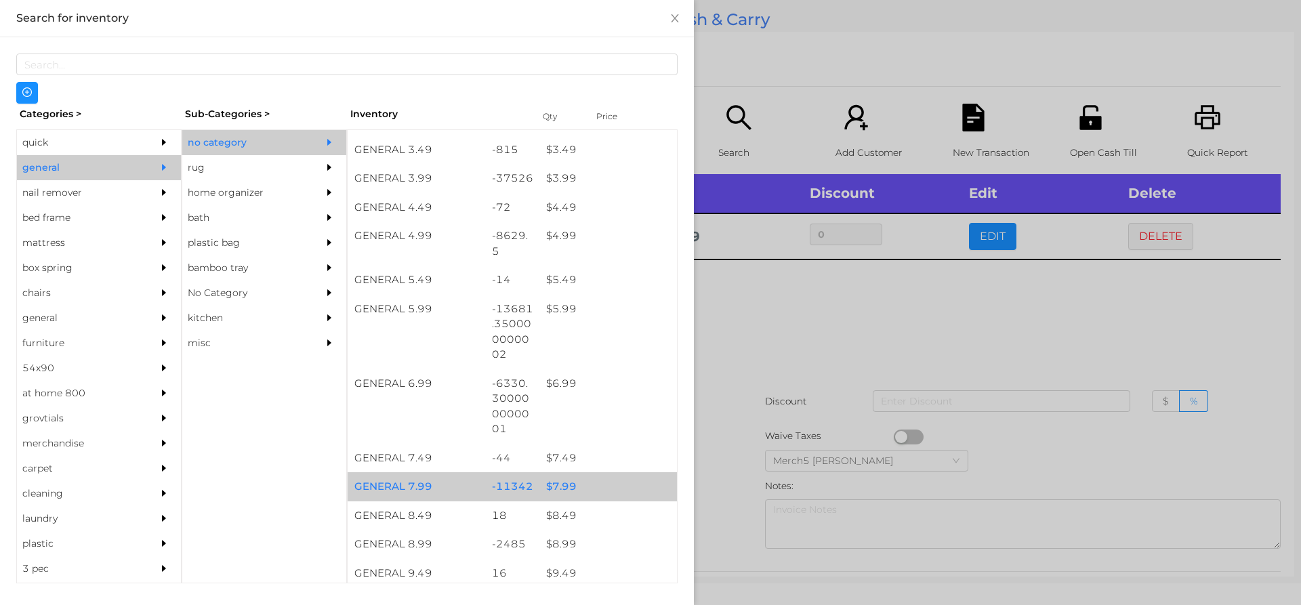
click at [602, 494] on div "$ 7.99" at bounding box center [608, 486] width 138 height 29
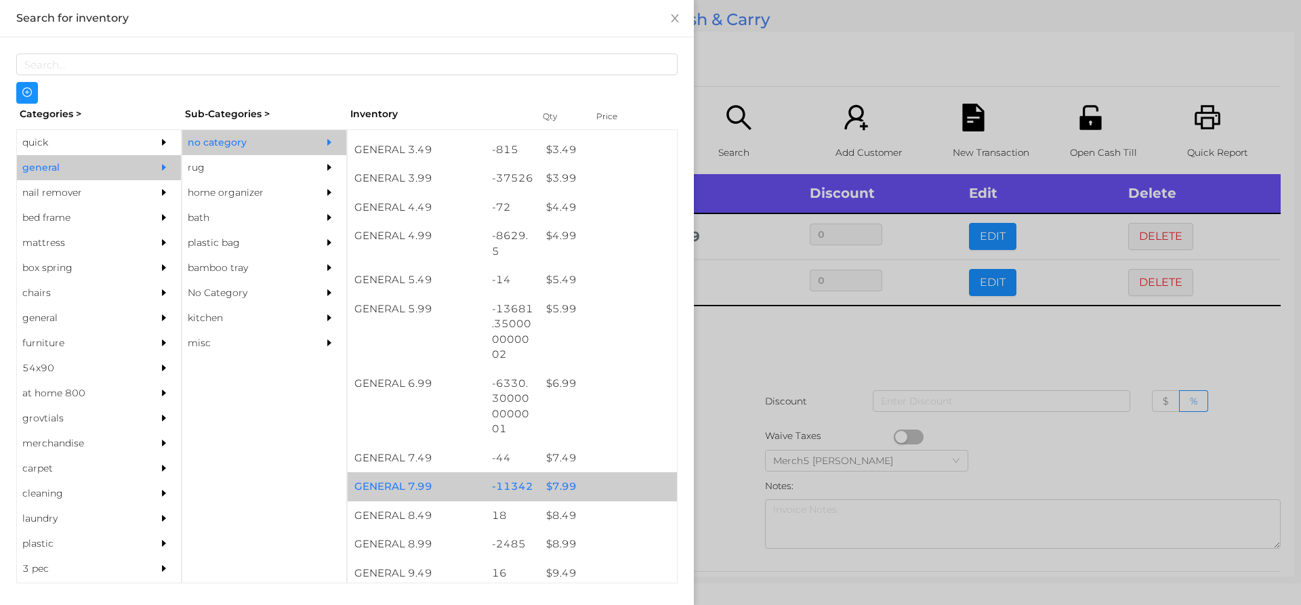
click at [616, 485] on div "$ 7.99" at bounding box center [608, 486] width 138 height 29
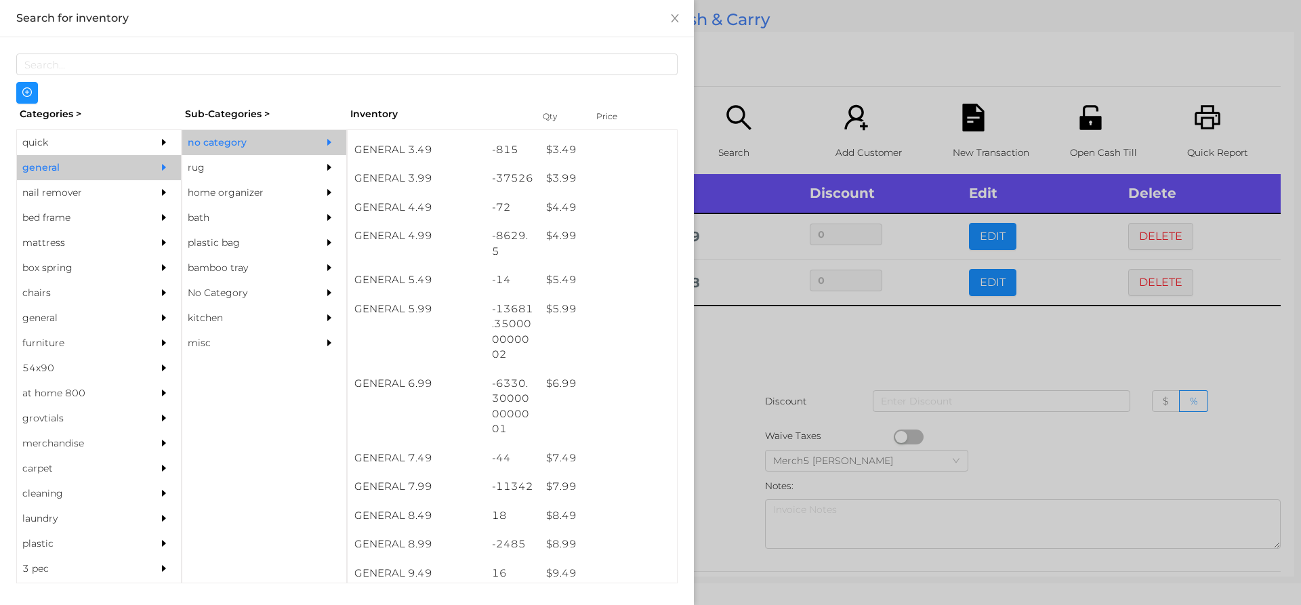
click at [826, 379] on div at bounding box center [650, 302] width 1301 height 605
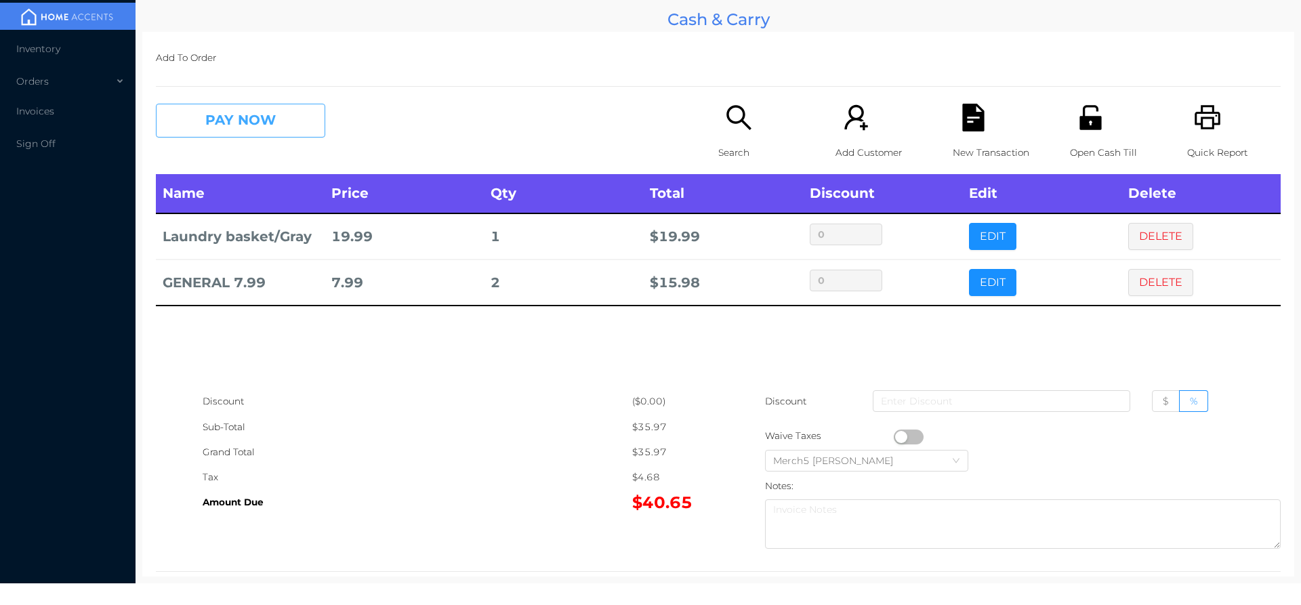
click at [292, 116] on button "PAY NOW" at bounding box center [240, 121] width 169 height 34
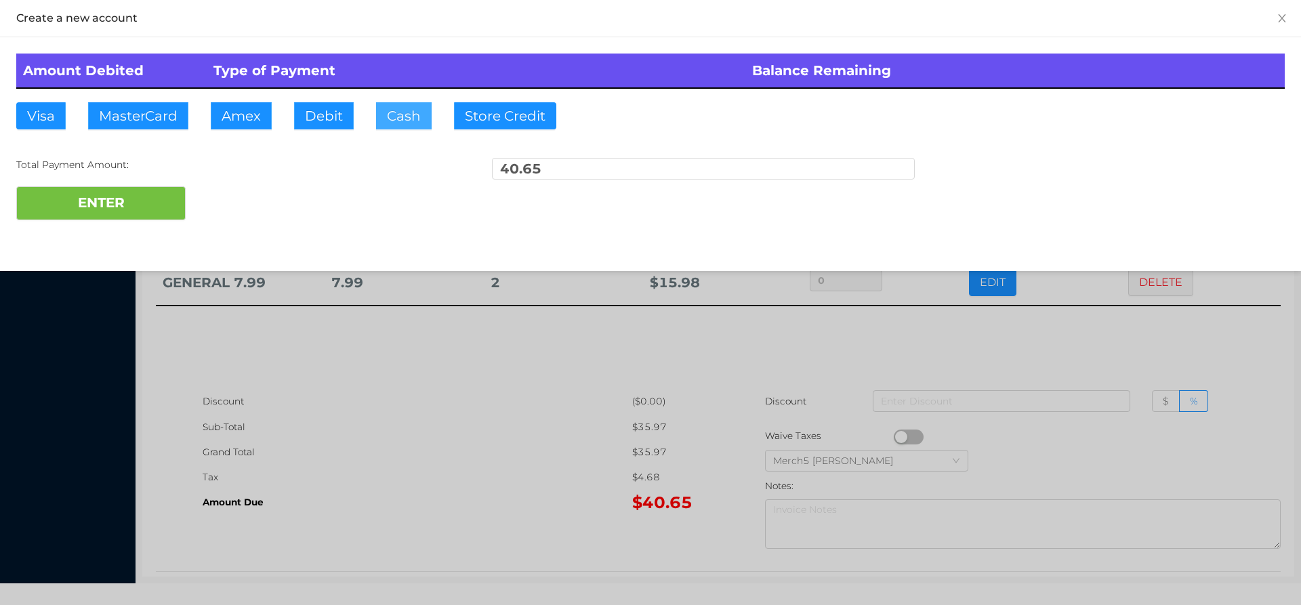
click at [405, 118] on button "Cash" at bounding box center [404, 115] width 56 height 27
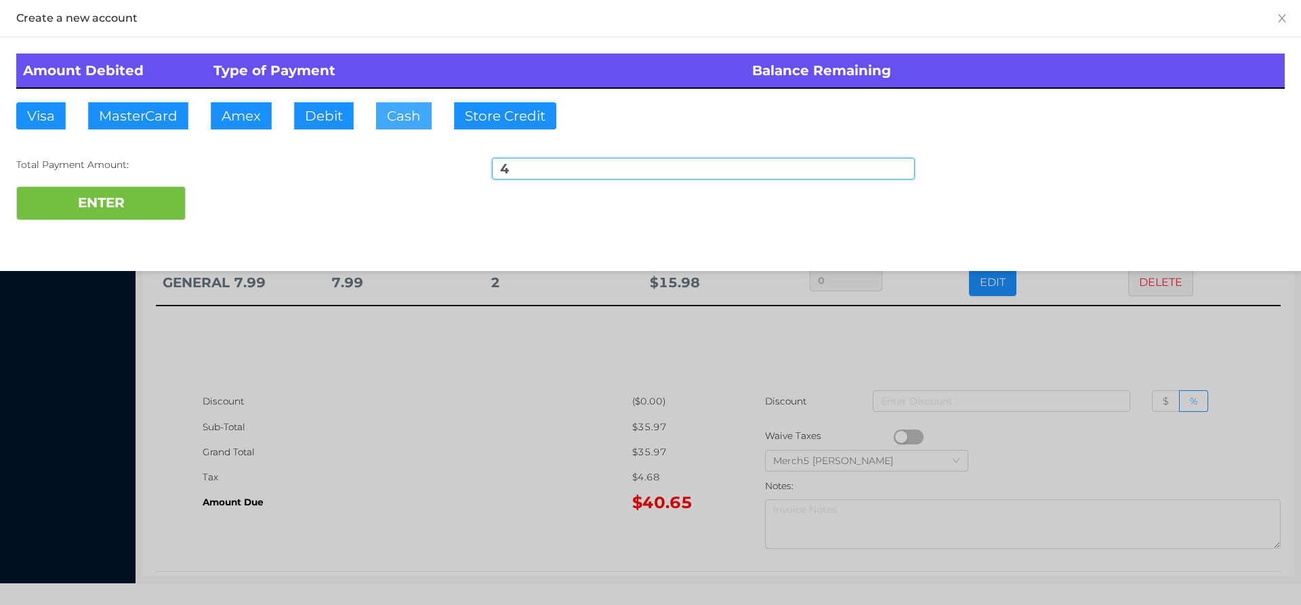
type input "42"
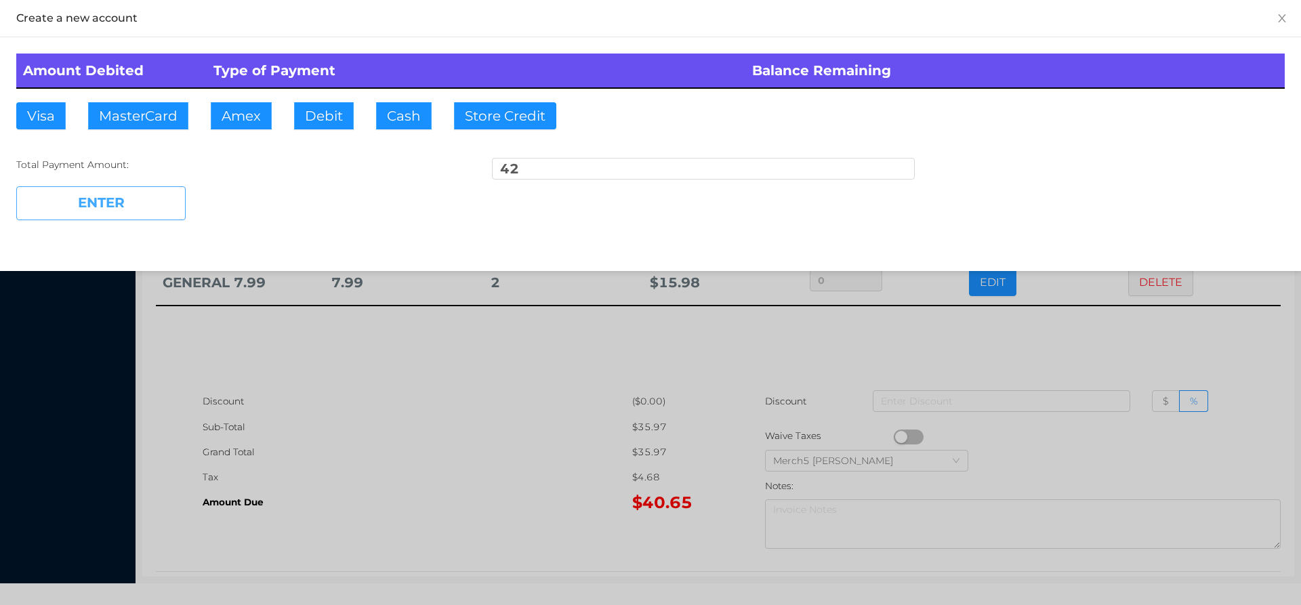
click at [175, 206] on button "ENTER" at bounding box center [100, 203] width 169 height 34
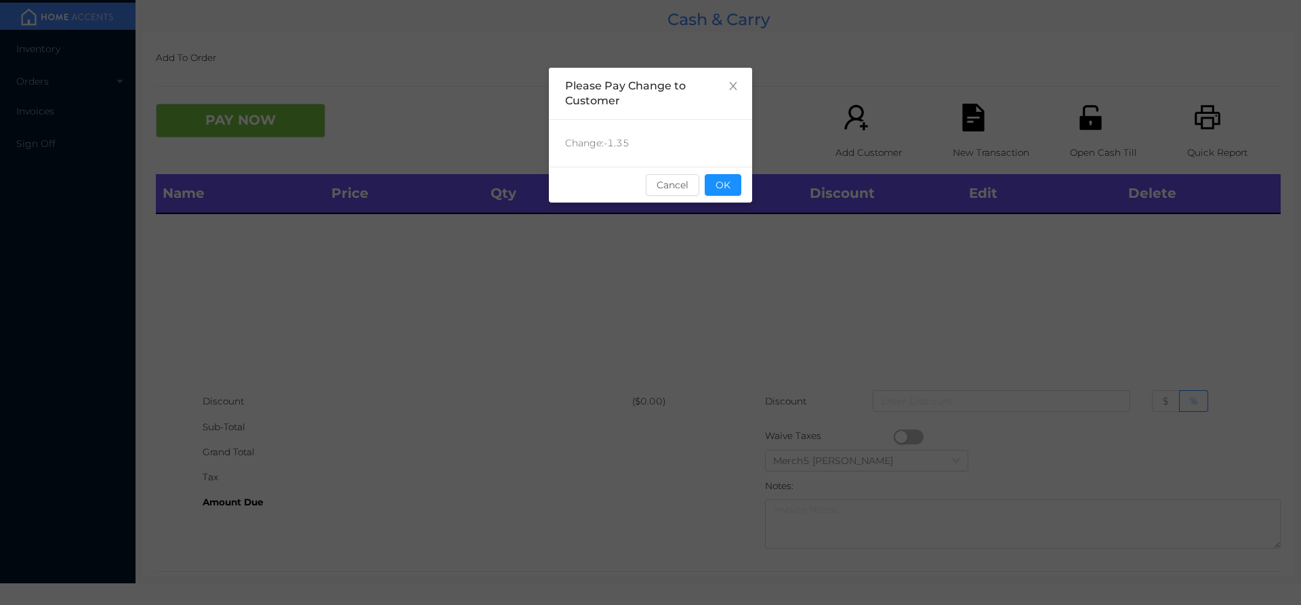
click at [717, 195] on button "OK" at bounding box center [723, 185] width 37 height 22
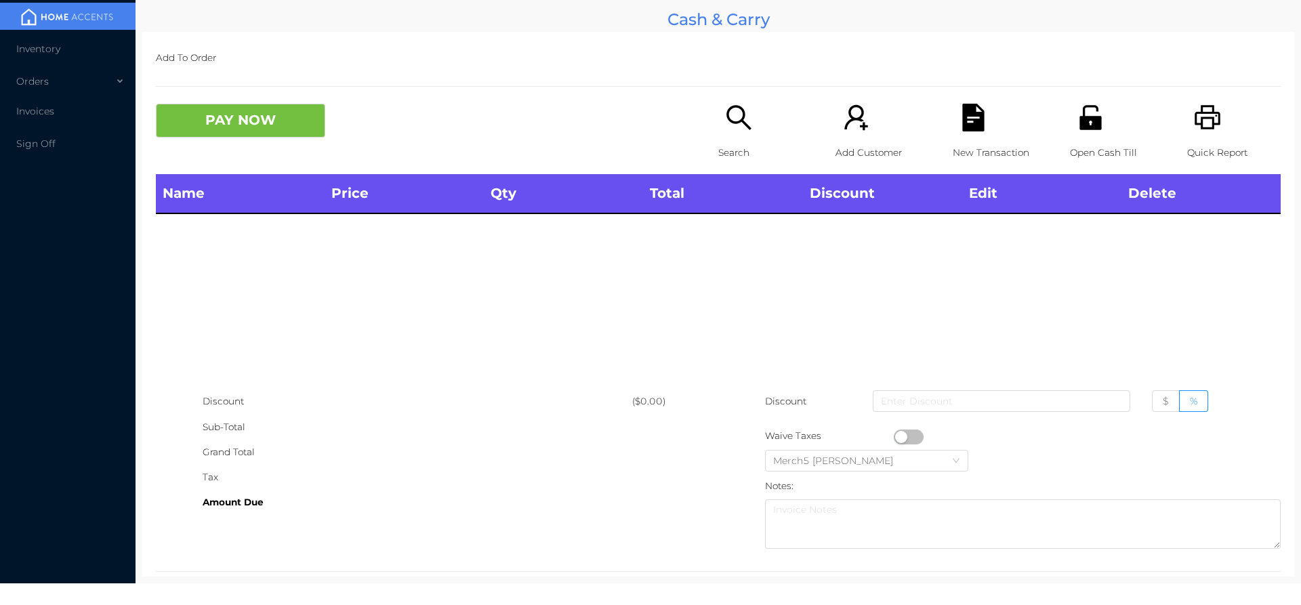
click at [737, 122] on icon "icon: search" at bounding box center [738, 117] width 24 height 24
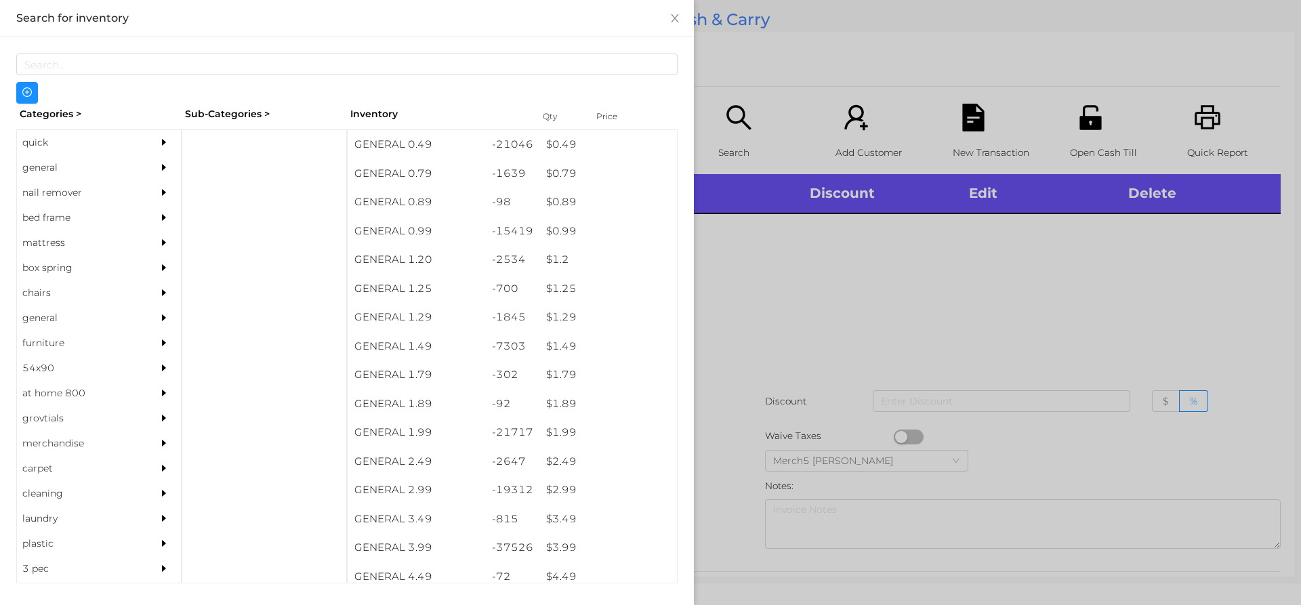
click at [162, 168] on div at bounding box center [167, 167] width 27 height 25
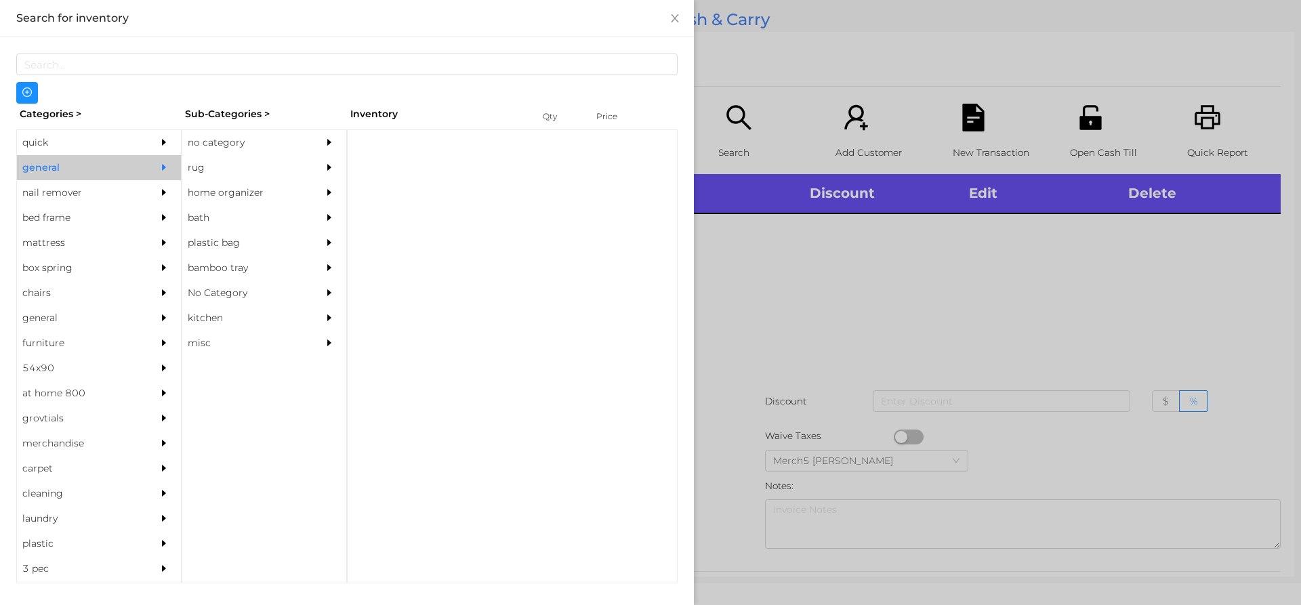
click at [326, 144] on icon "icon: caret-right" at bounding box center [329, 142] width 9 height 9
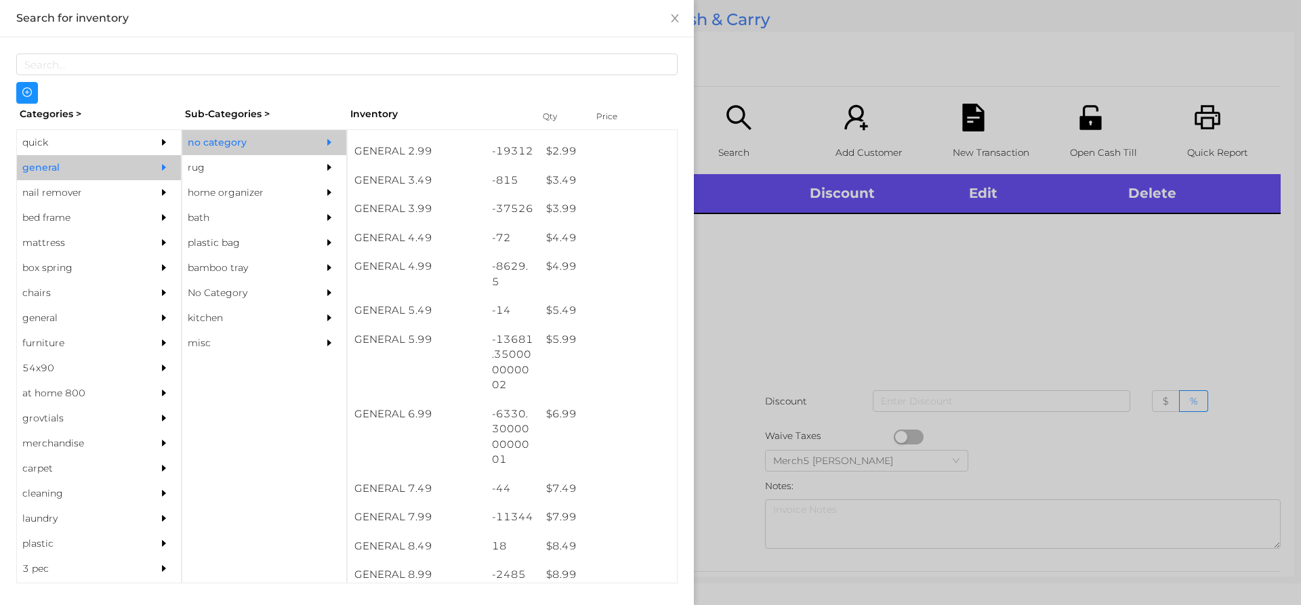
scroll to position [610, 0]
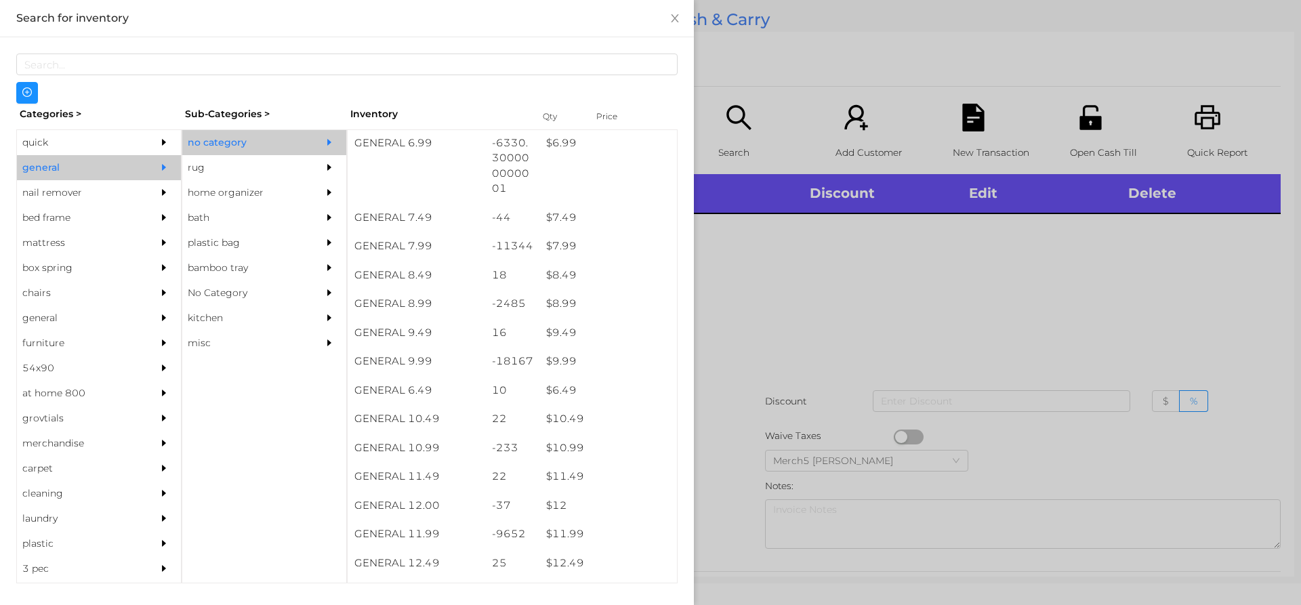
click at [860, 247] on div at bounding box center [650, 302] width 1301 height 605
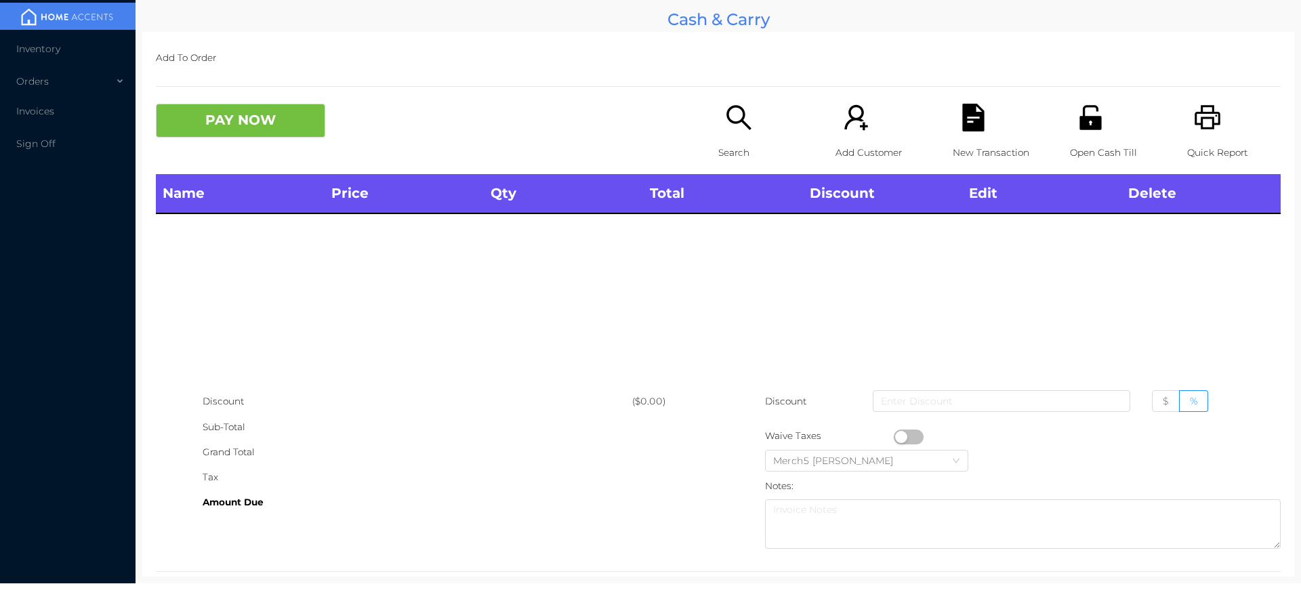
click at [718, 120] on div "Search" at bounding box center [765, 139] width 94 height 70
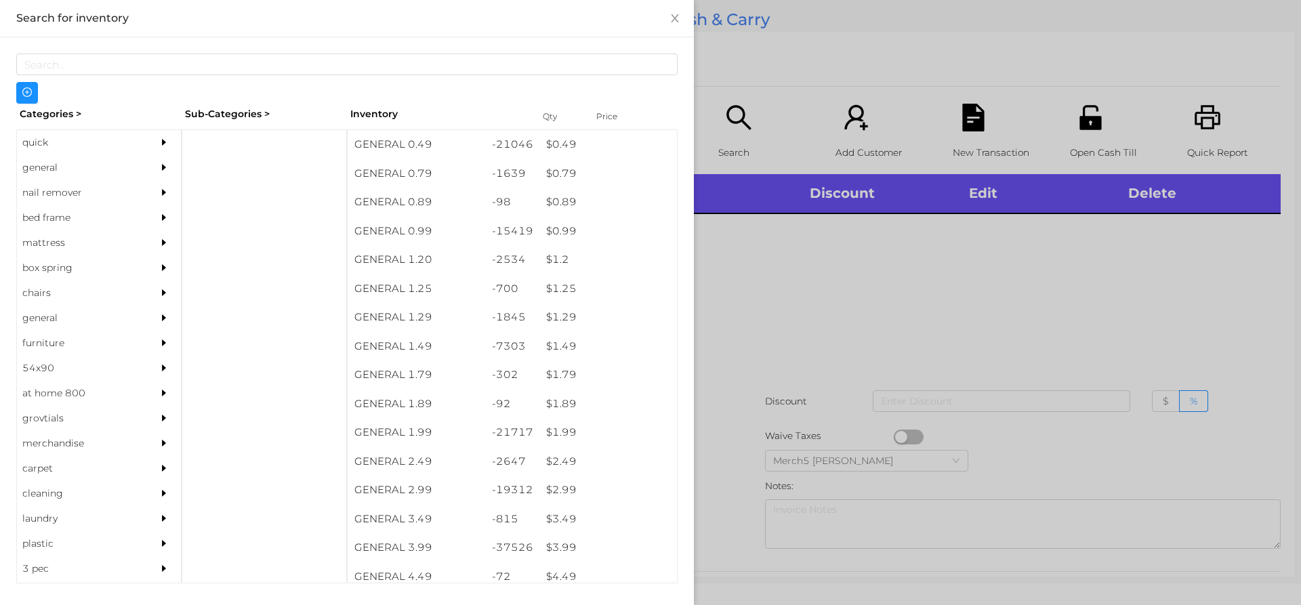
drag, startPoint x: 141, startPoint y: 157, endPoint x: 155, endPoint y: 163, distance: 15.5
click at [141, 159] on div "general" at bounding box center [99, 167] width 164 height 25
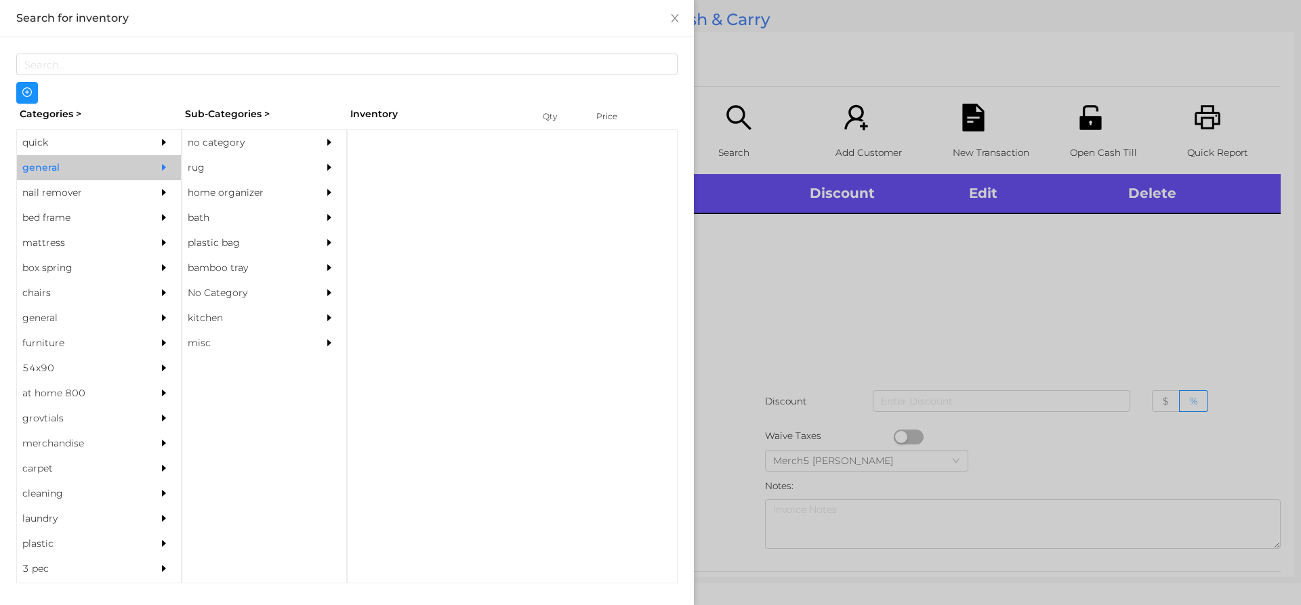
click at [292, 145] on div "no category" at bounding box center [243, 142] width 123 height 25
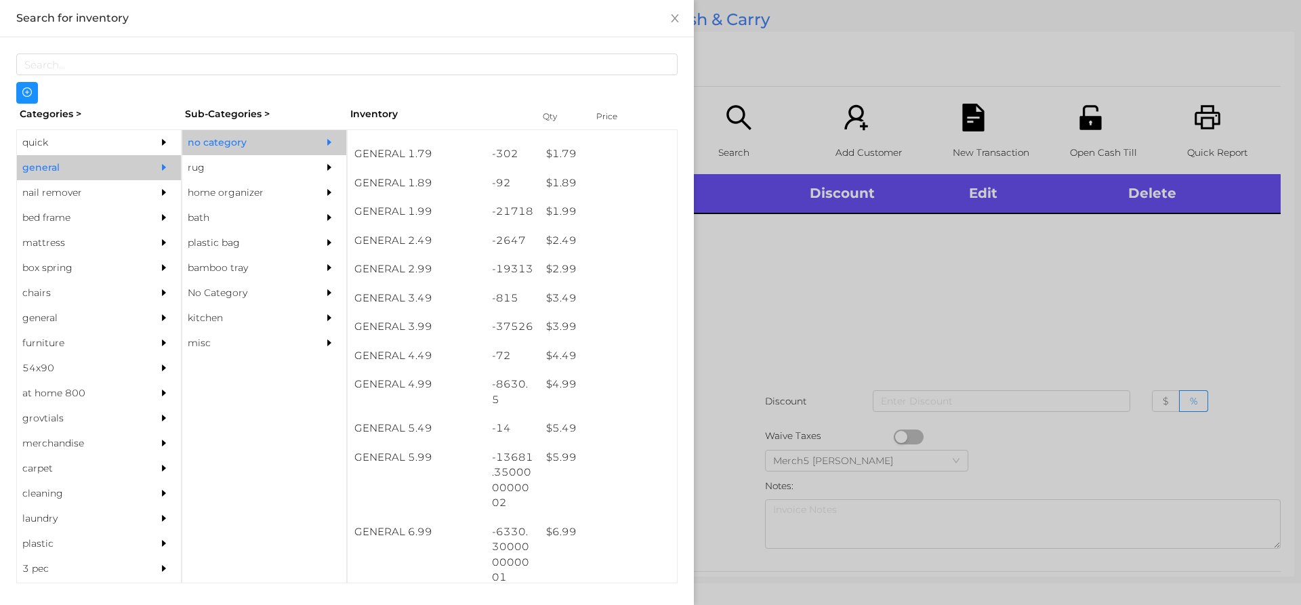
scroll to position [339, 0]
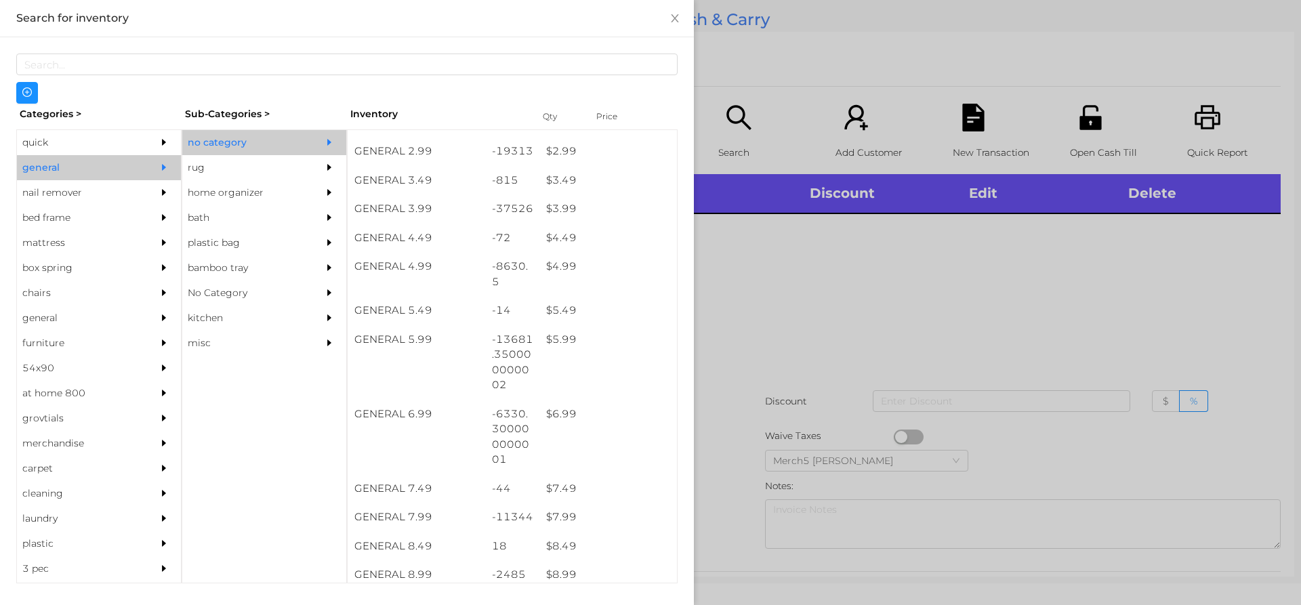
click at [918, 345] on div at bounding box center [650, 302] width 1301 height 605
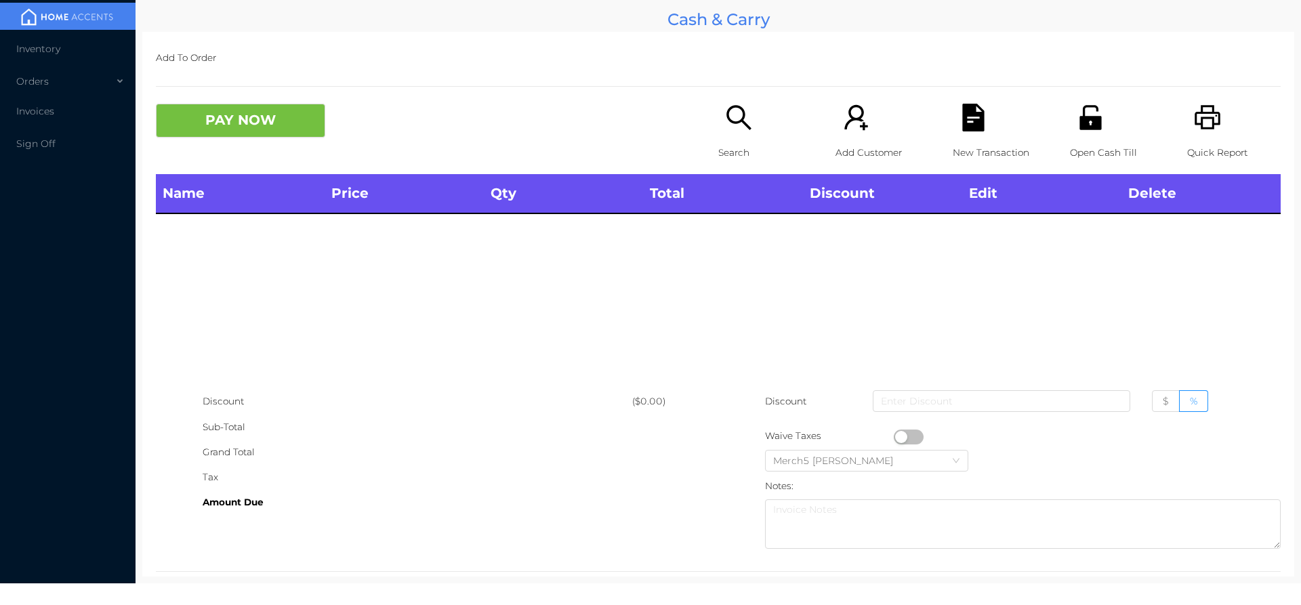
click at [747, 131] on icon "icon: search" at bounding box center [739, 118] width 28 height 28
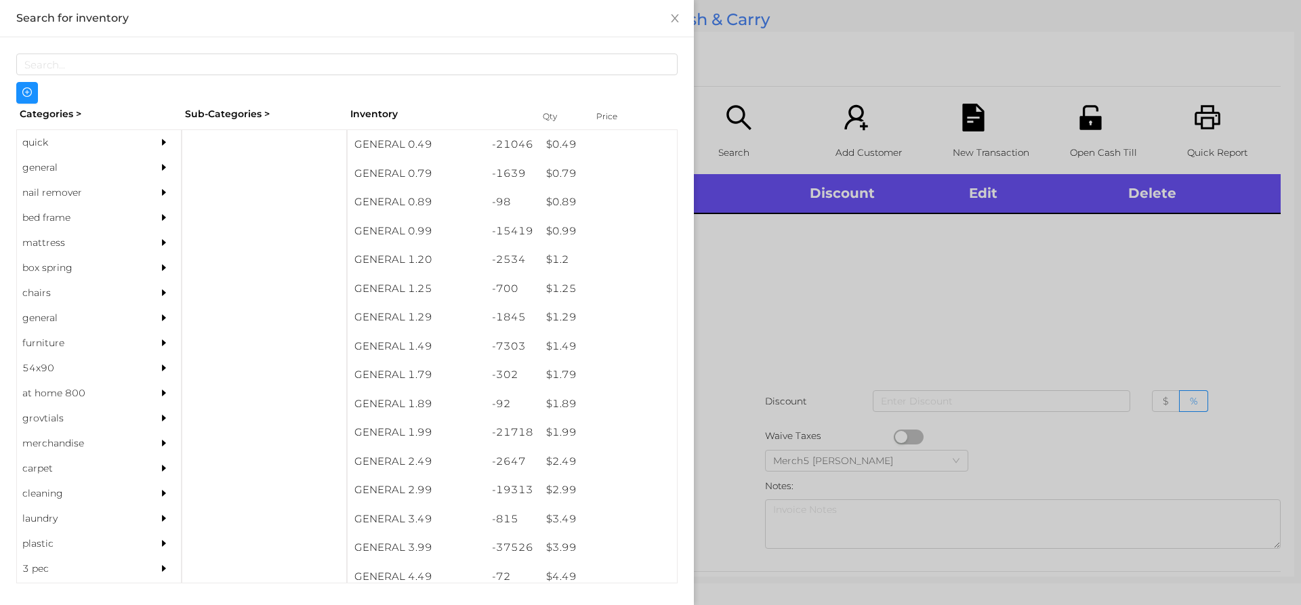
click at [167, 162] on div at bounding box center [167, 167] width 27 height 25
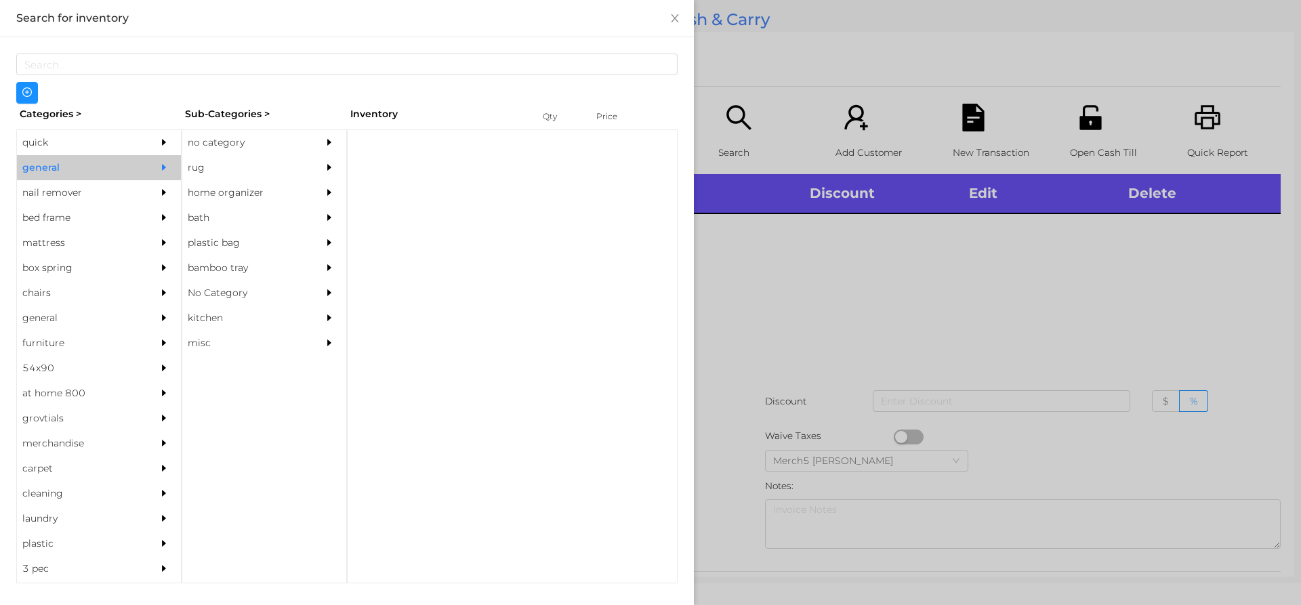
click at [335, 139] on div at bounding box center [332, 142] width 27 height 25
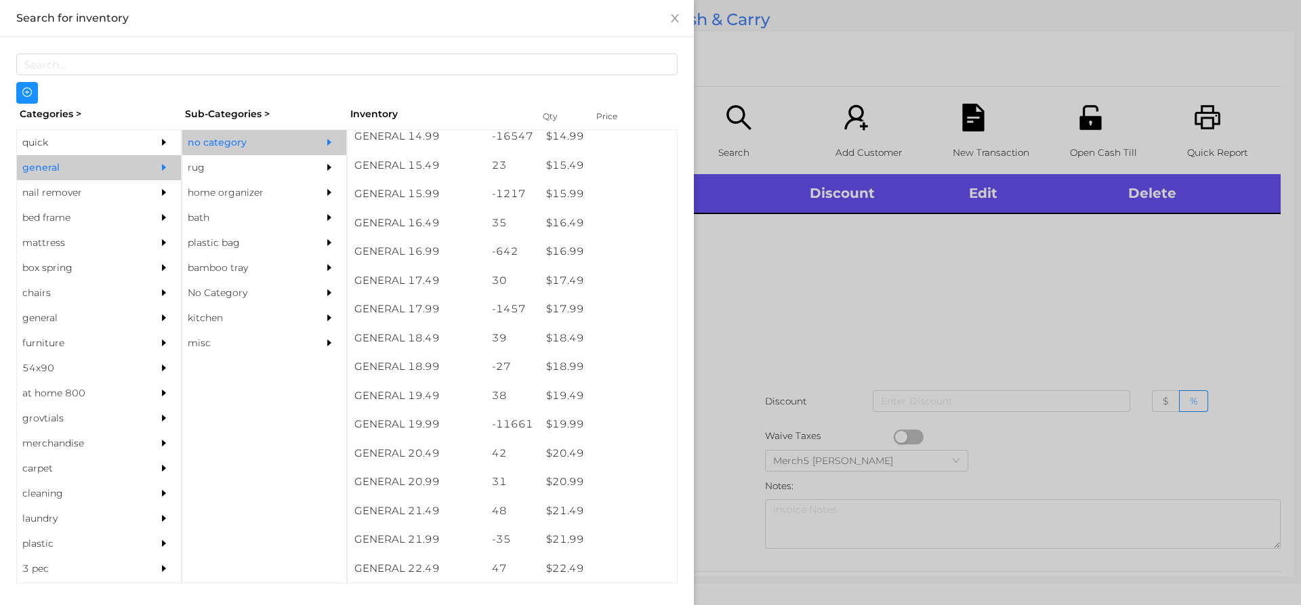
scroll to position [1355, 0]
click at [805, 228] on div at bounding box center [650, 302] width 1301 height 605
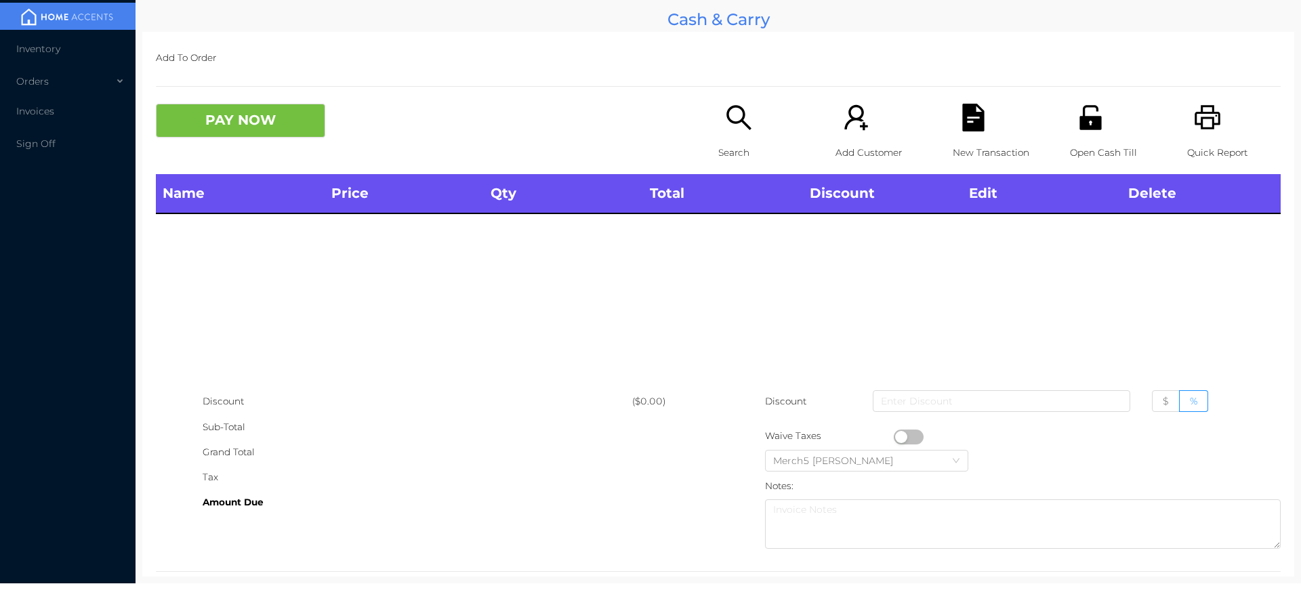
click at [1204, 121] on icon "icon: printer" at bounding box center [1208, 117] width 26 height 24
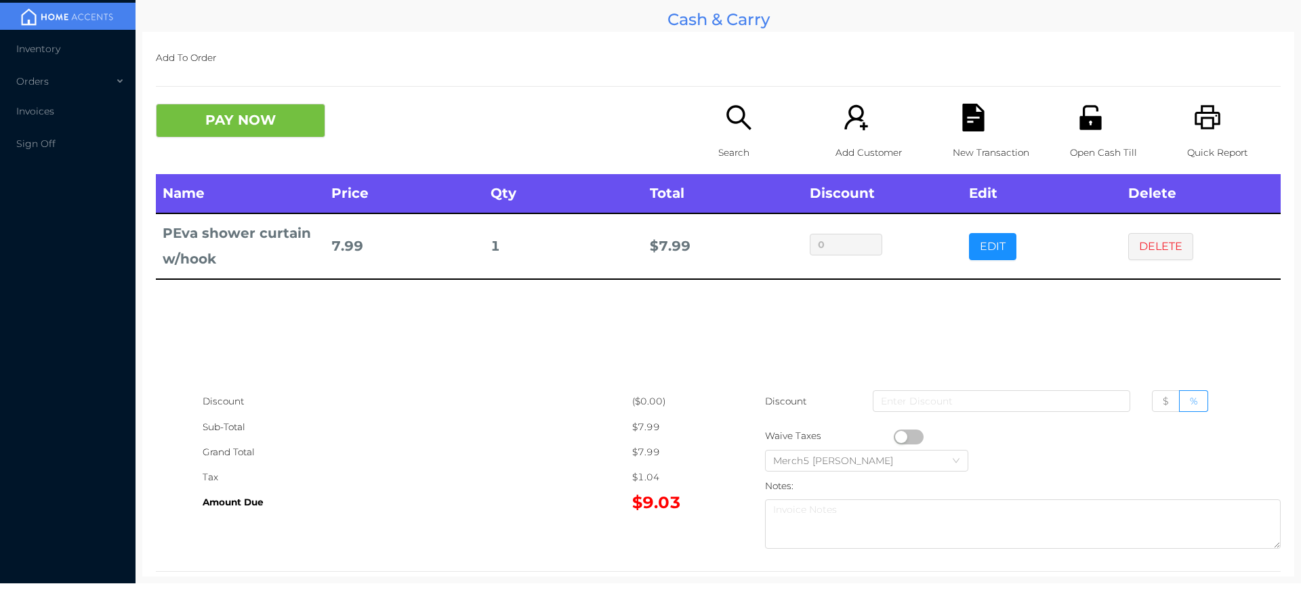
click at [276, 134] on button "PAY NOW" at bounding box center [240, 121] width 169 height 34
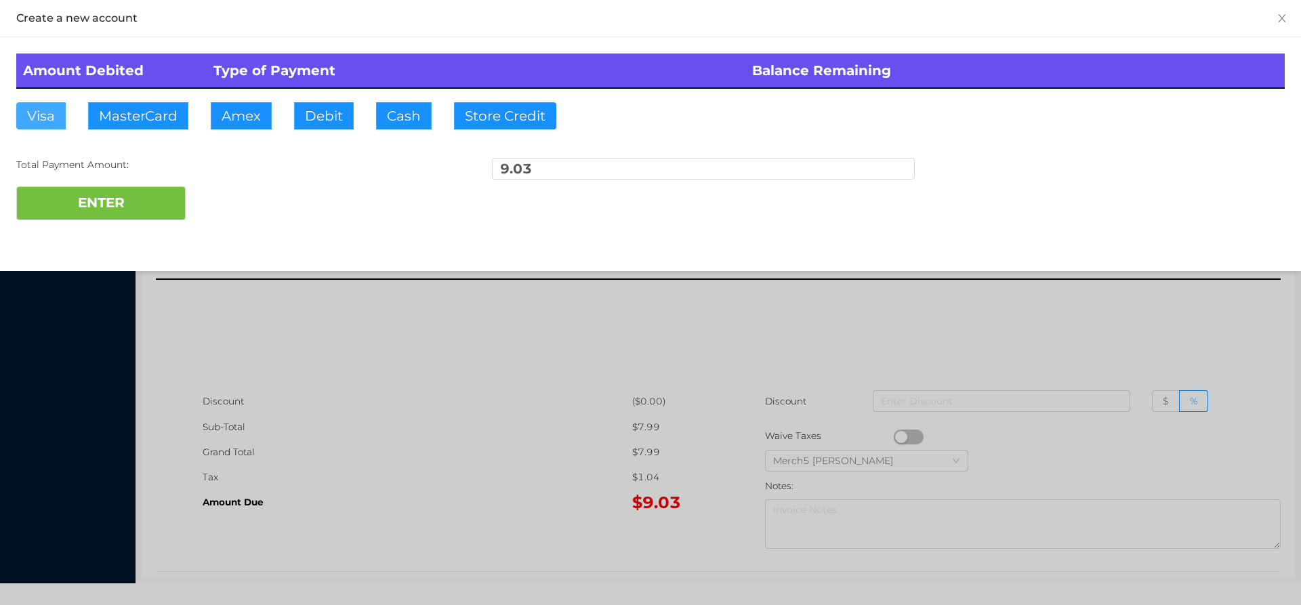
click at [52, 116] on button "Visa" at bounding box center [40, 115] width 49 height 27
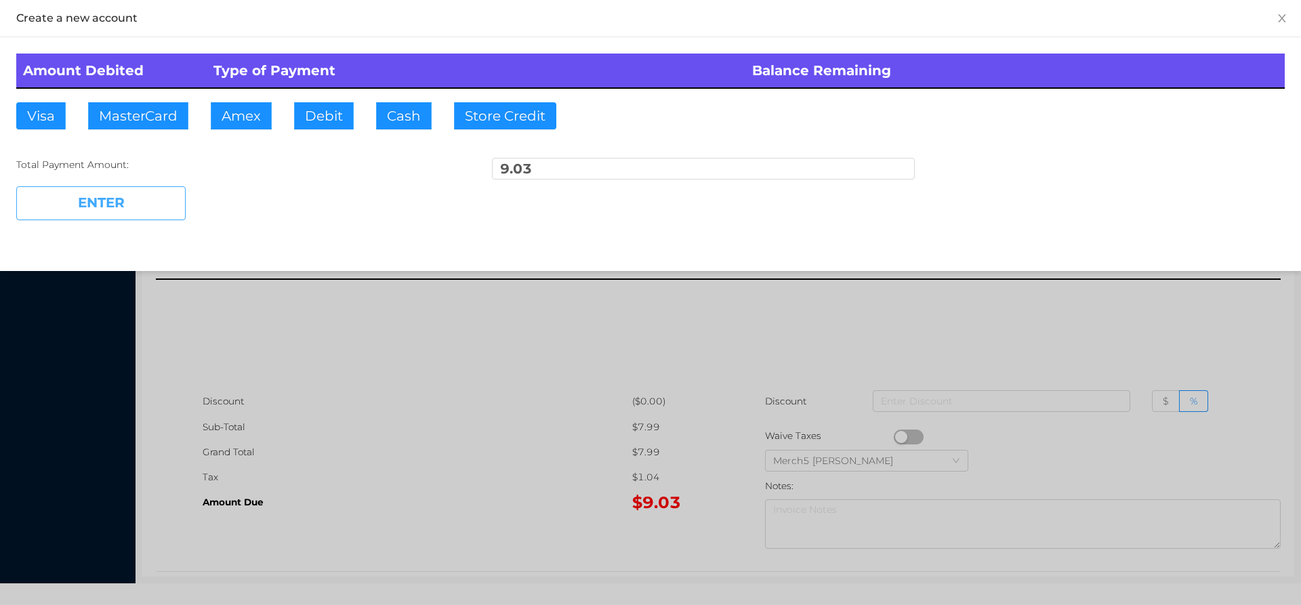
click at [128, 201] on button "ENTER" at bounding box center [100, 203] width 169 height 34
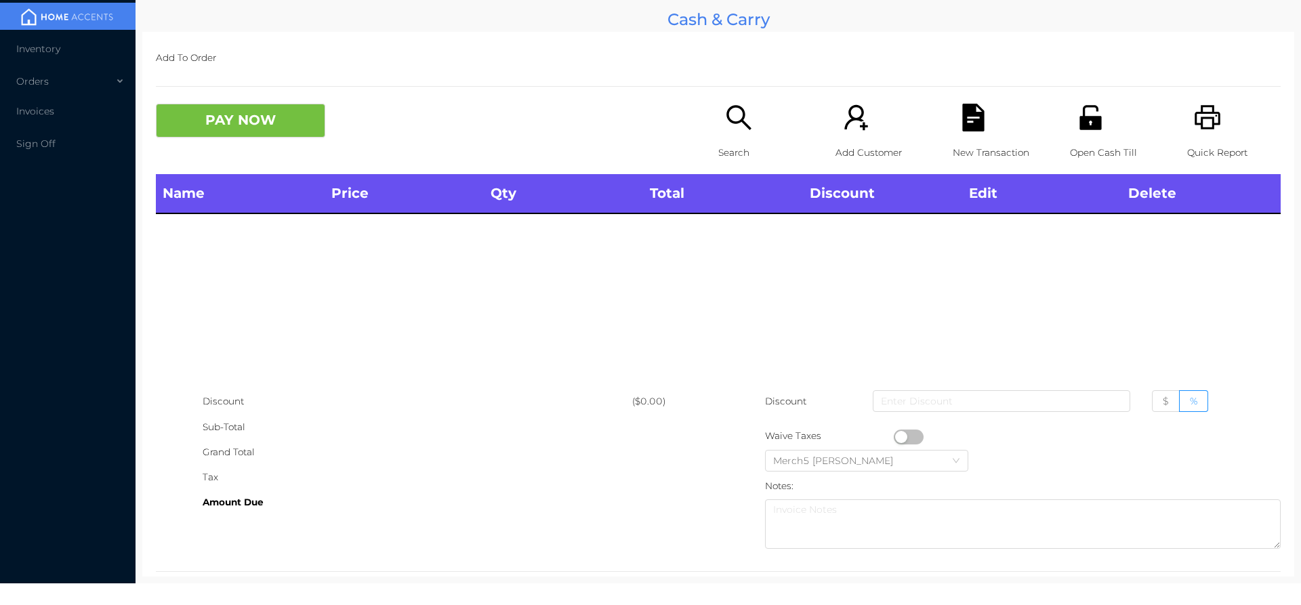
click at [739, 134] on div "Search" at bounding box center [765, 139] width 94 height 70
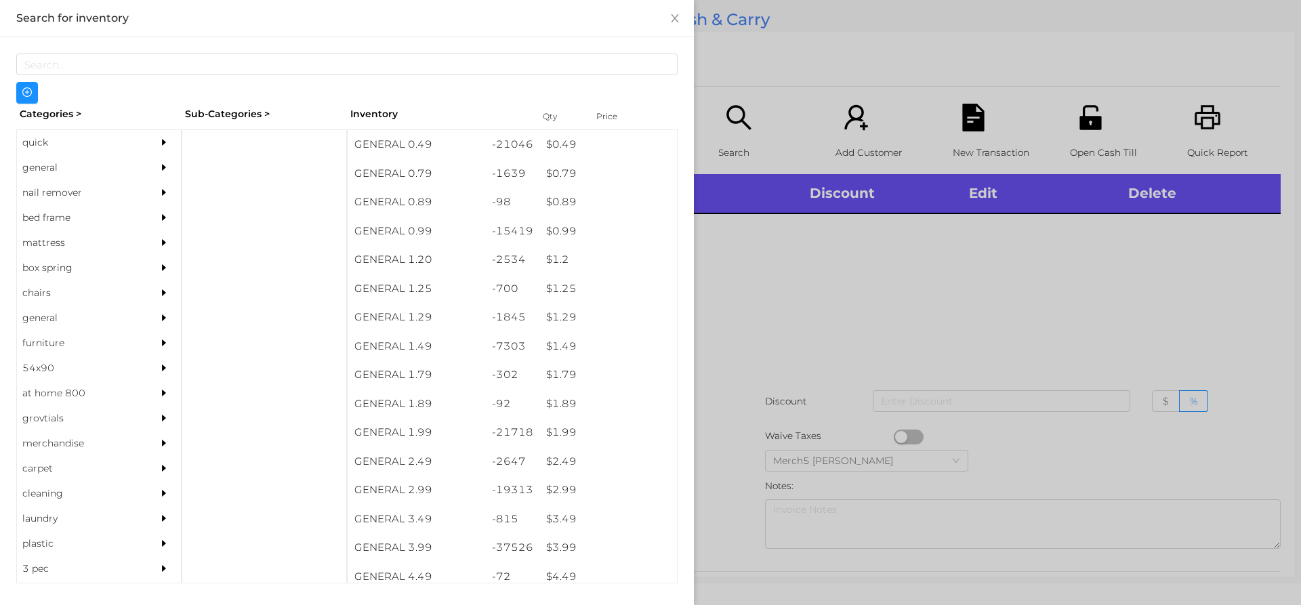
click at [159, 166] on icon "icon: caret-right" at bounding box center [163, 167] width 9 height 9
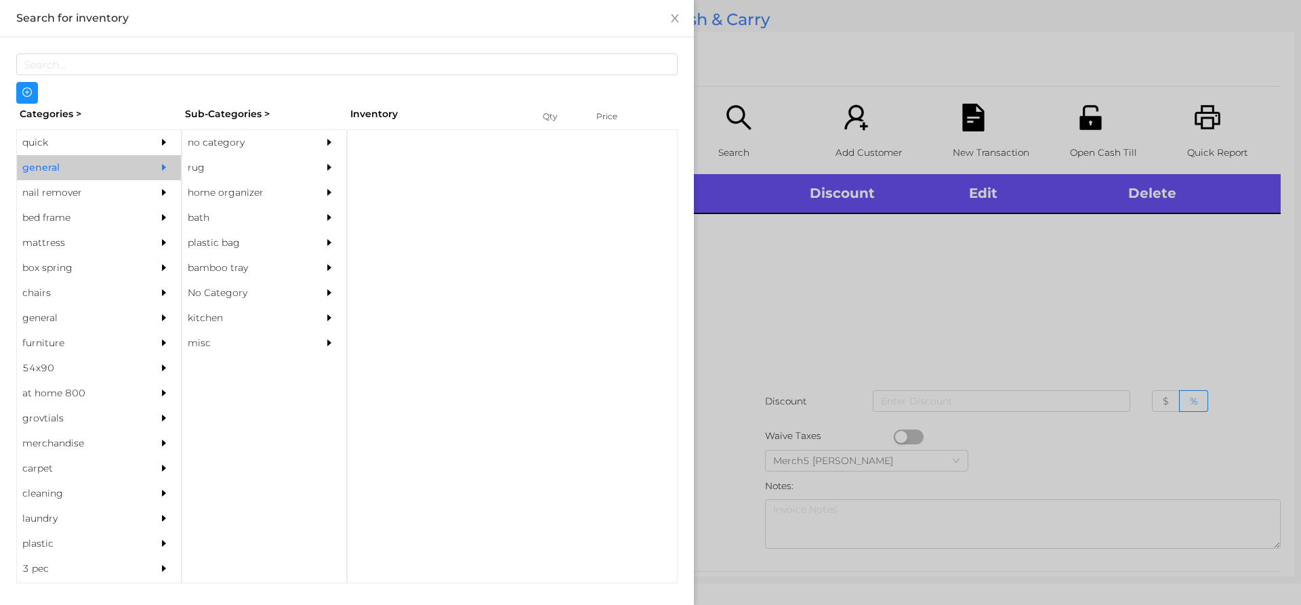
click at [220, 157] on div "rug" at bounding box center [243, 167] width 123 height 25
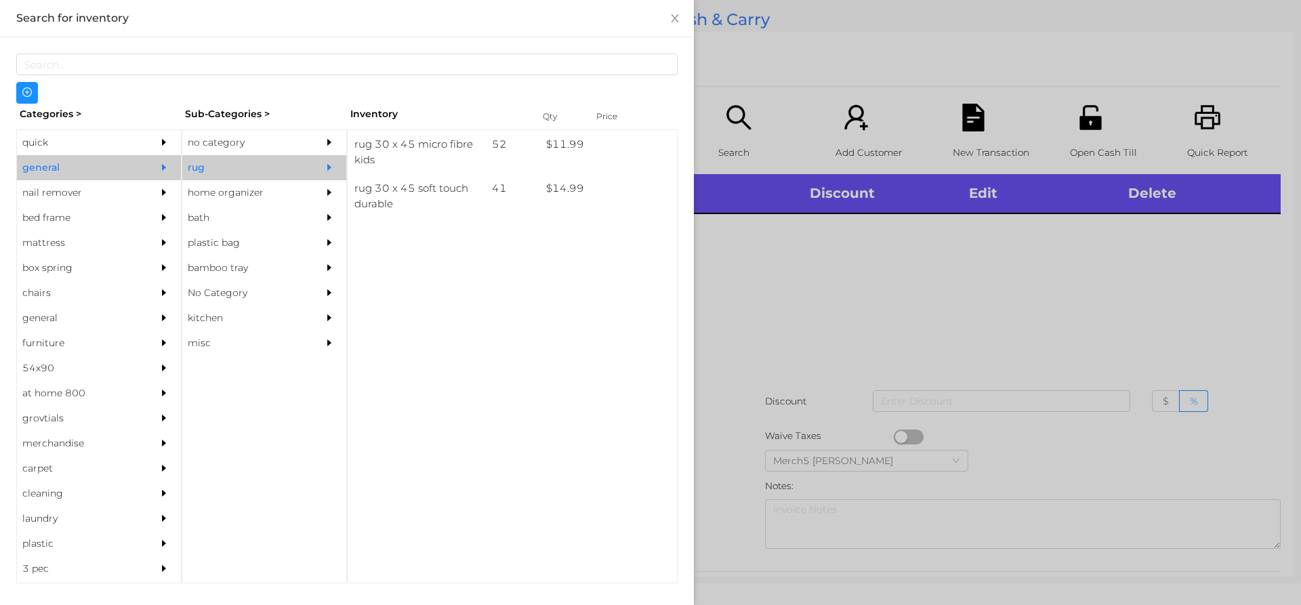
click at [337, 148] on div at bounding box center [332, 142] width 27 height 25
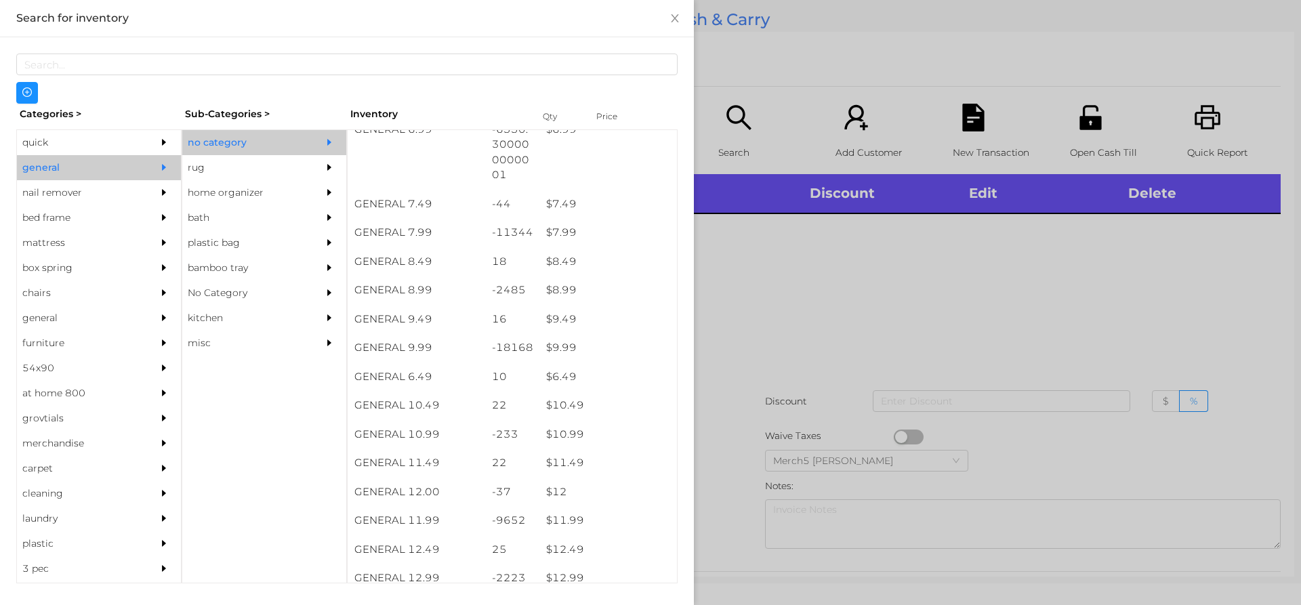
scroll to position [881, 0]
click at [807, 263] on div at bounding box center [650, 302] width 1301 height 605
